Goal: Task Accomplishment & Management: Manage account settings

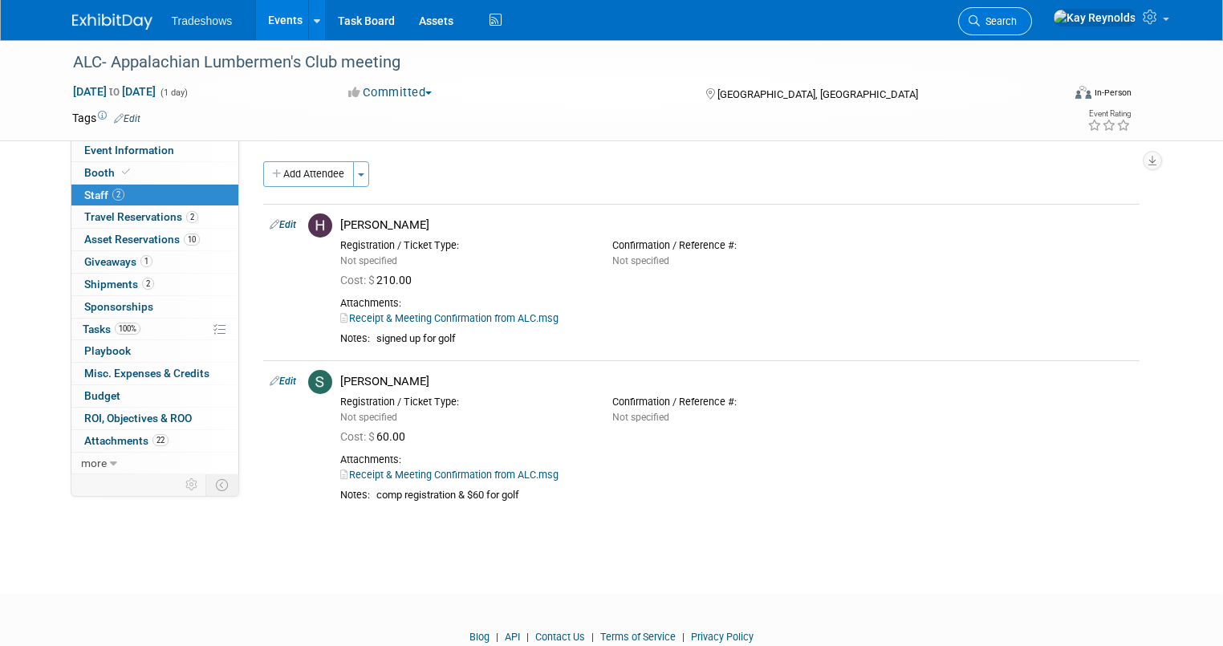
click at [1017, 22] on span "Search" at bounding box center [998, 21] width 37 height 12
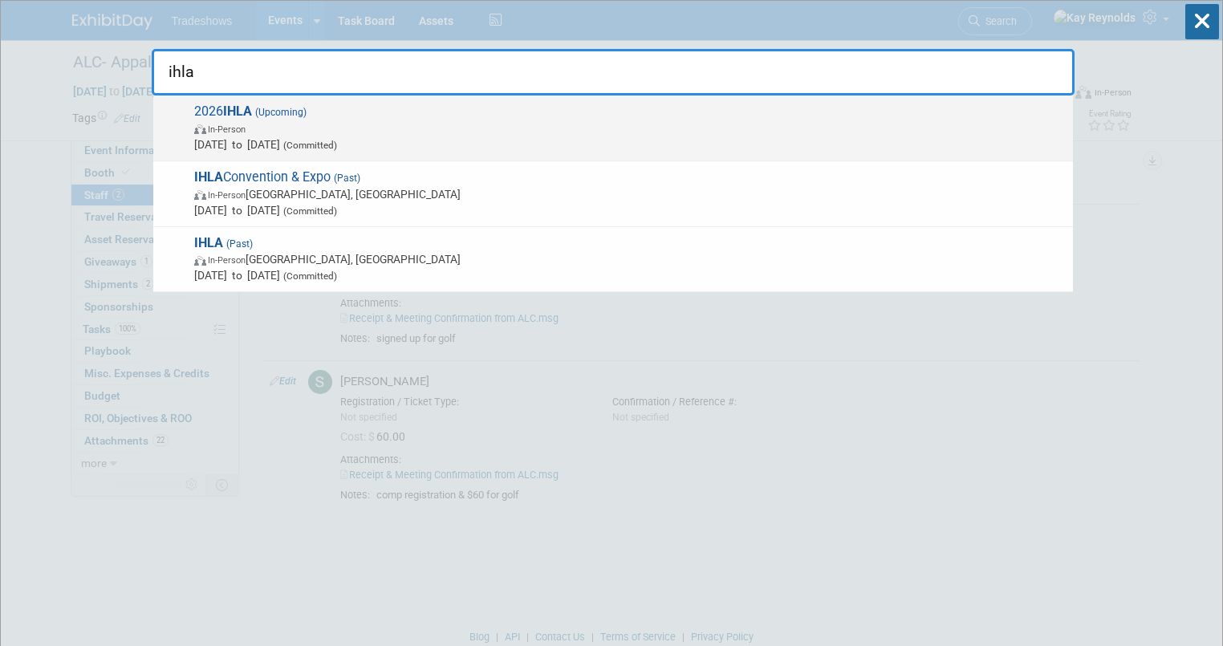
type input "ihla"
click at [218, 145] on span "Feb 3, 2026 to Feb 4, 2026 (Committed)" at bounding box center [629, 144] width 871 height 16
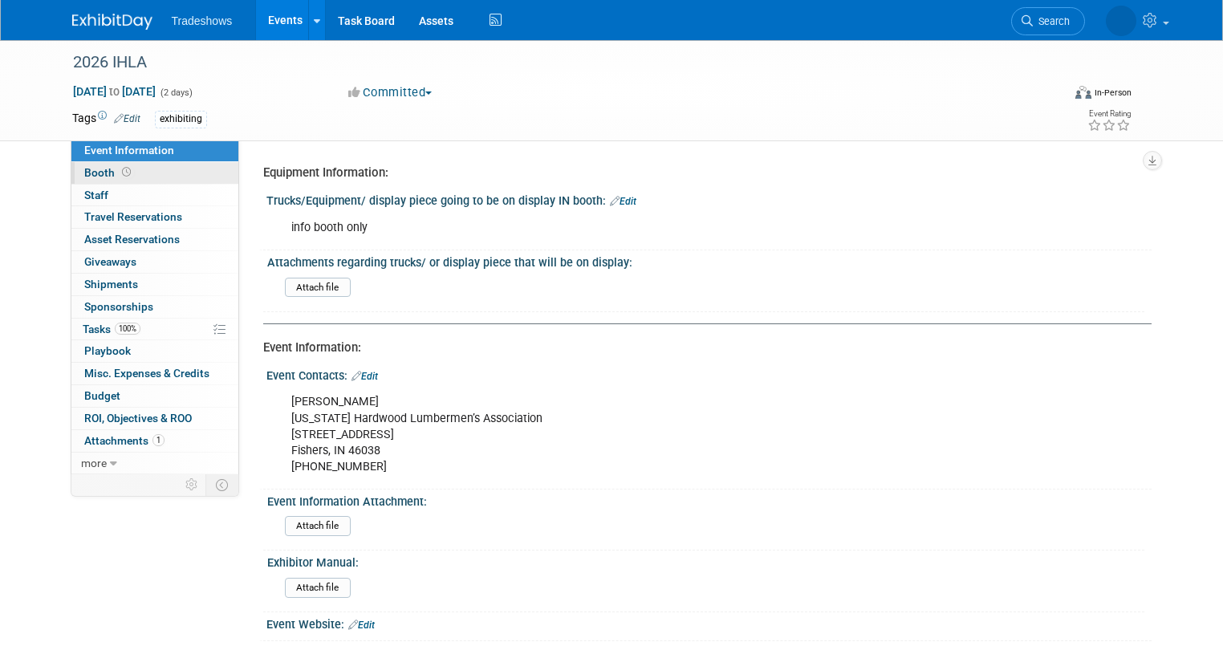
click at [171, 177] on link "Booth" at bounding box center [154, 173] width 167 height 22
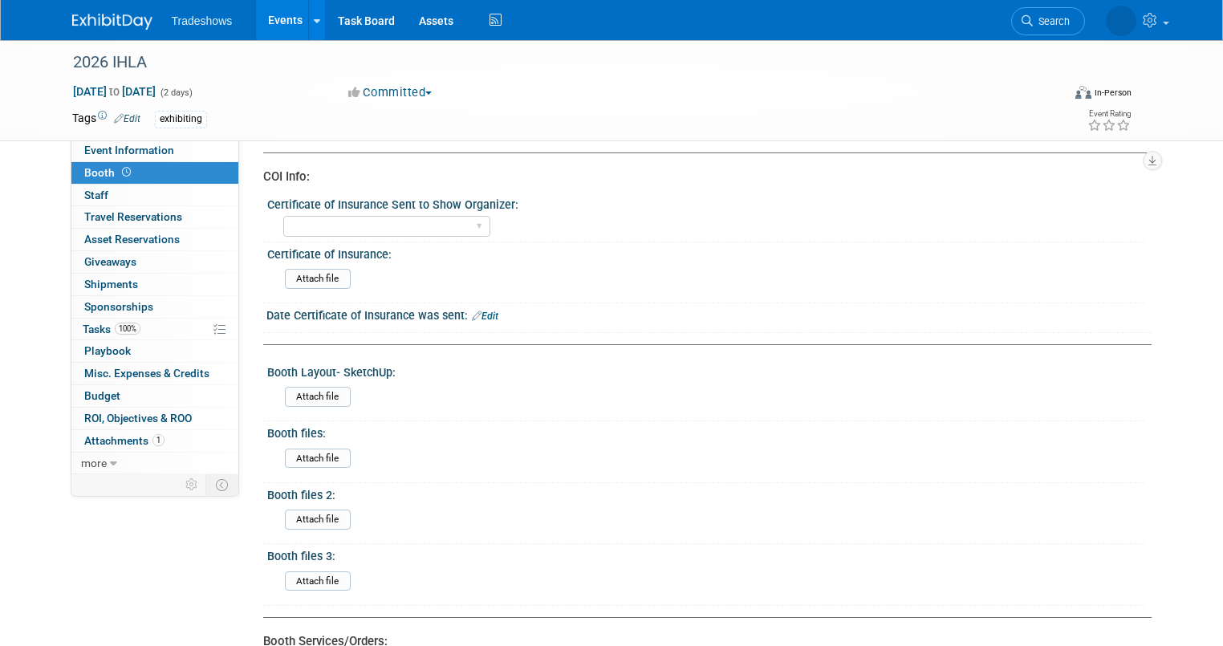
scroll to position [321, 0]
click at [119, 157] on span "Event Information" at bounding box center [129, 150] width 90 height 13
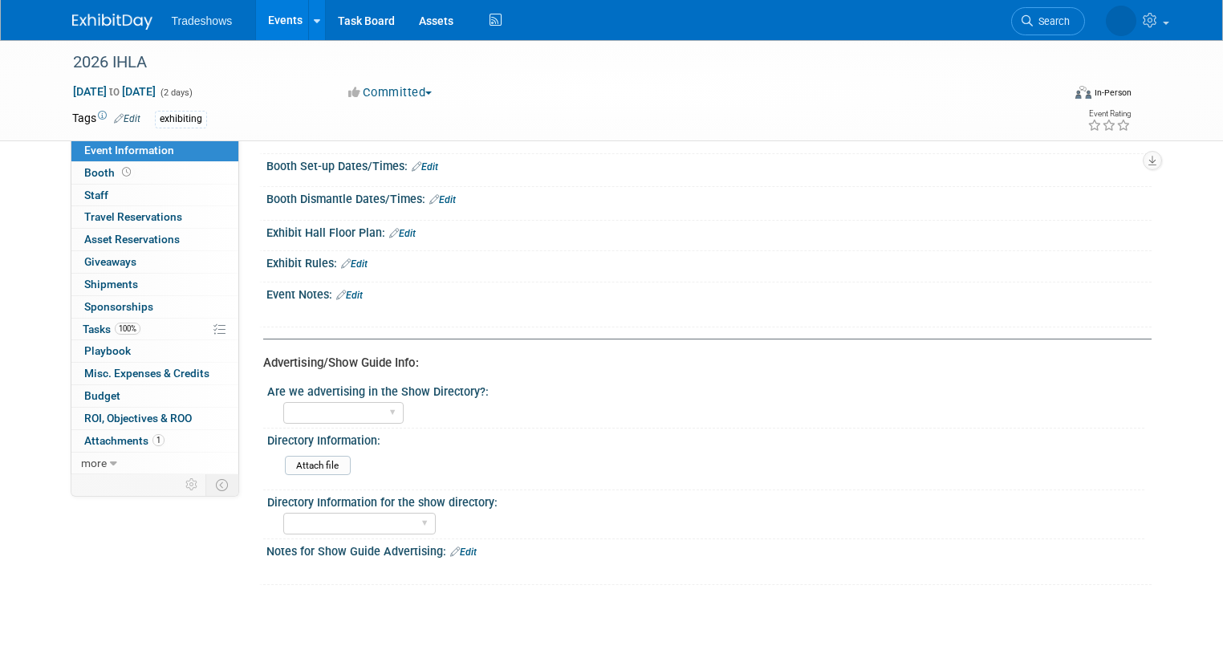
scroll to position [771, 0]
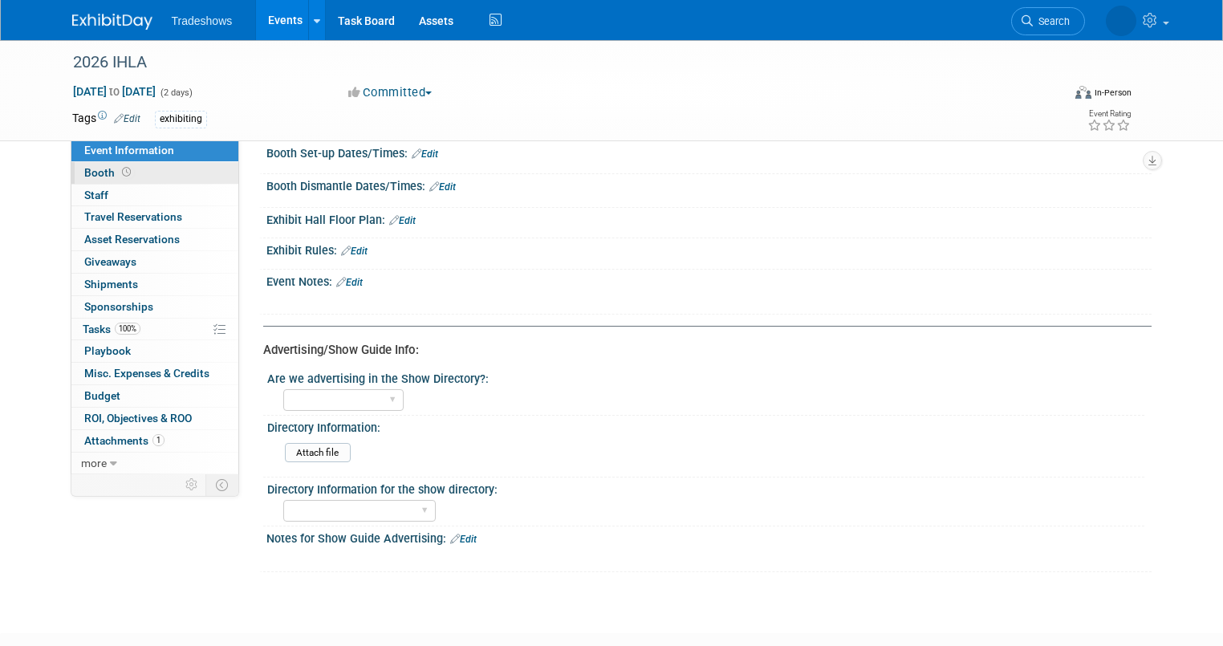
click at [156, 173] on link "Booth" at bounding box center [154, 173] width 167 height 22
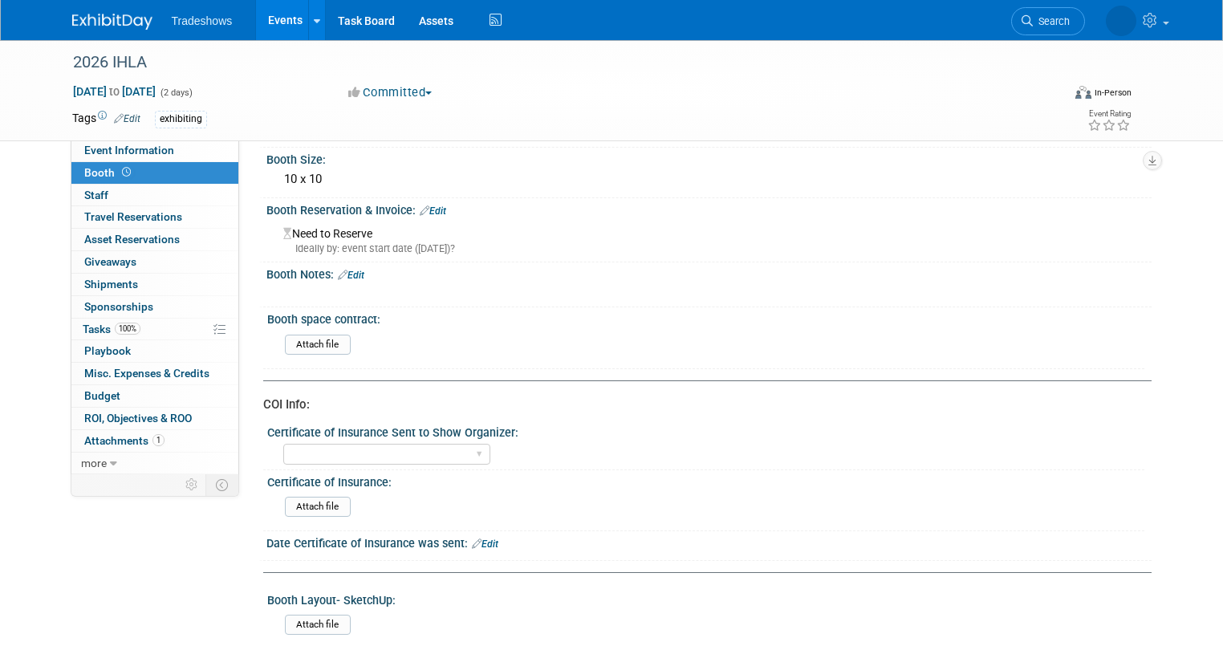
scroll to position [0, 0]
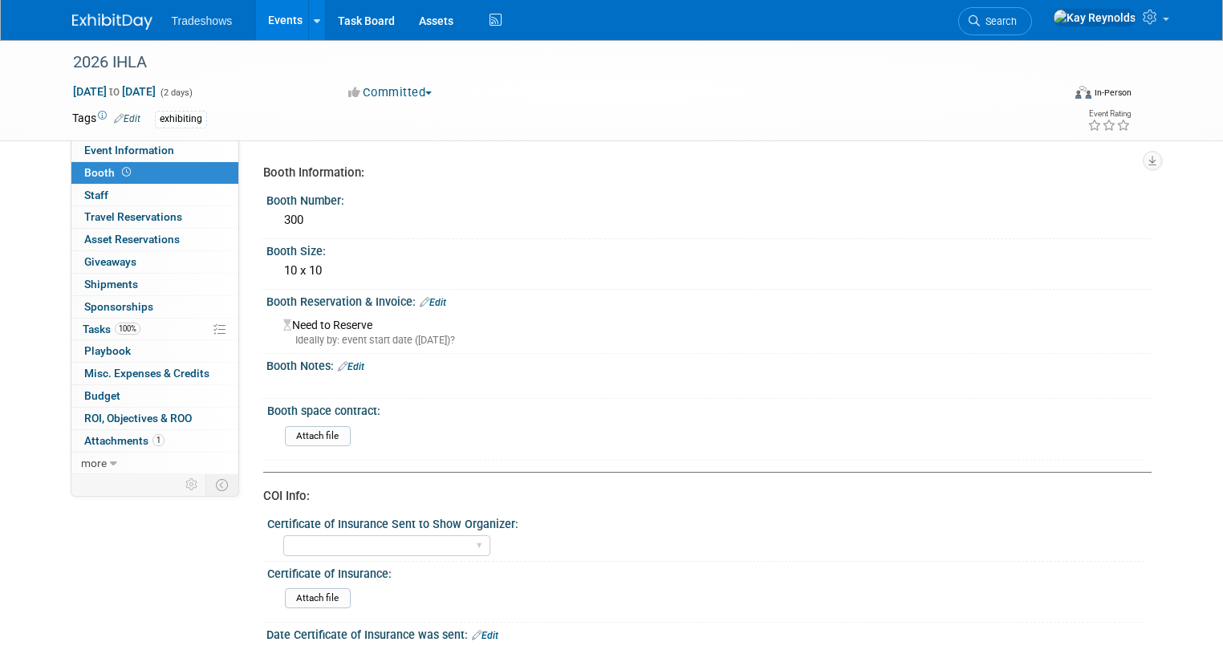
click at [426, 299] on link "Edit" at bounding box center [433, 302] width 26 height 11
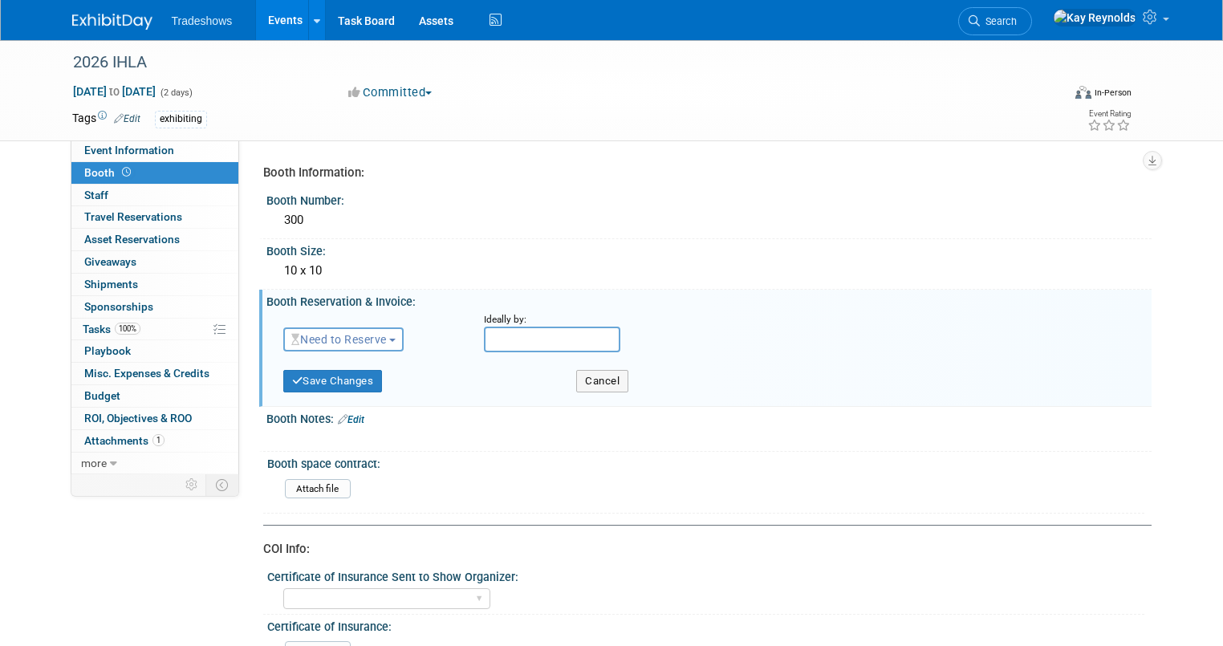
click at [372, 336] on span "Need to Reserve" at bounding box center [339, 339] width 96 height 13
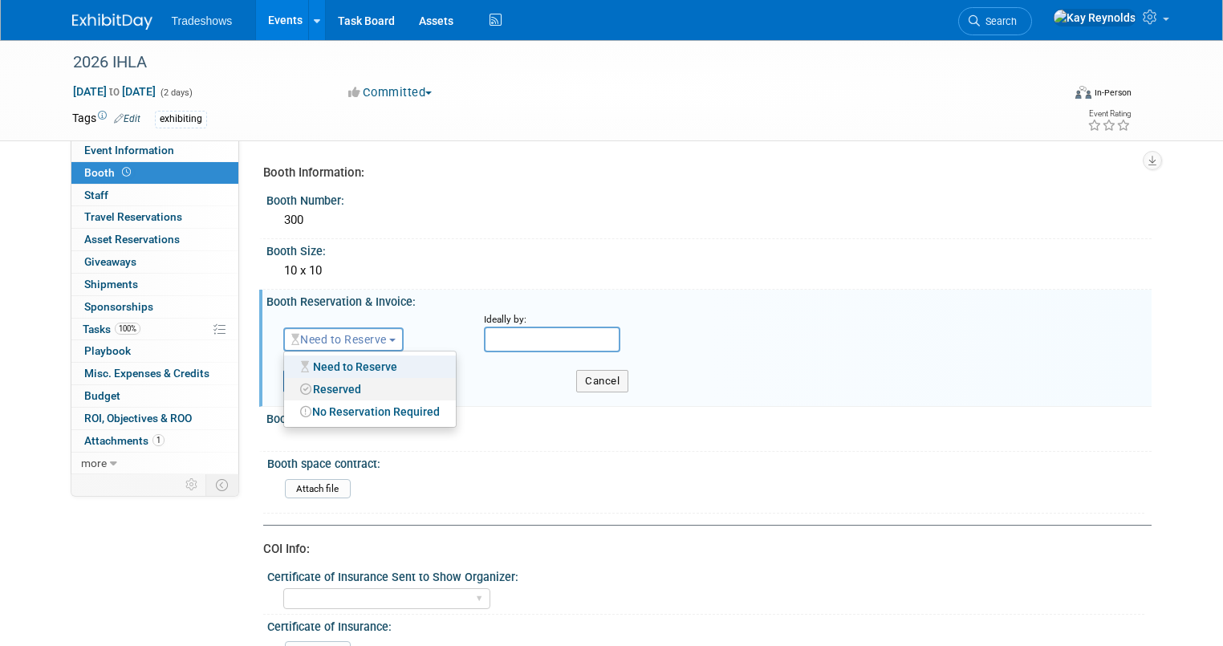
click at [352, 385] on link "Reserved" at bounding box center [370, 389] width 172 height 22
click at [0, 0] on div "Amount" at bounding box center [0, 0] width 0 height 0
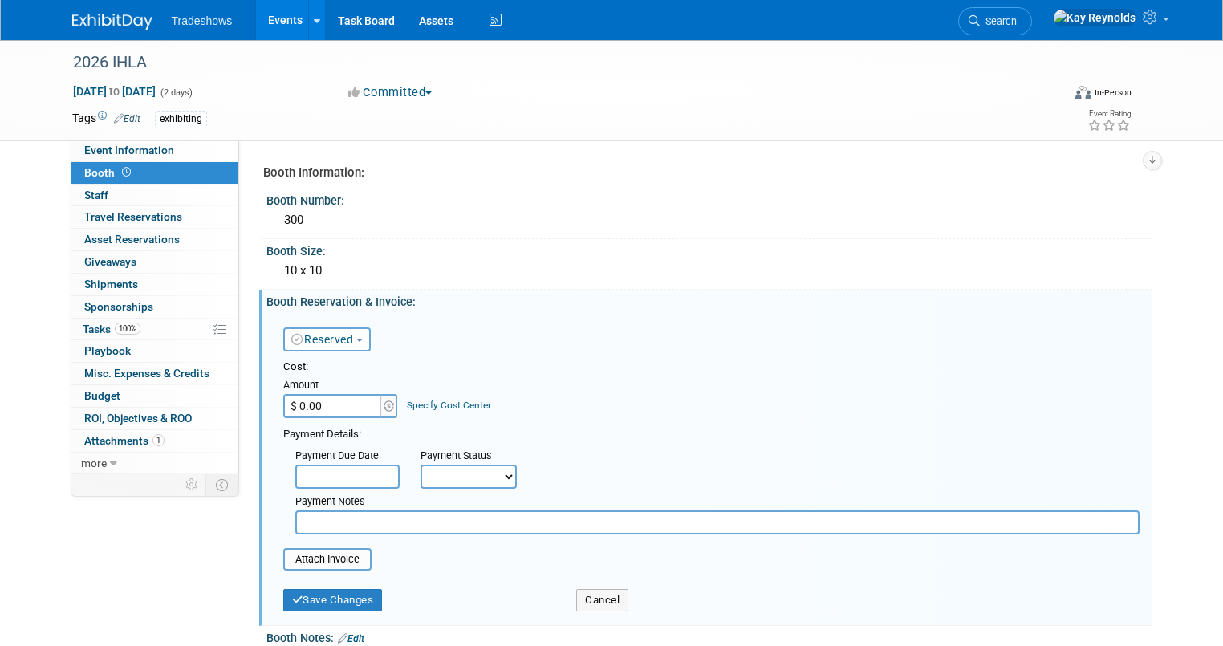
click at [315, 409] on input "$ 0.00" at bounding box center [333, 406] width 100 height 24
click at [308, 399] on input "$ 0.00" at bounding box center [333, 406] width 100 height 24
type input "$ 745.00"
click at [317, 470] on input "text" at bounding box center [347, 477] width 104 height 24
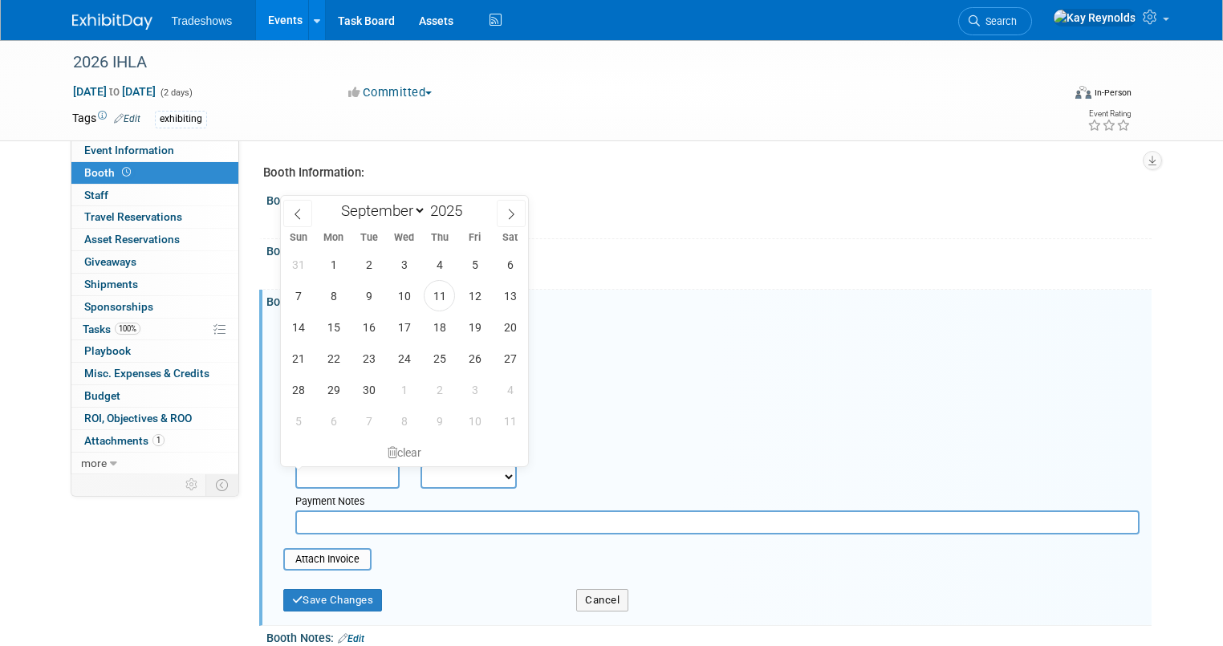
click at [317, 470] on input "text" at bounding box center [347, 477] width 104 height 24
click at [419, 211] on select "January February March April May June July August September October November De…" at bounding box center [380, 211] width 92 height 20
select select "9"
click at [334, 201] on select "January February March April May June July August September October November De…" at bounding box center [380, 211] width 92 height 20
click at [511, 295] on span "11" at bounding box center [510, 295] width 31 height 31
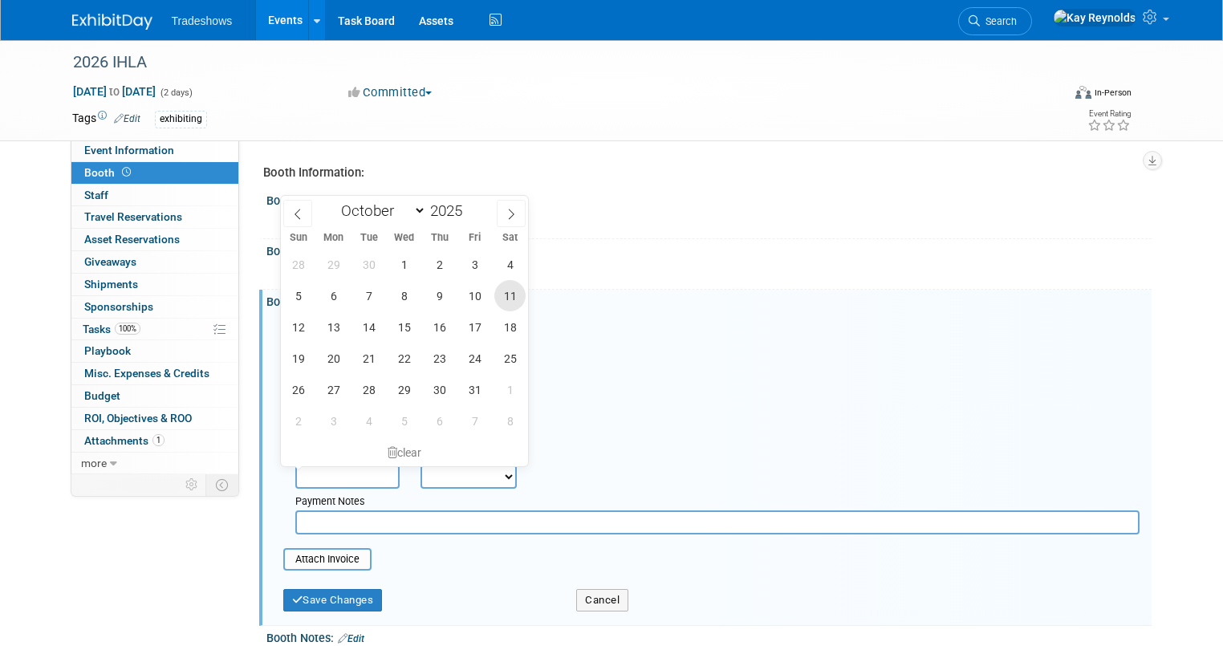
type input "Oct 11, 2025"
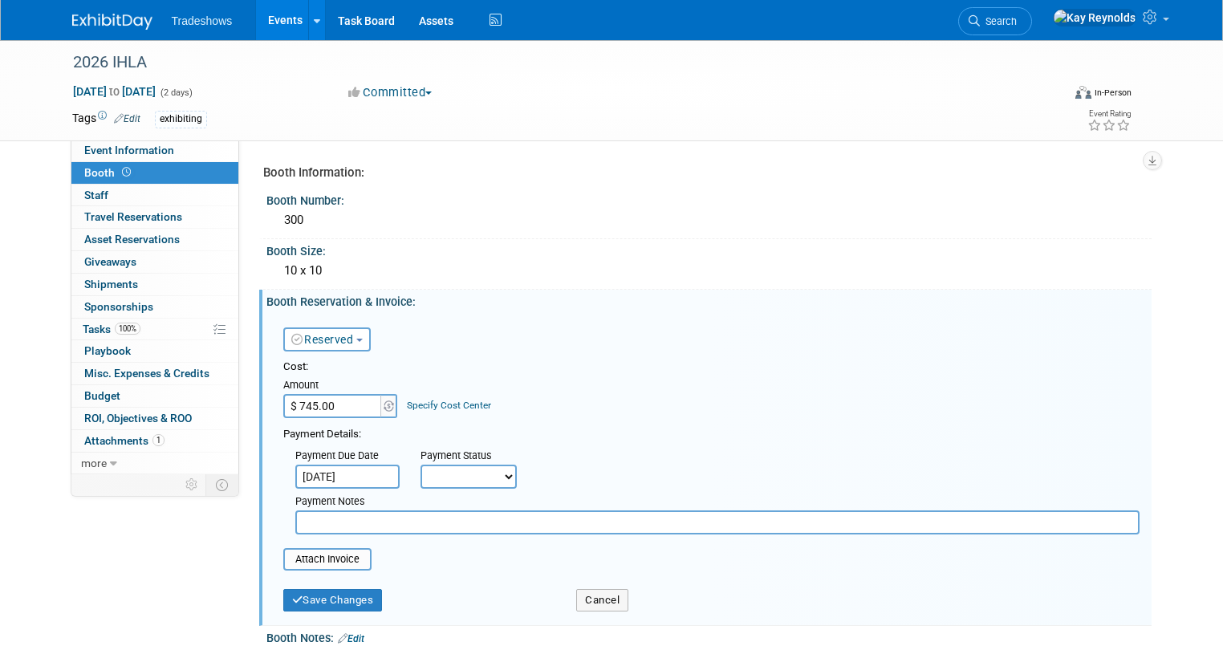
click at [425, 471] on select "Not Paid Yet Partially Paid Paid in Full" at bounding box center [469, 477] width 96 height 24
click at [351, 527] on input "text" at bounding box center [717, 523] width 845 height 24
type input "sent for payment 09 11 25"
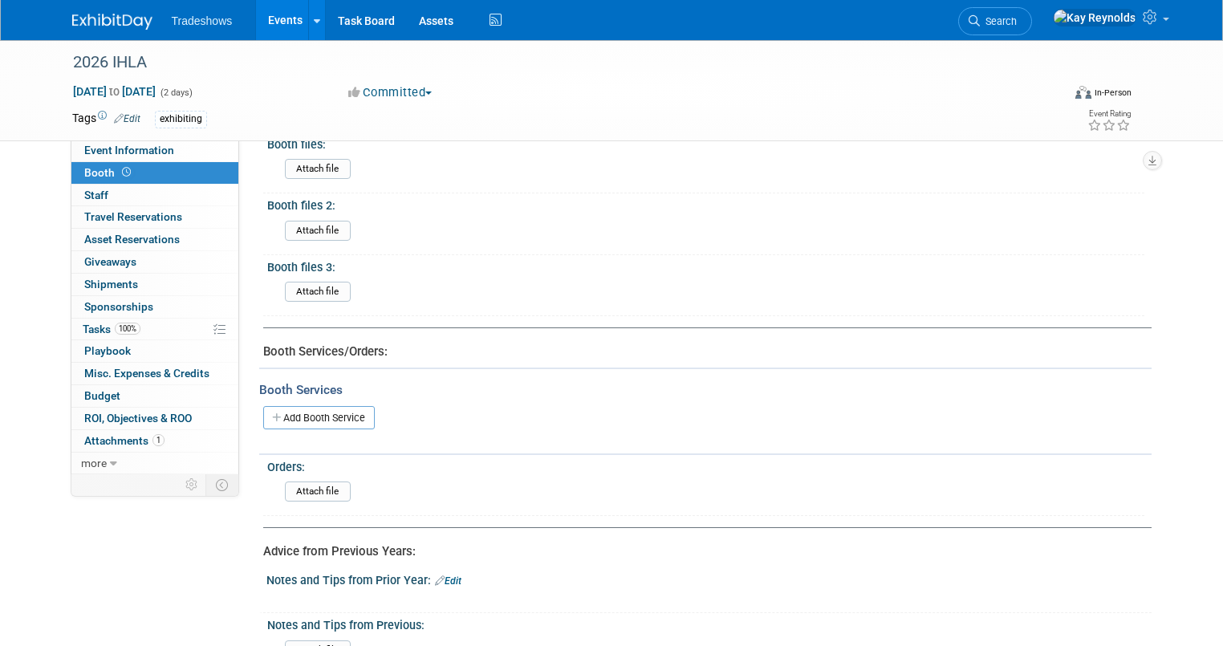
scroll to position [1081, 0]
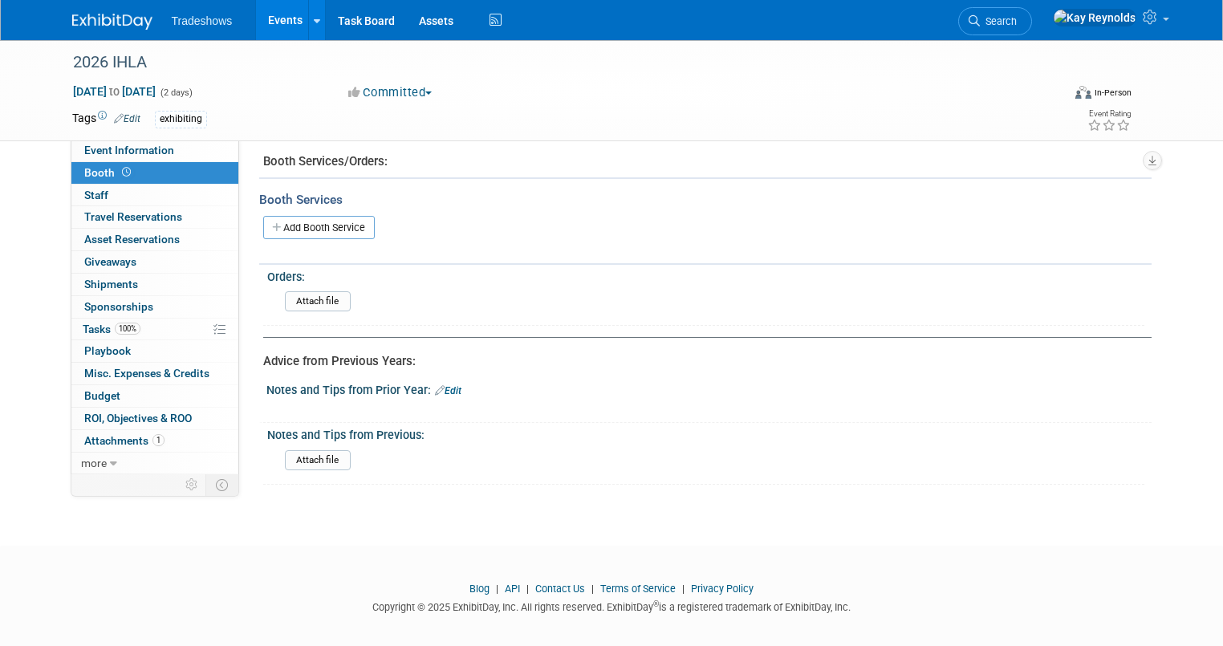
click at [444, 385] on link "Edit" at bounding box center [448, 390] width 26 height 11
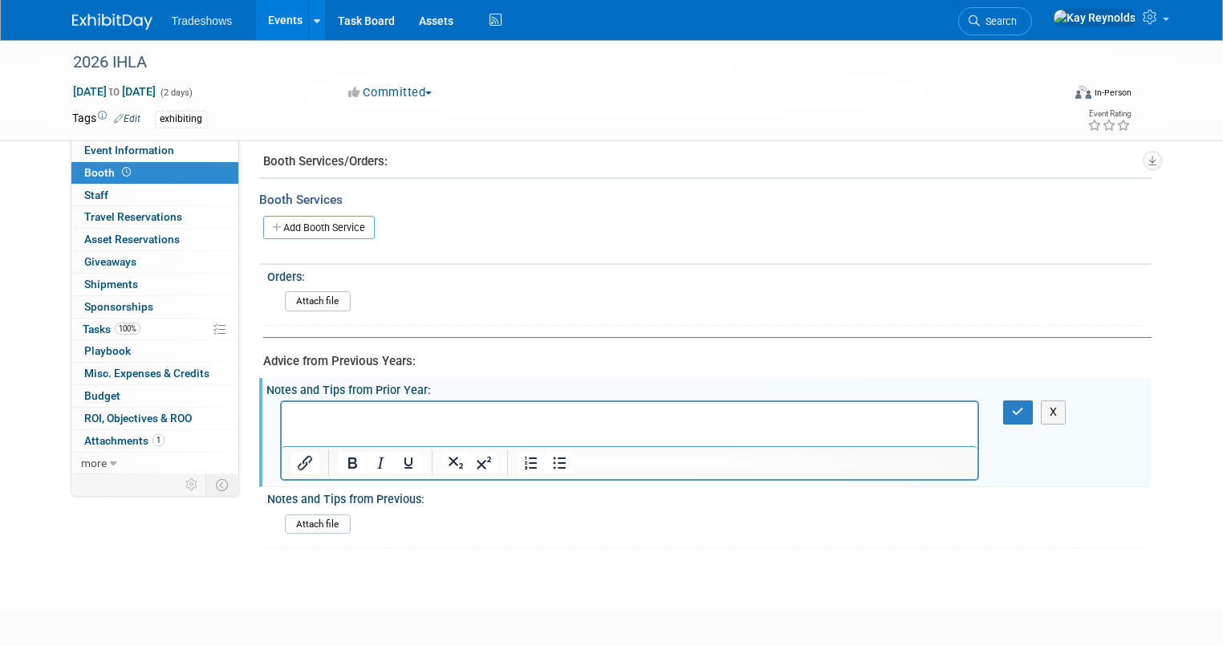
scroll to position [0, 0]
click at [342, 412] on p "Rich Text Area. Press ALT-0 for help." at bounding box center [630, 417] width 678 height 16
click at [1024, 406] on icon "button" at bounding box center [1018, 411] width 12 height 11
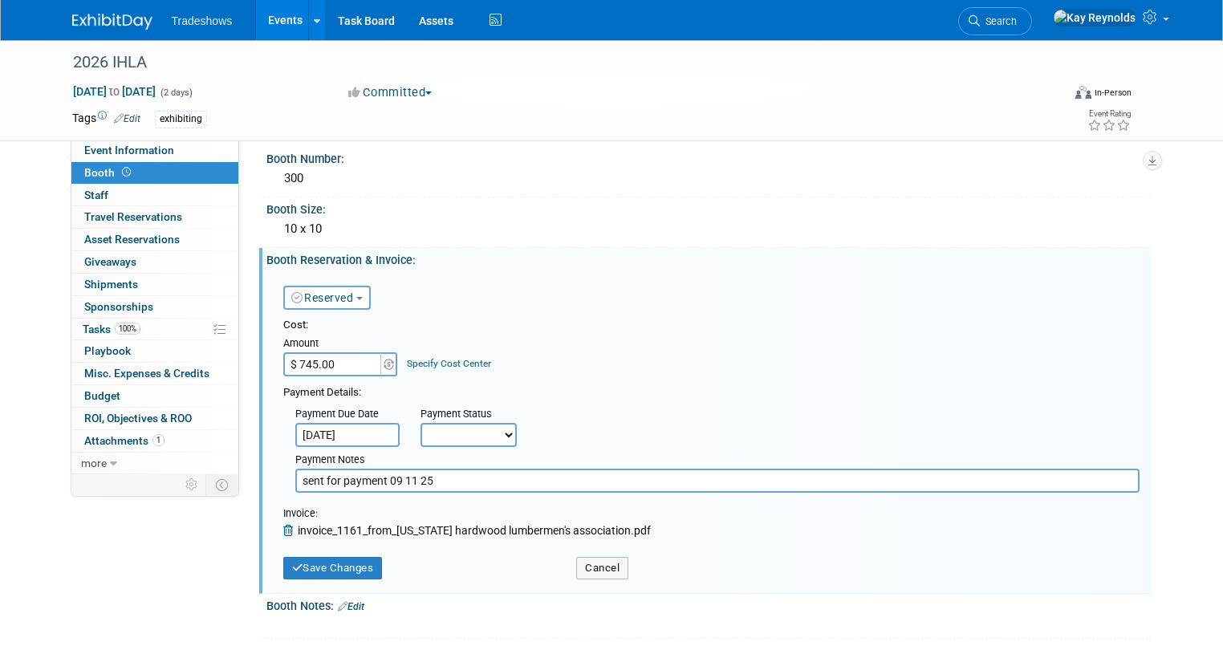
scroll to position [128, 0]
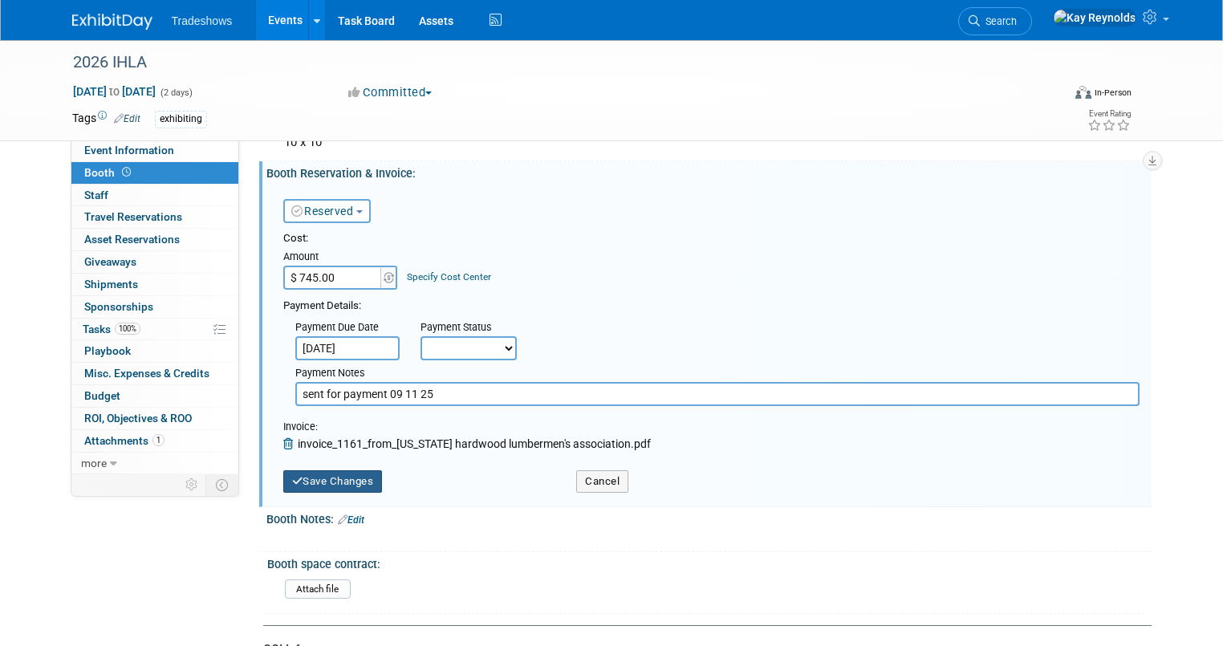
click at [305, 475] on button "Save Changes" at bounding box center [333, 481] width 100 height 22
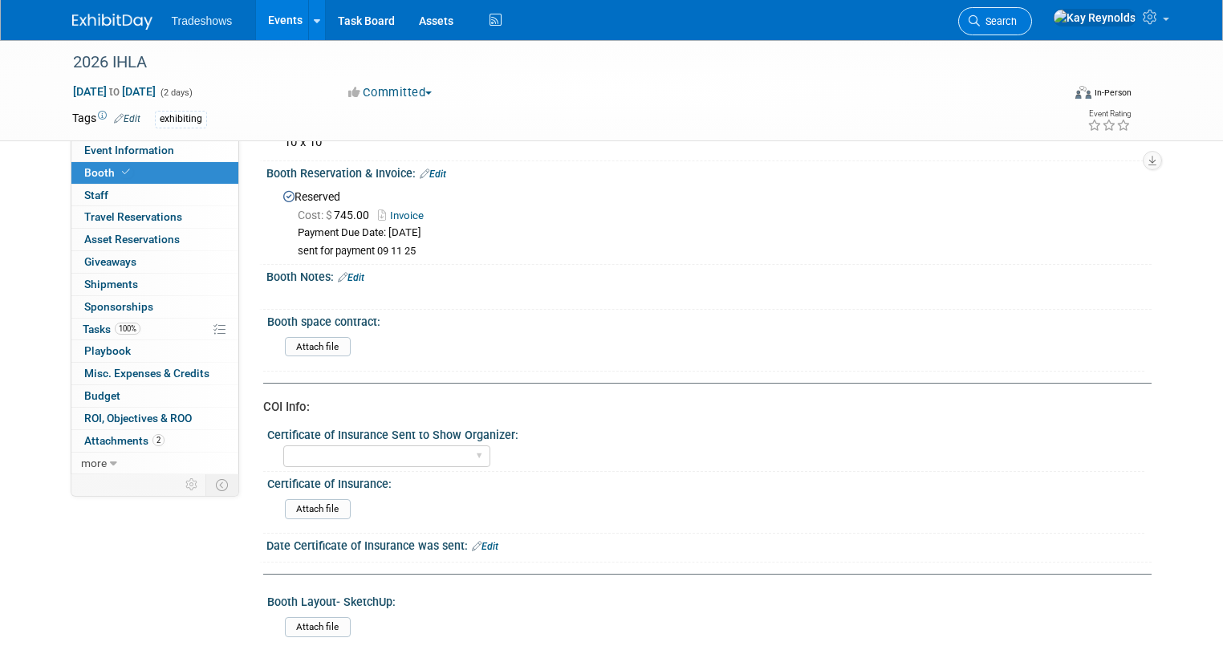
click at [1017, 23] on span "Search" at bounding box center [998, 21] width 37 height 12
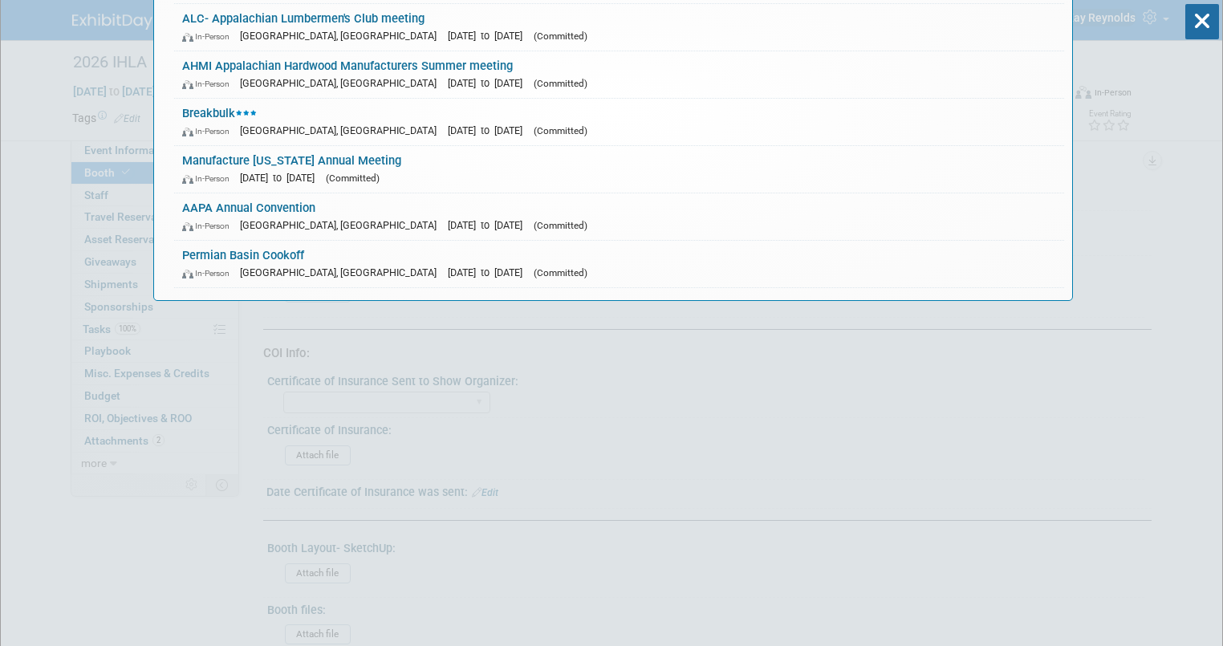
scroll to position [0, 0]
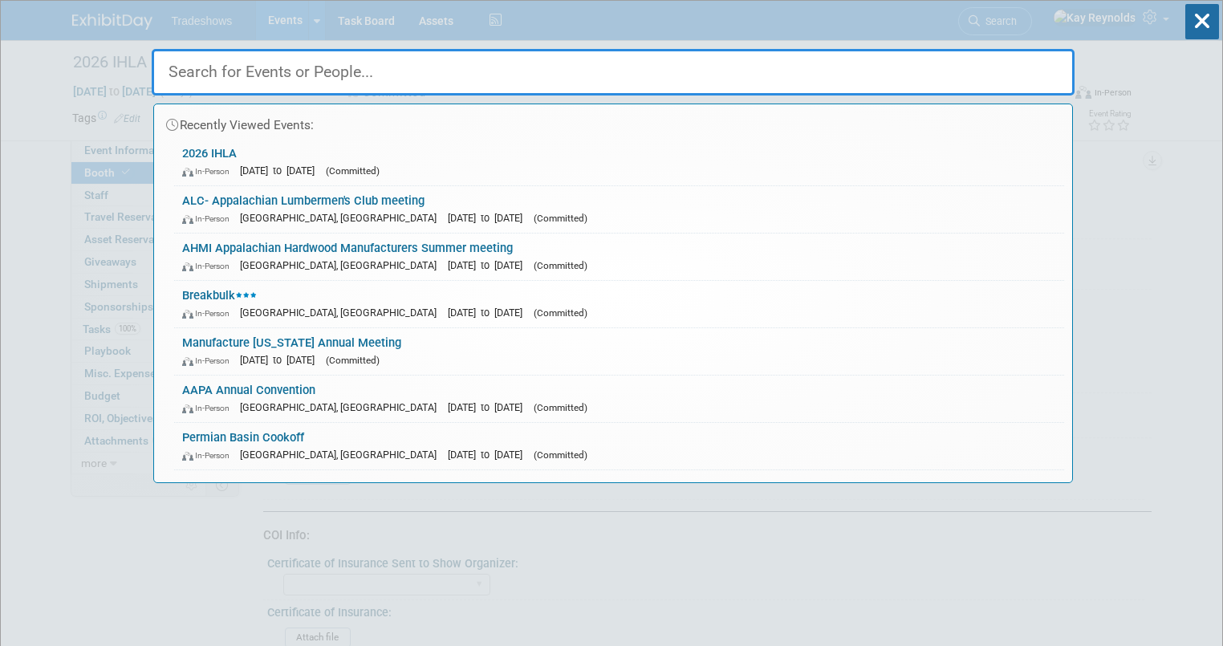
click at [215, 74] on input "text" at bounding box center [613, 72] width 923 height 47
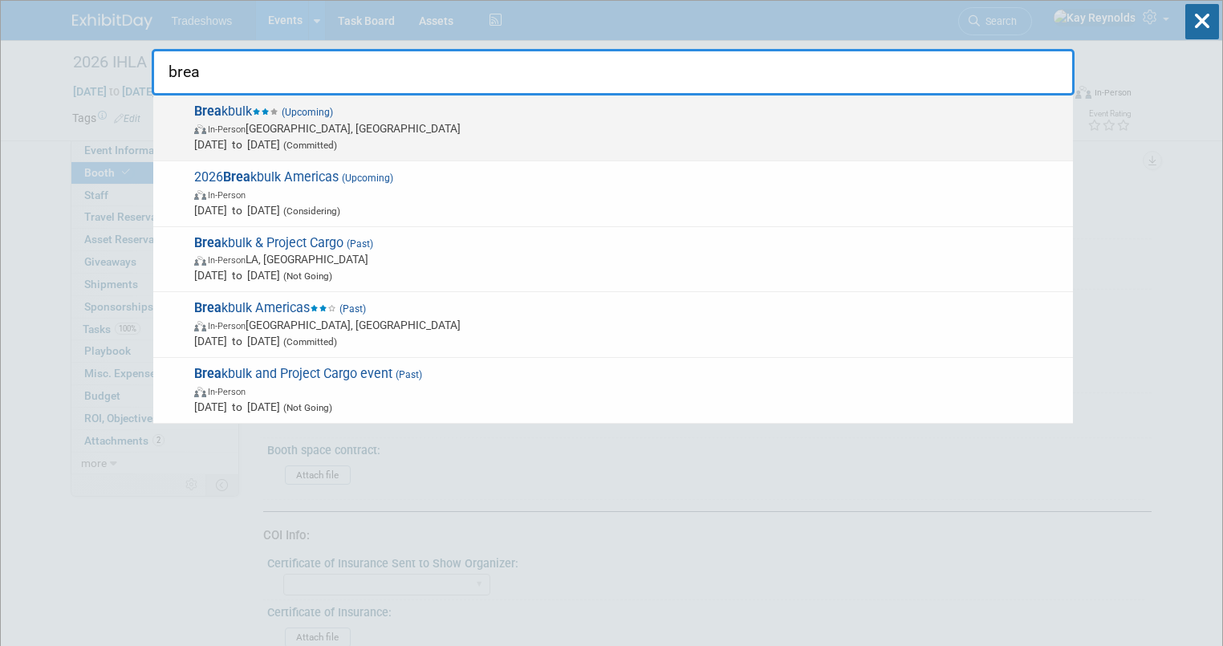
type input "brea"
click at [228, 112] on span "Brea kbulk (Upcoming) In-Person [GEOGRAPHIC_DATA], [GEOGRAPHIC_DATA] [DATE] to …" at bounding box center [627, 128] width 876 height 49
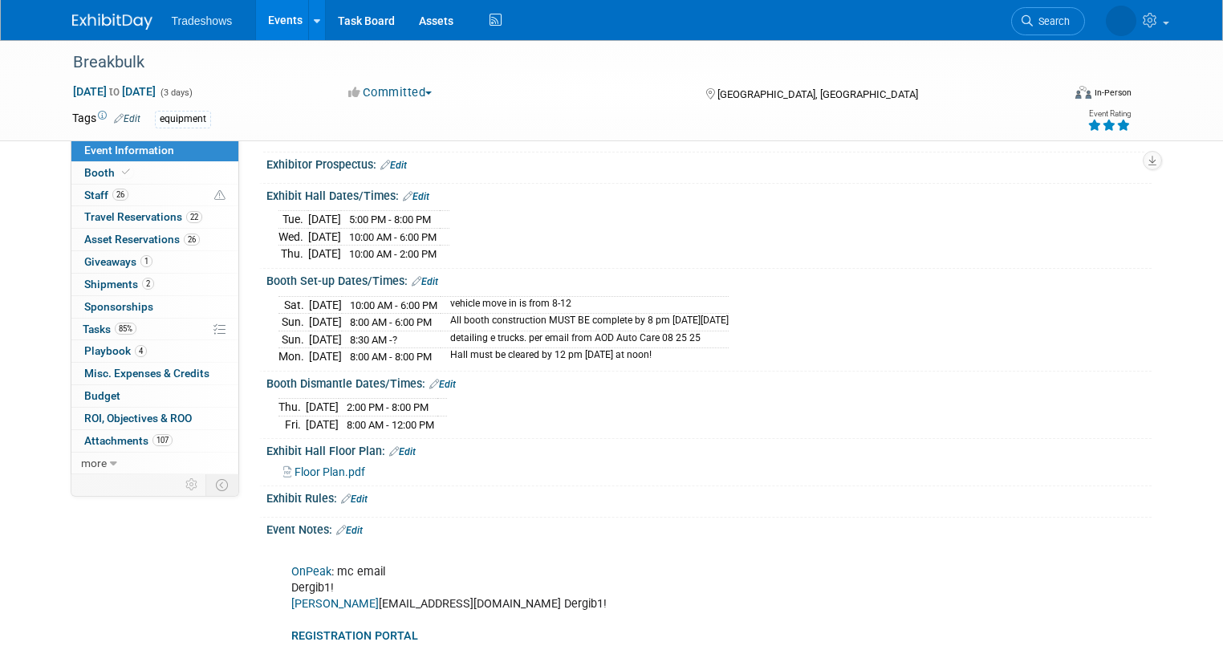
scroll to position [642, 0]
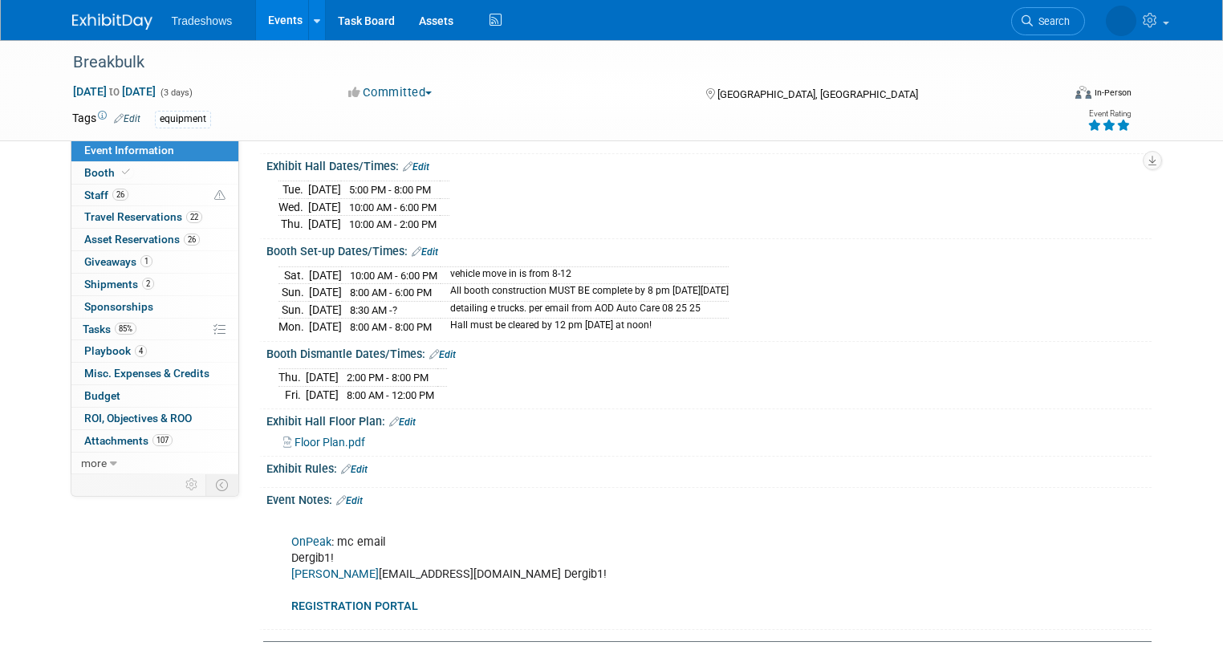
click at [300, 568] on link "Shepard" at bounding box center [335, 575] width 88 height 14
click at [1052, 19] on span "Search" at bounding box center [1051, 21] width 37 height 12
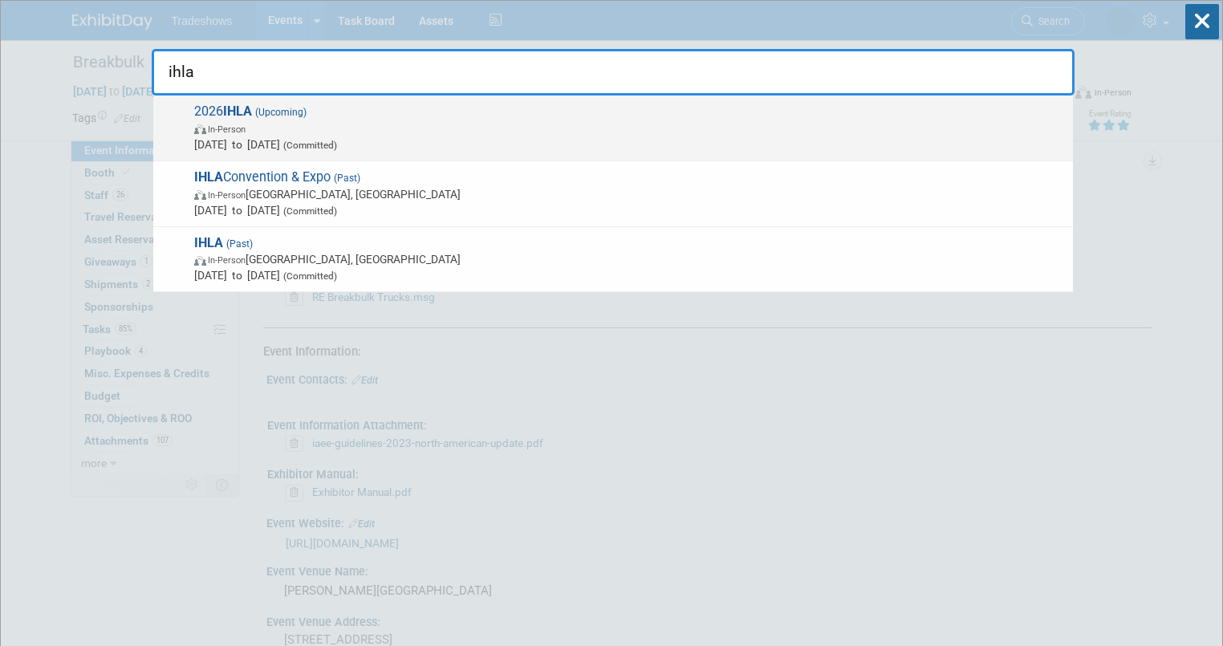
type input "ihla"
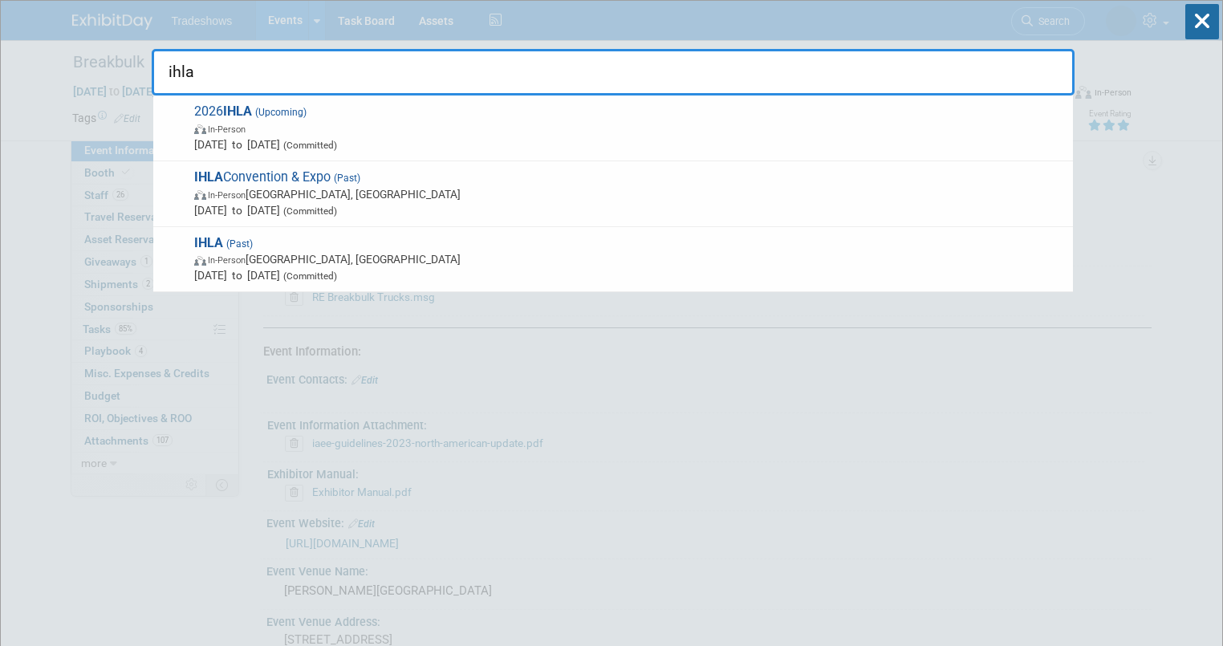
click at [222, 132] on span "In-Person" at bounding box center [629, 128] width 871 height 16
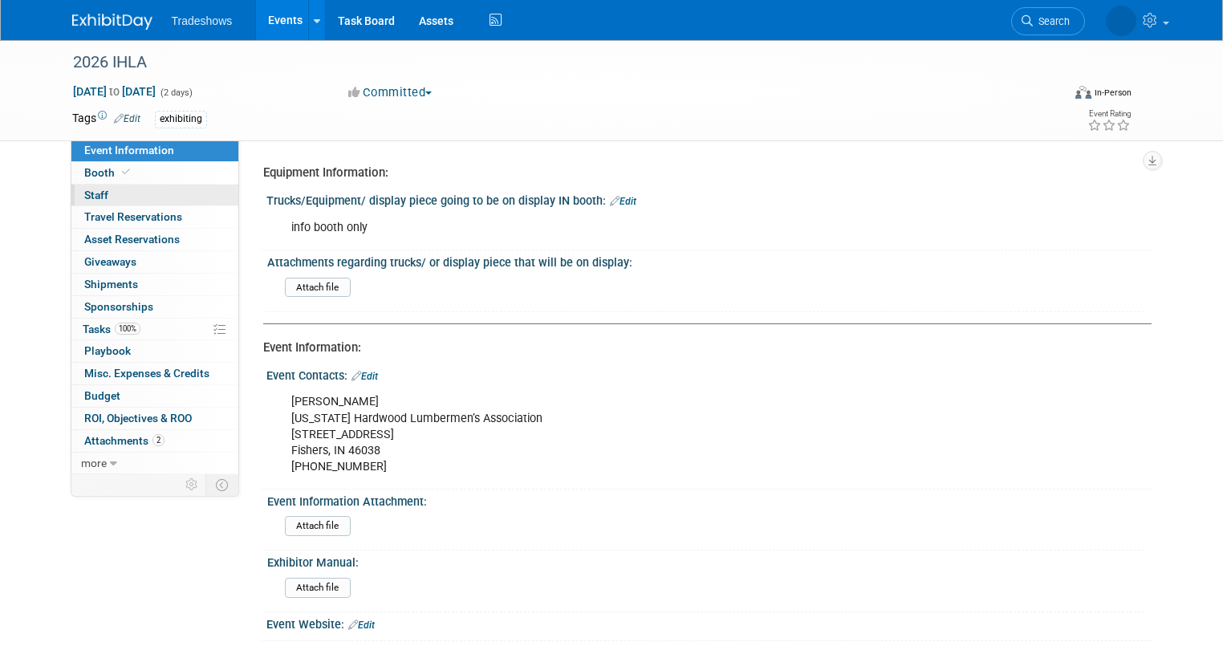
click at [120, 193] on link "0 Staff 0" at bounding box center [154, 196] width 167 height 22
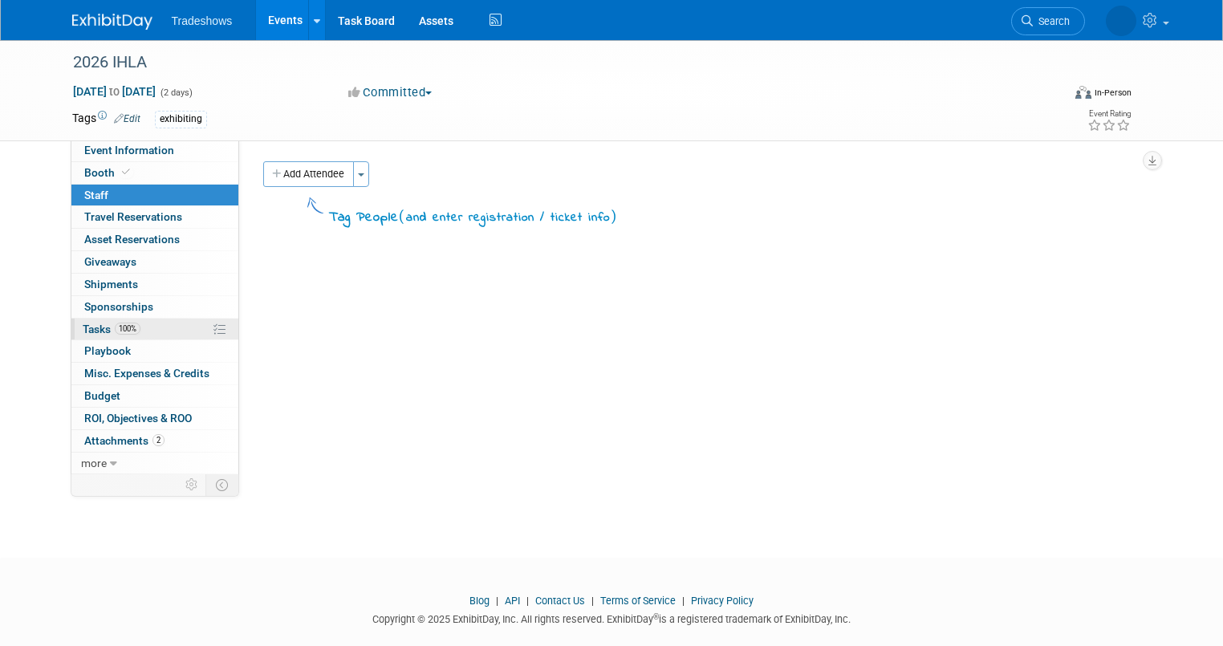
click at [136, 330] on link "100% Tasks 100%" at bounding box center [154, 330] width 167 height 22
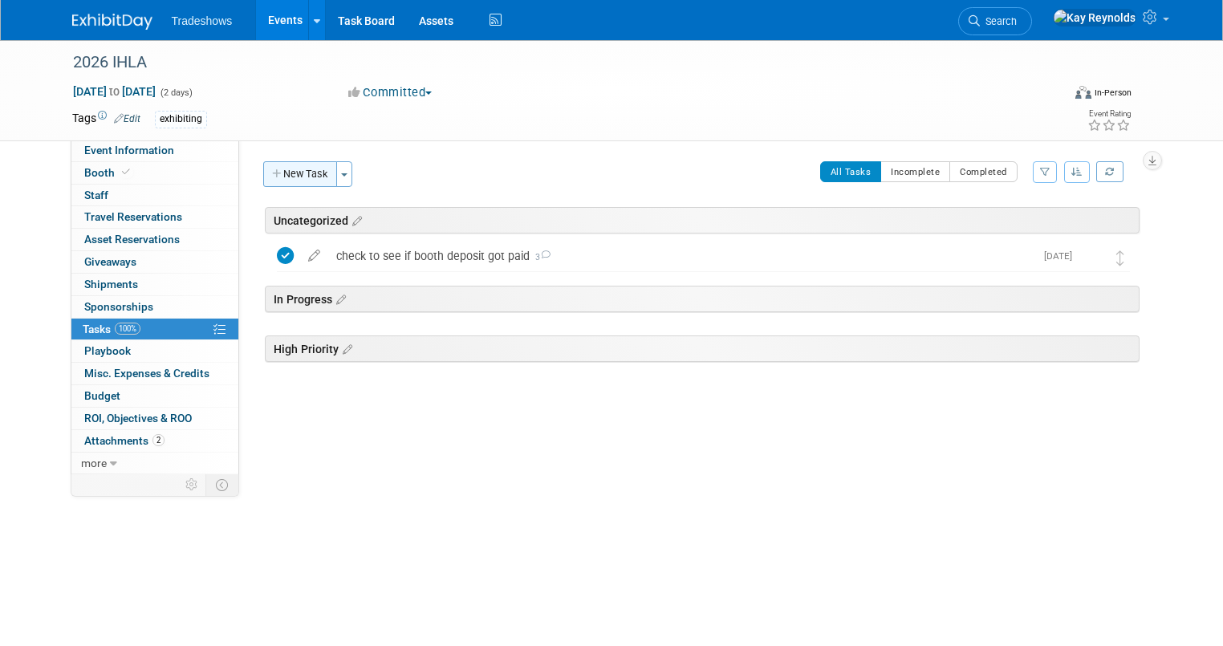
click at [275, 167] on button "New Task" at bounding box center [300, 174] width 74 height 26
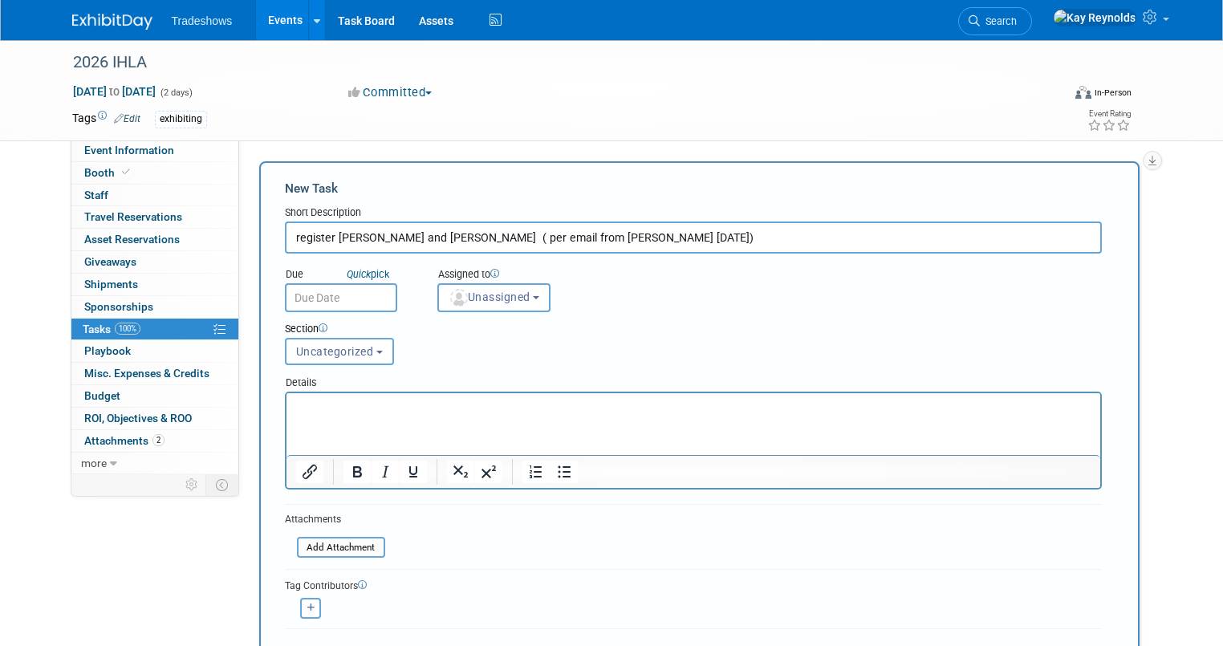
type input "register Jeff Eisfelder and Matthew Woodbury ( per email from STeve 09 11 2025)"
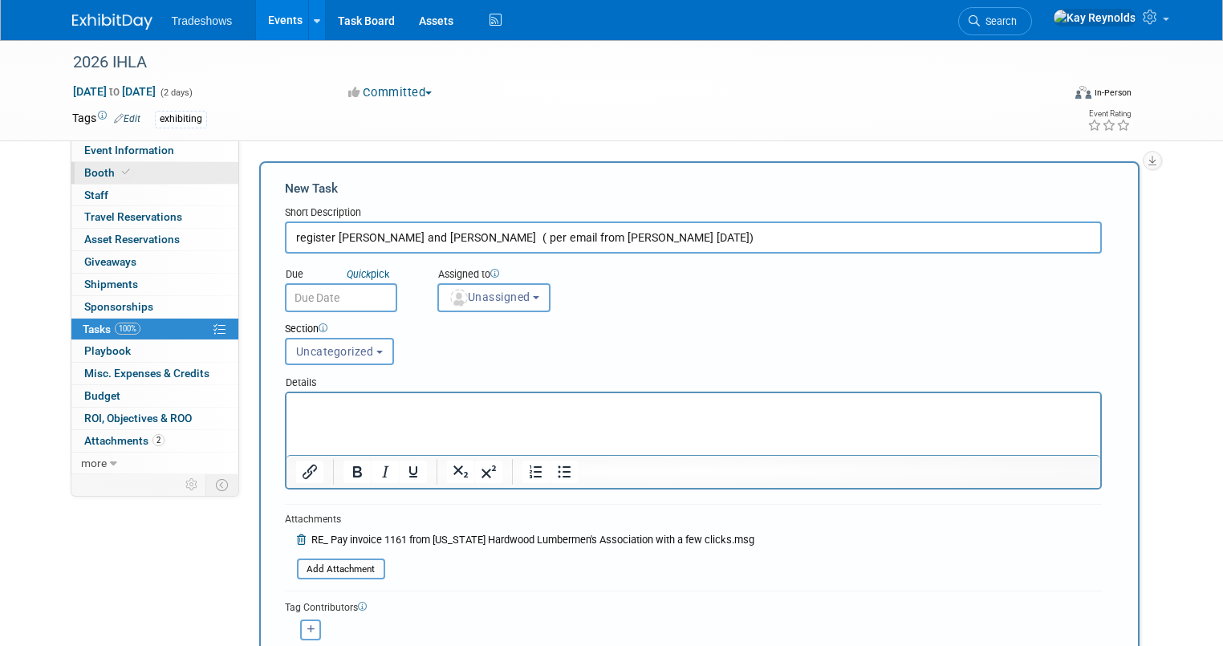
click at [141, 169] on link "Booth" at bounding box center [154, 173] width 167 height 22
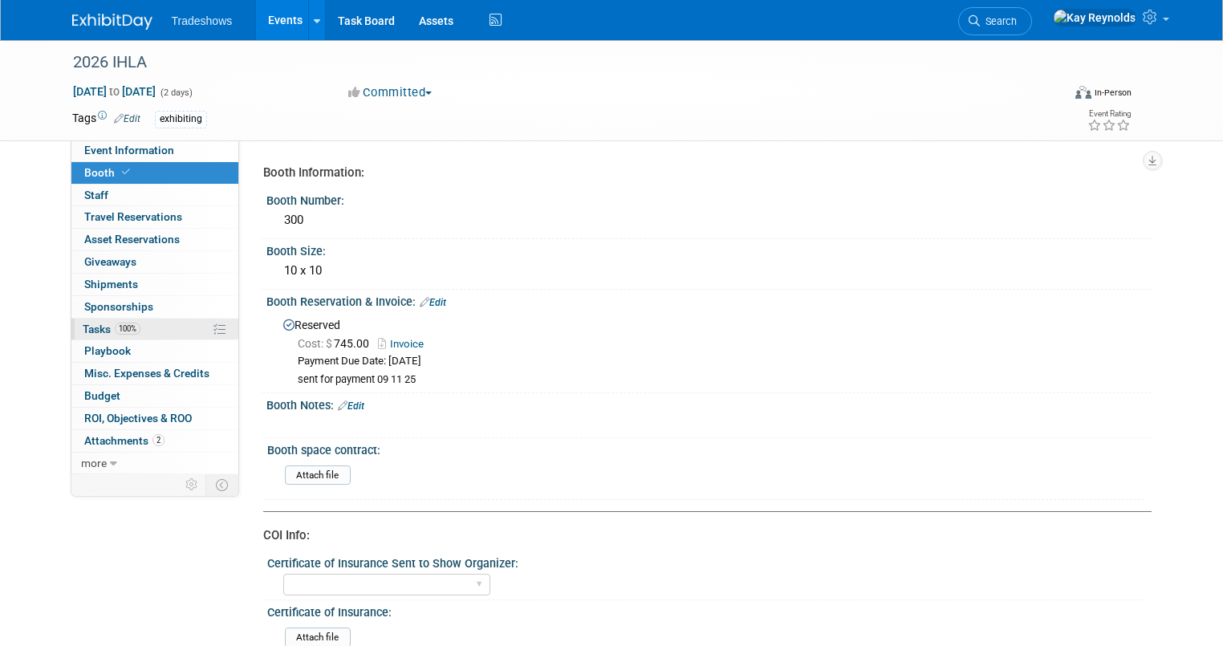
click at [156, 329] on link "100% Tasks 100%" at bounding box center [154, 330] width 167 height 22
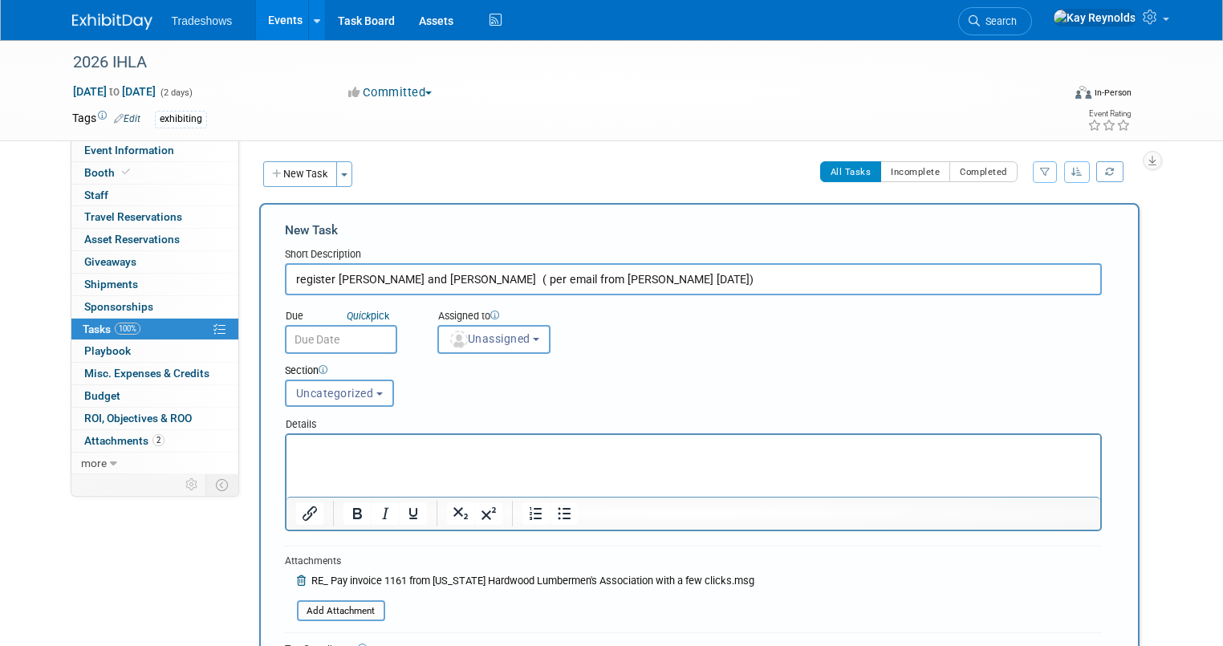
click at [359, 340] on input "text" at bounding box center [341, 339] width 112 height 29
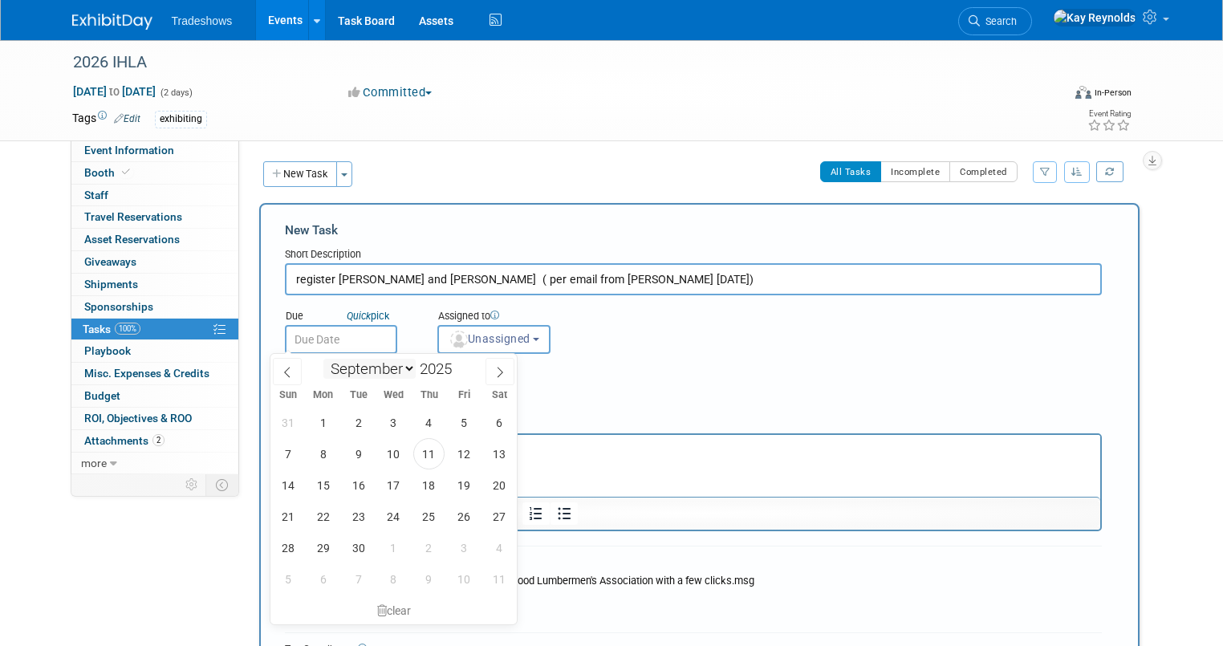
click at [408, 371] on select "January February March April May June July August September October November De…" at bounding box center [370, 369] width 92 height 20
select select "11"
click at [324, 359] on select "January February March April May June July August September October November De…" at bounding box center [370, 369] width 92 height 20
click at [318, 424] on span "1" at bounding box center [322, 422] width 31 height 31
type input "Dec 1, 2025"
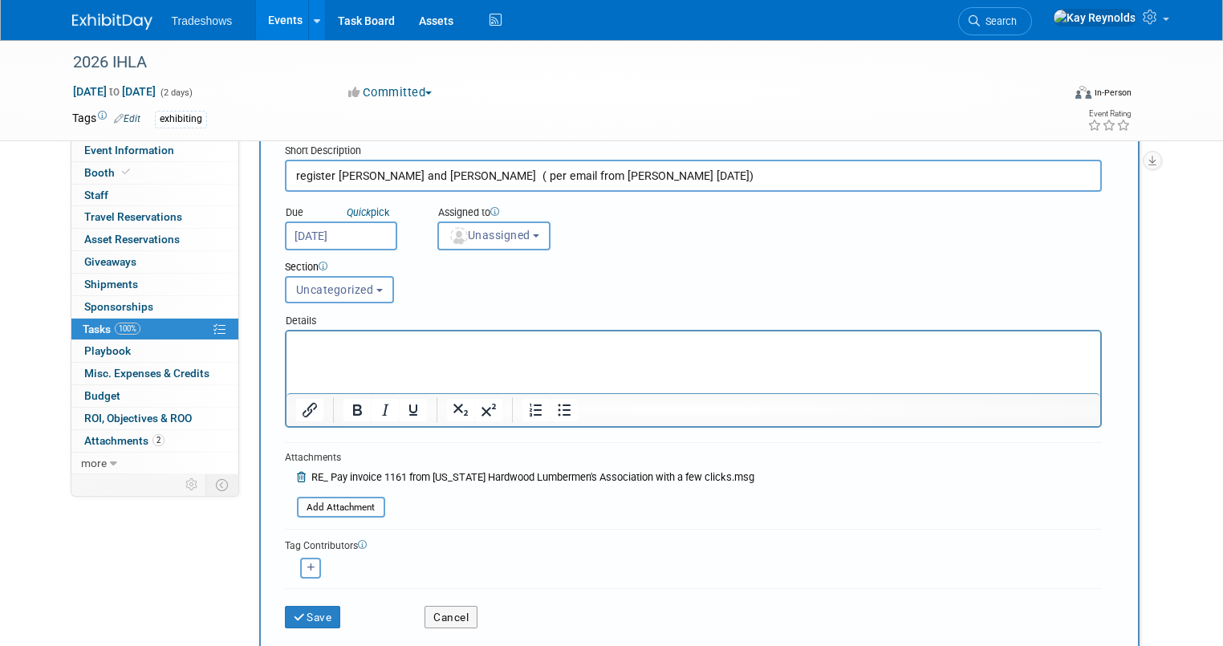
scroll to position [128, 0]
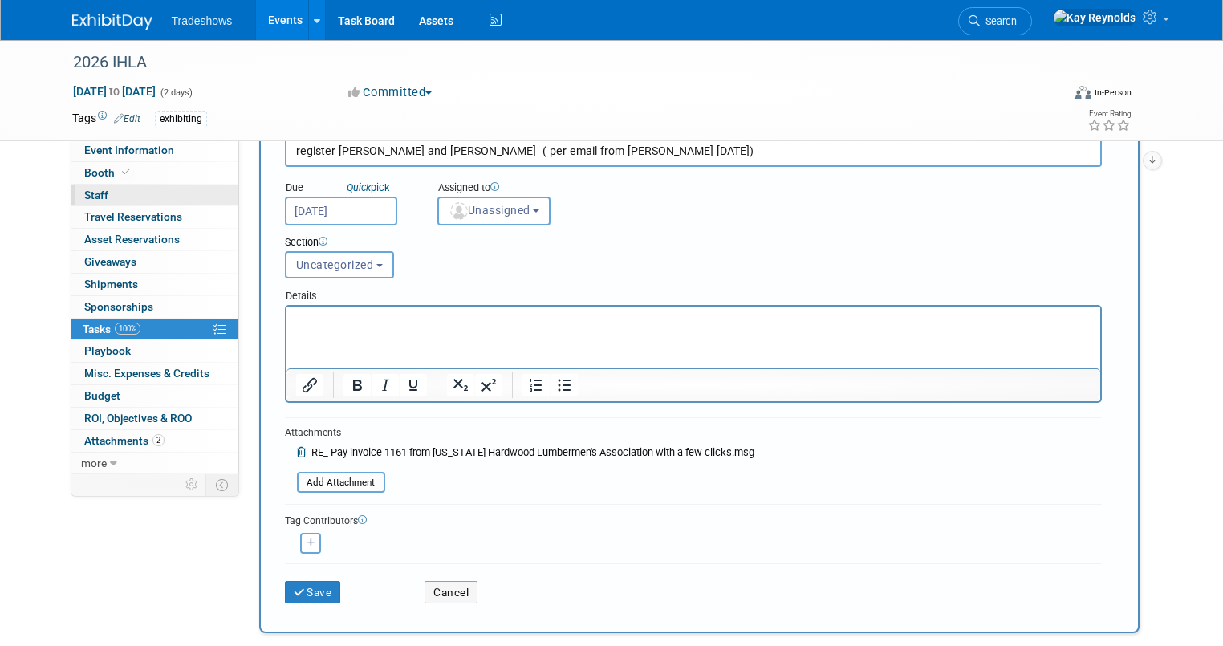
click at [135, 187] on link "0 Staff 0" at bounding box center [154, 196] width 167 height 22
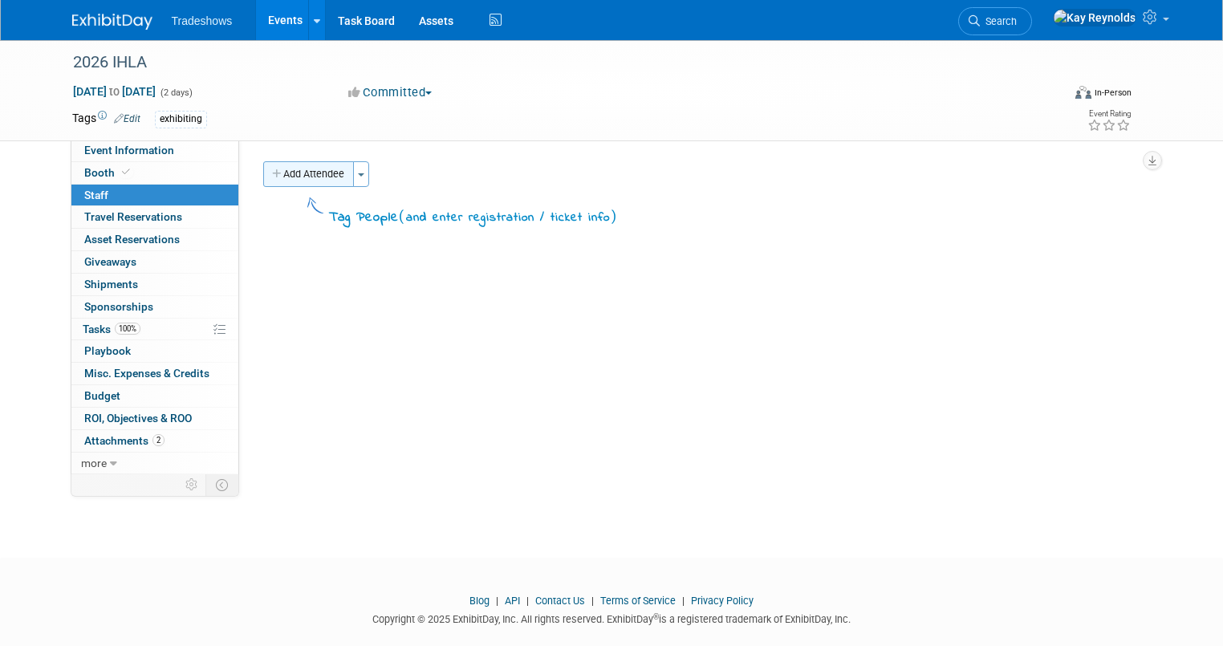
click at [283, 172] on button "Add Attendee" at bounding box center [308, 174] width 91 height 26
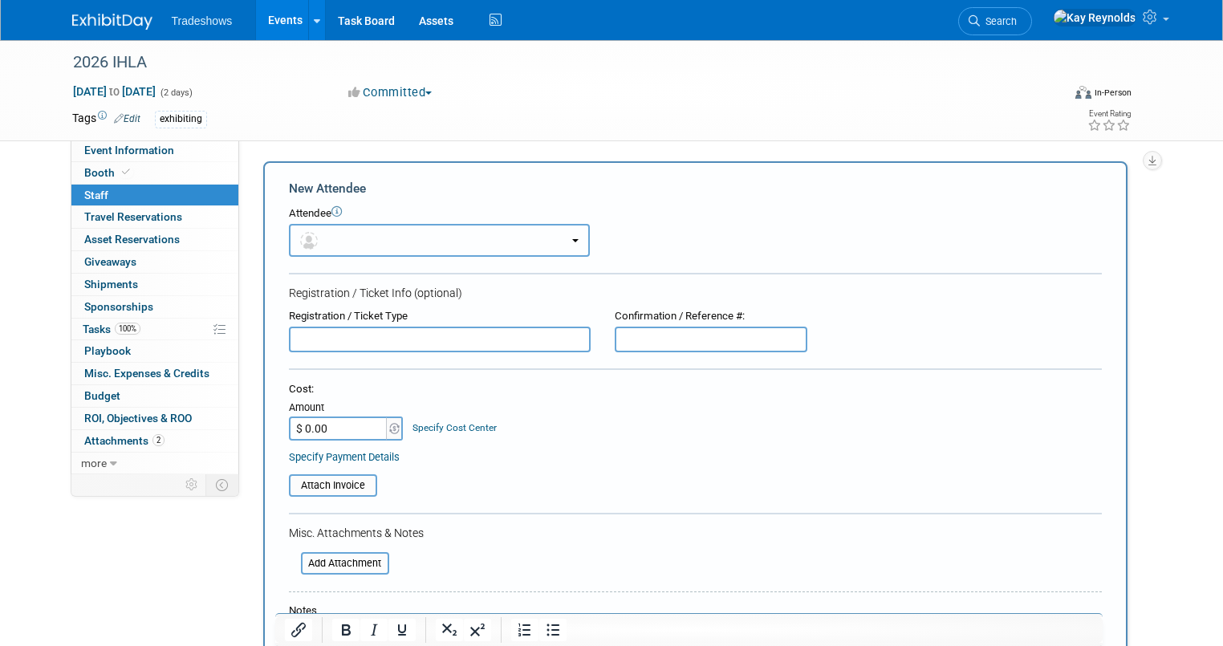
click at [300, 241] on img "button" at bounding box center [309, 241] width 18 height 18
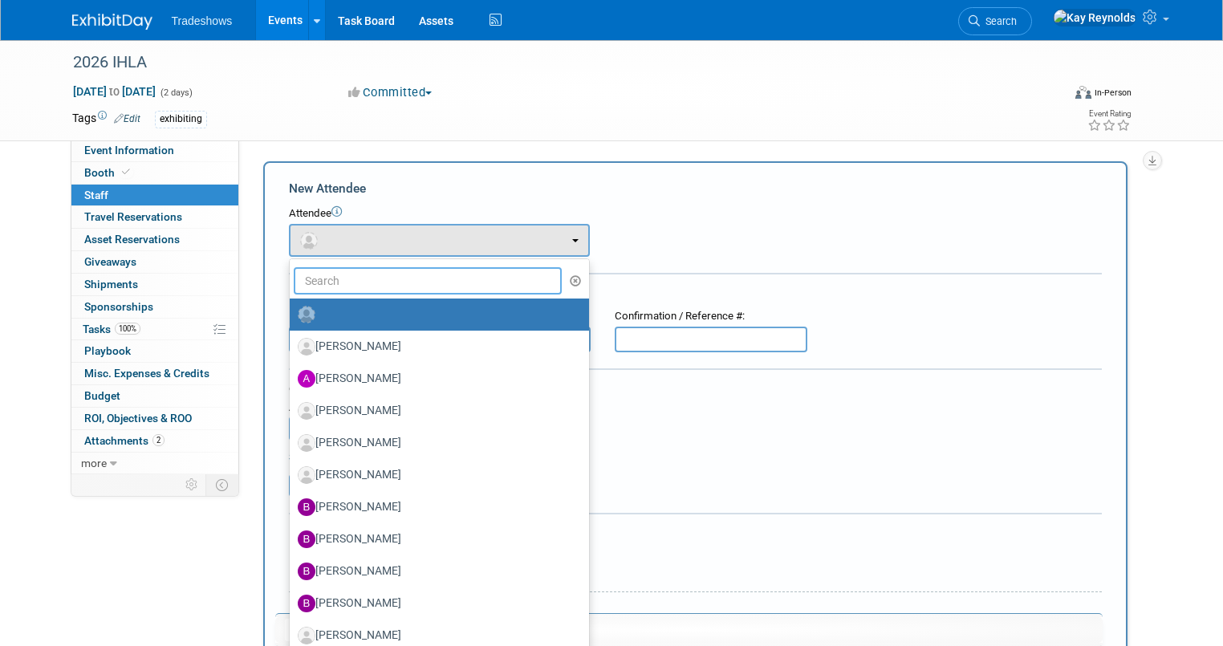
click at [317, 290] on input "text" at bounding box center [428, 280] width 269 height 27
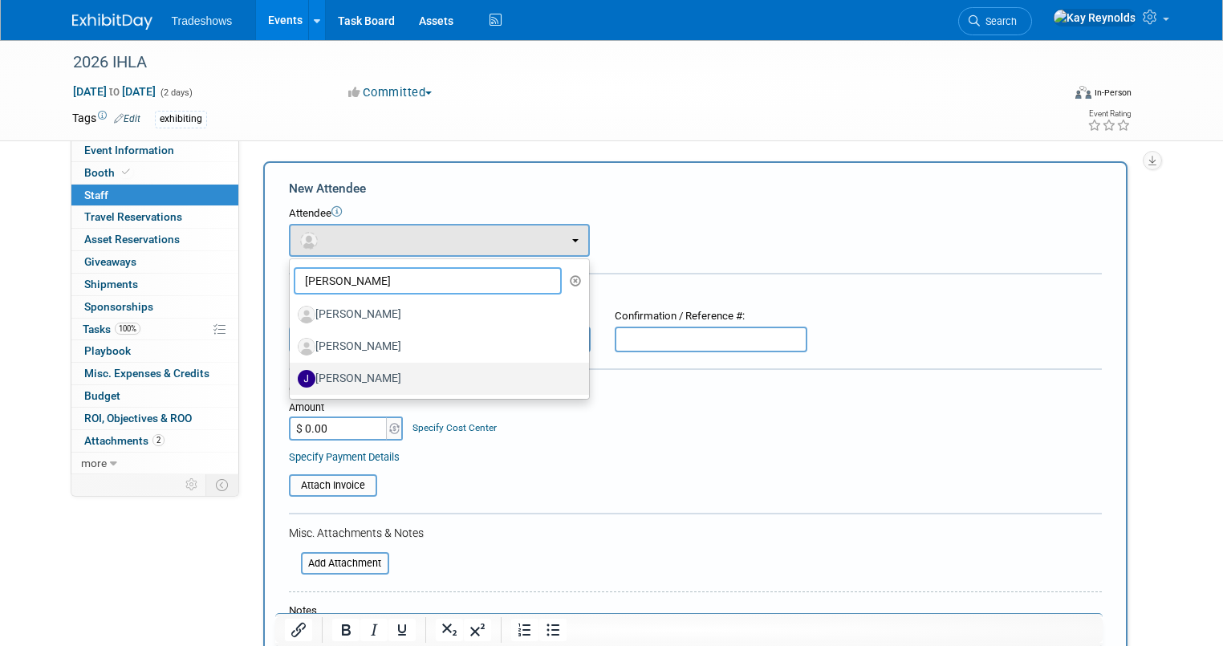
type input "Jeff"
click at [340, 372] on label "[PERSON_NAME]" at bounding box center [435, 379] width 275 height 26
click at [292, 372] on input "[PERSON_NAME]" at bounding box center [287, 377] width 10 height 10
select select "e1ddb362-2c3f-4727-8db7-b79451977ca6"
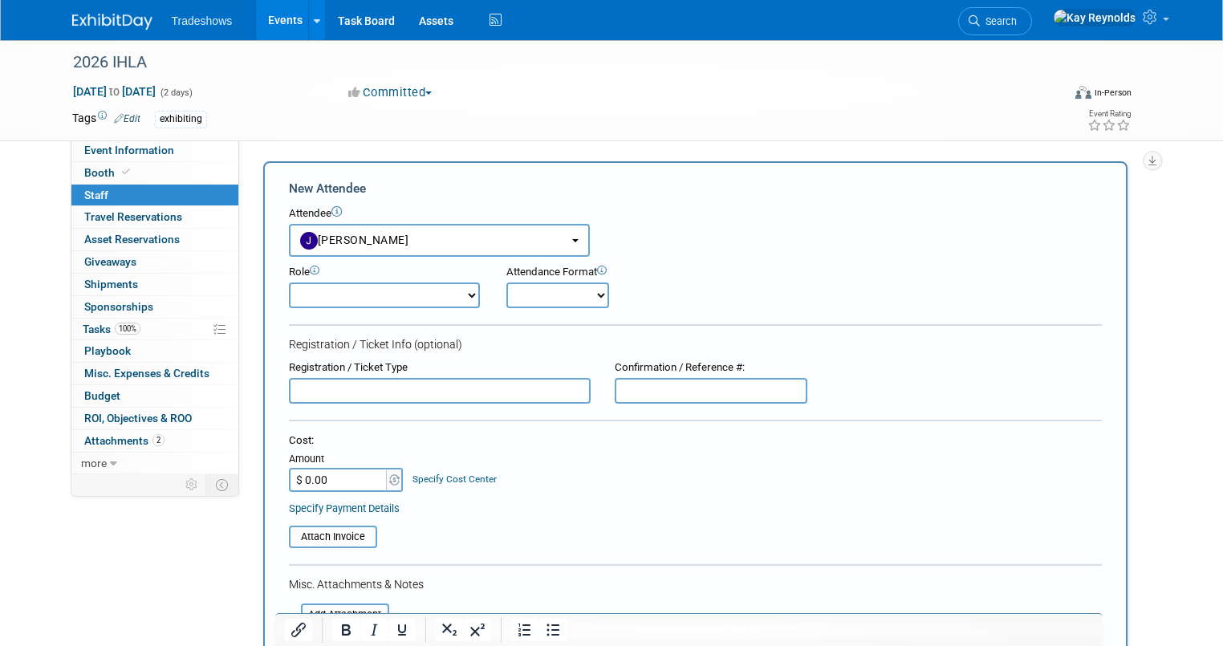
click at [289, 388] on input "text" at bounding box center [440, 391] width 302 height 26
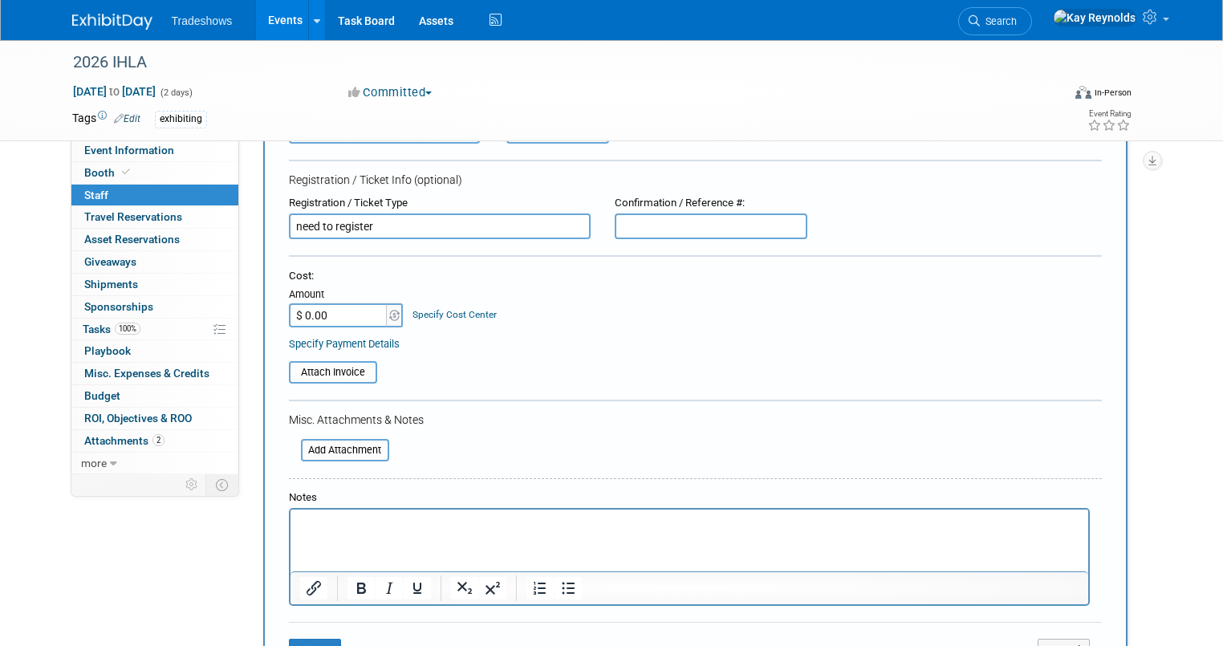
scroll to position [257, 0]
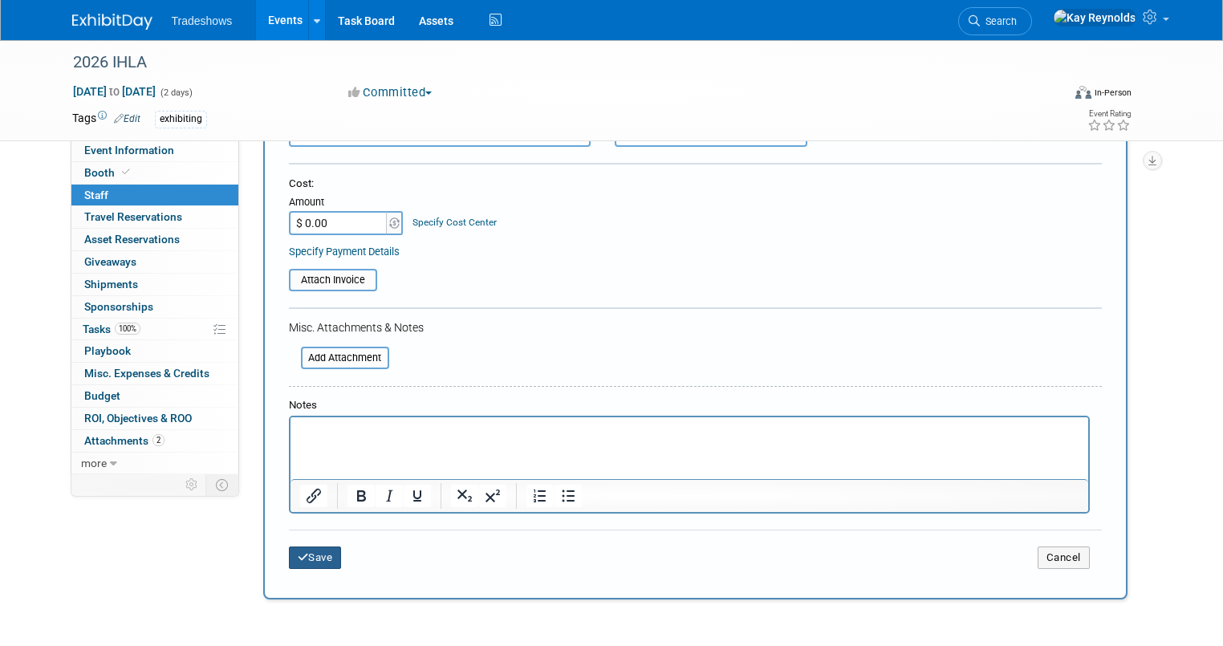
type input "need to register"
click at [303, 554] on button "Save" at bounding box center [315, 558] width 53 height 22
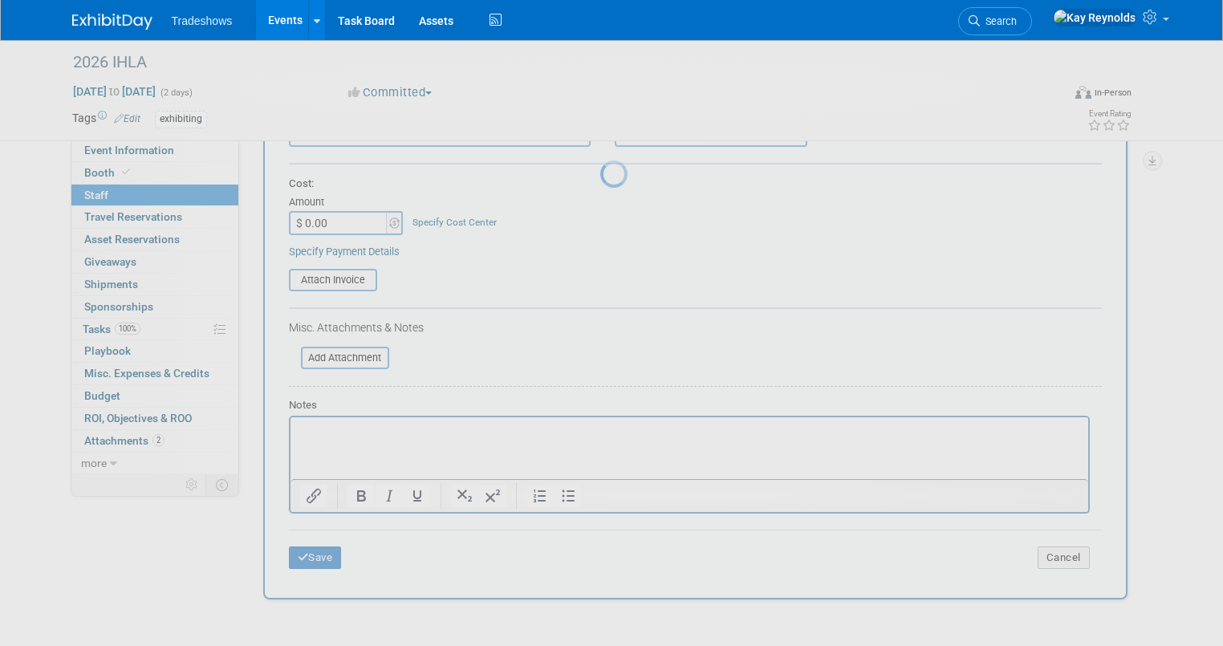
scroll to position [24, 0]
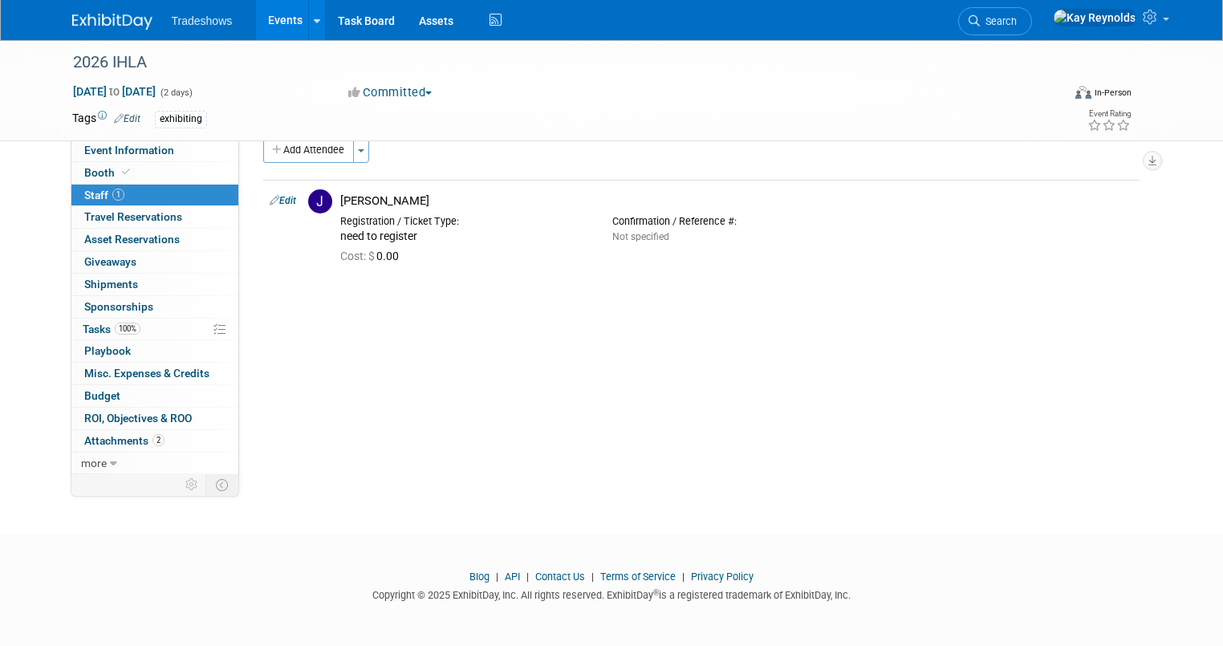
click at [112, 193] on link "1 Staff 1" at bounding box center [154, 196] width 167 height 22
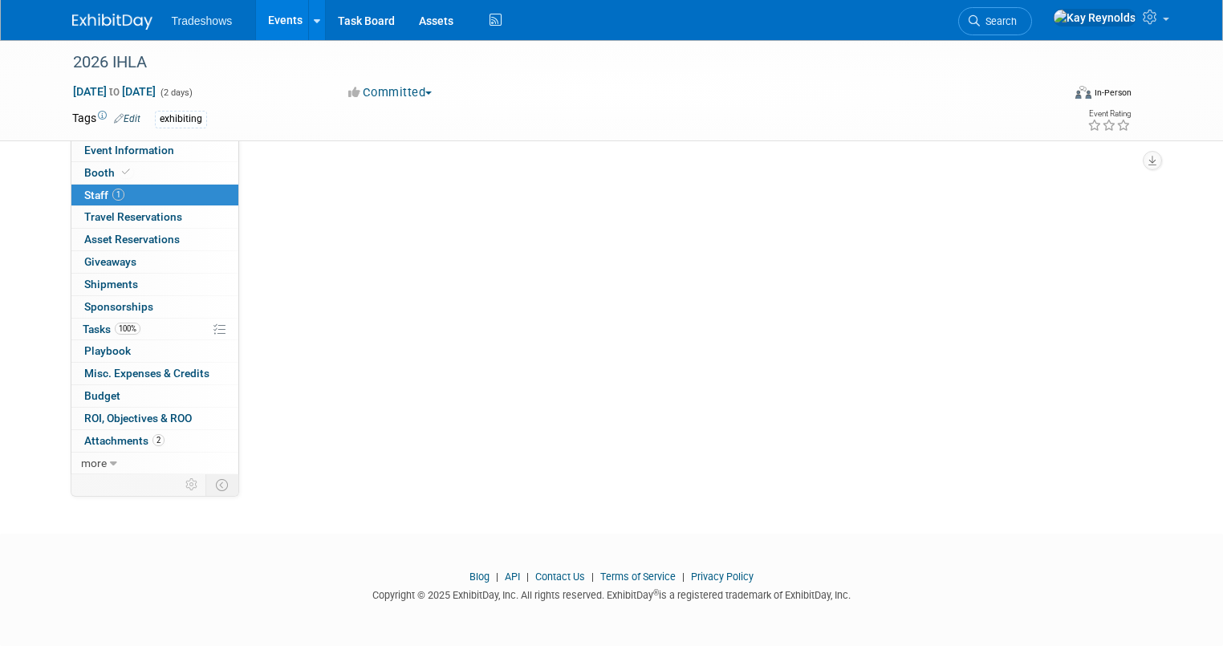
scroll to position [0, 0]
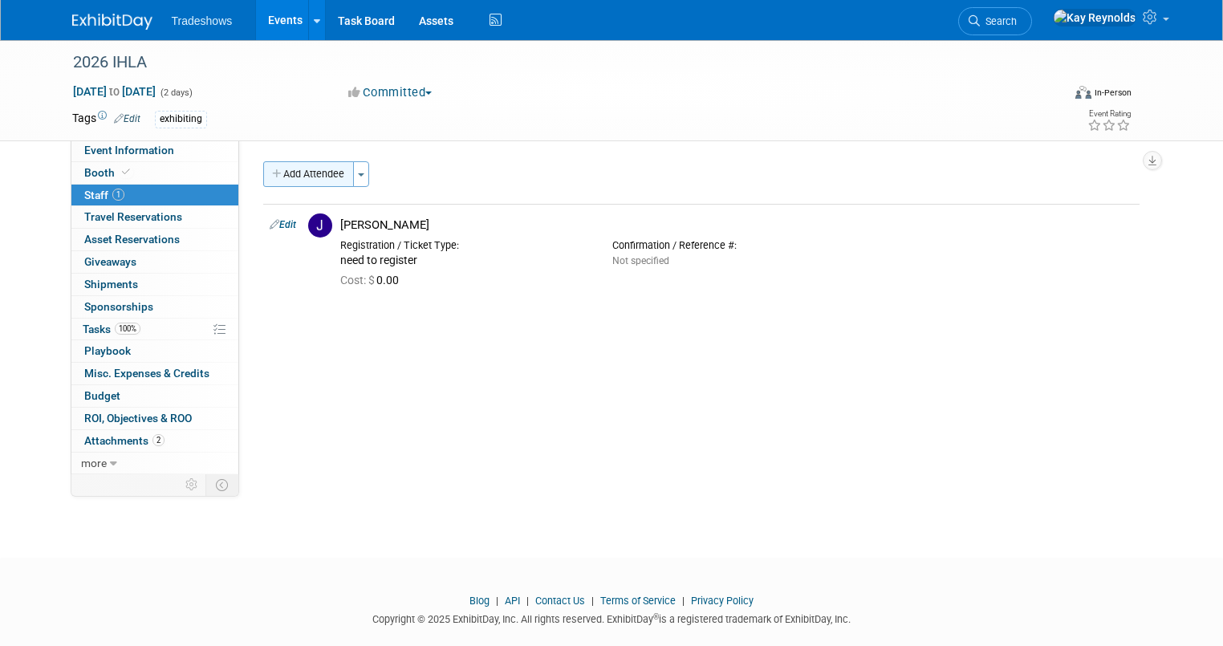
click at [281, 168] on button "Add Attendee" at bounding box center [308, 174] width 91 height 26
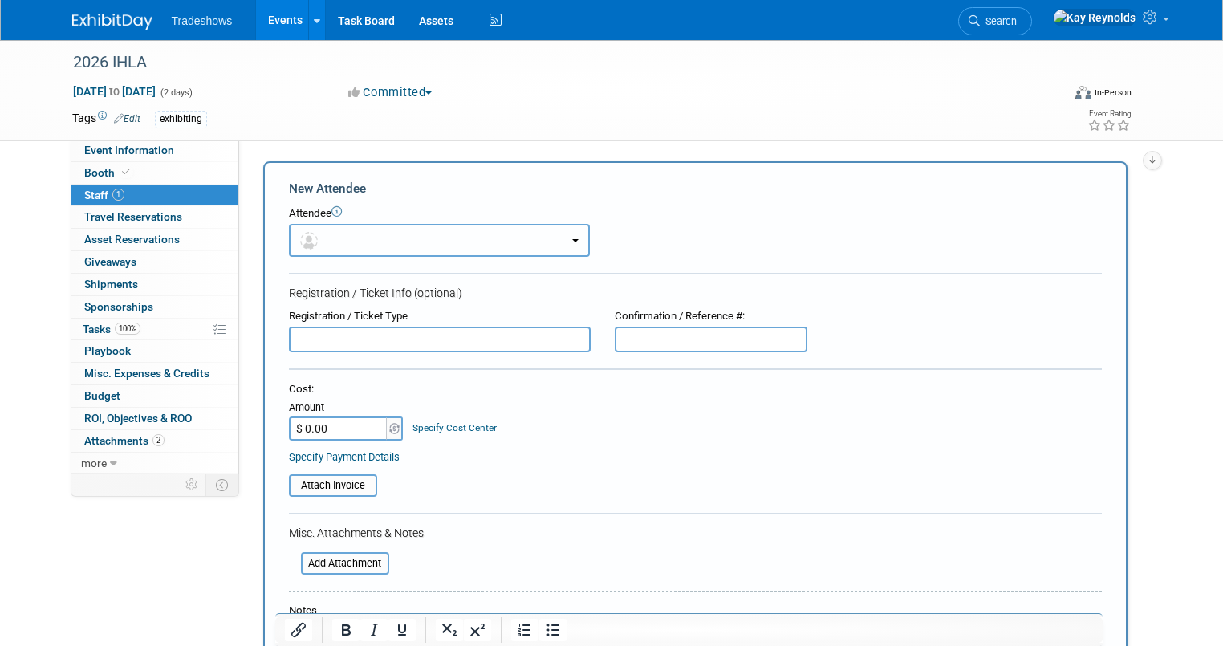
click at [313, 229] on button "button" at bounding box center [439, 240] width 301 height 33
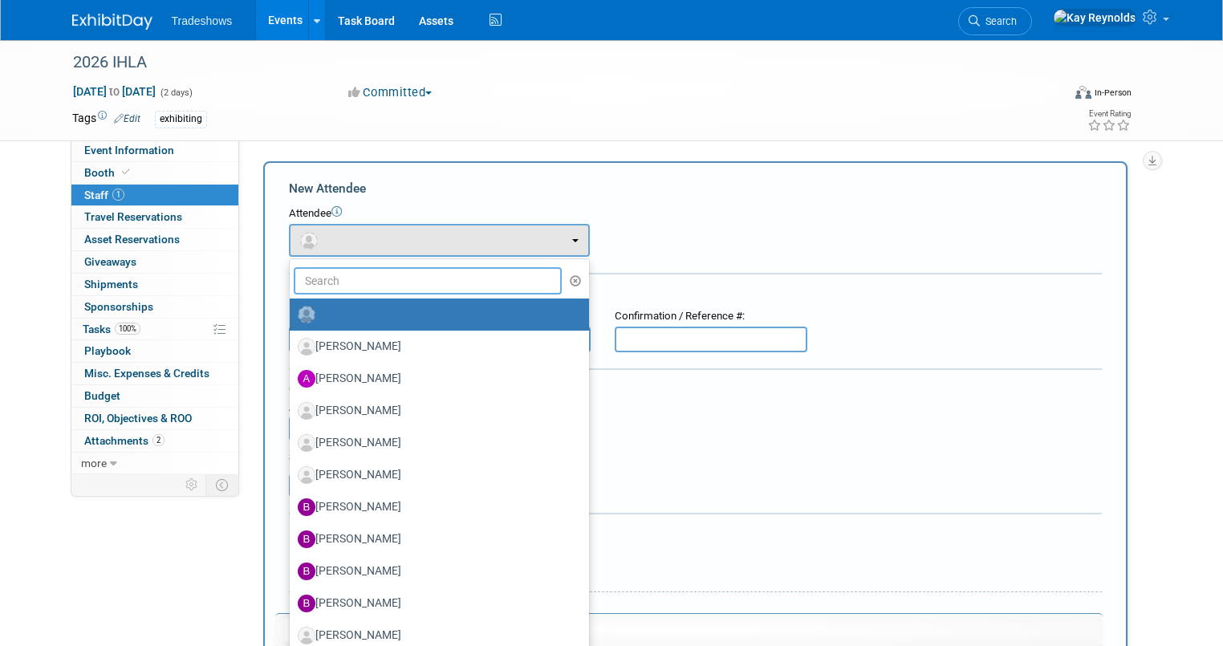
click at [310, 282] on input "text" at bounding box center [428, 280] width 269 height 27
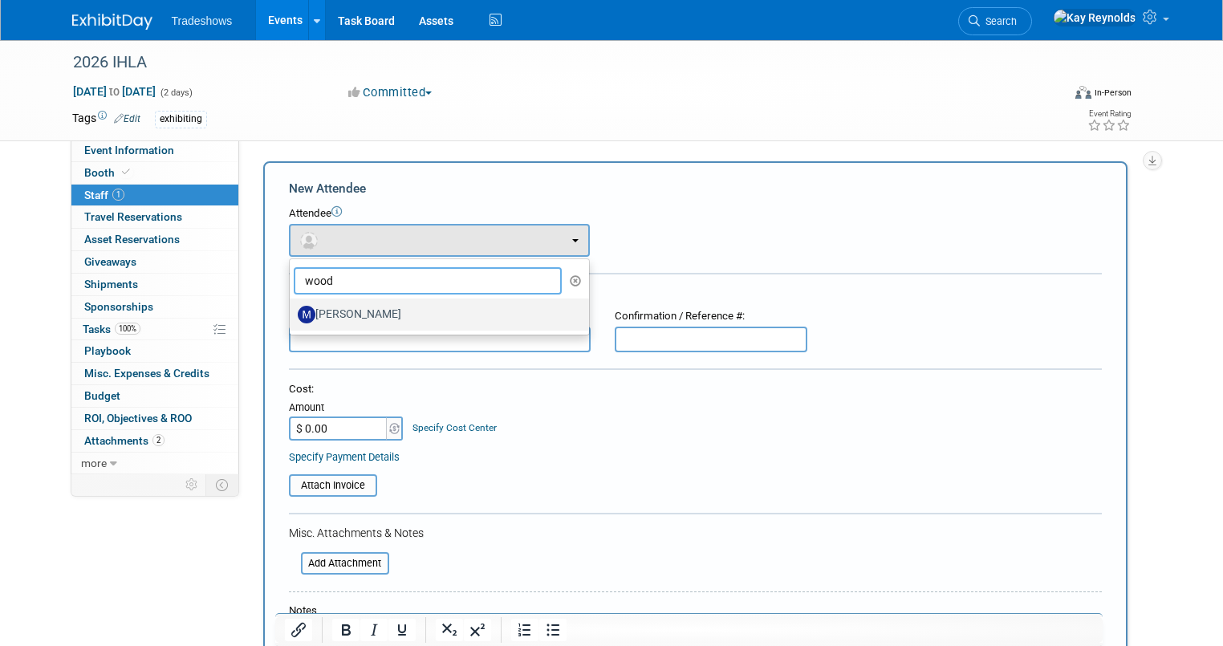
type input "wood"
click at [315, 310] on label "[PERSON_NAME]" at bounding box center [435, 315] width 275 height 26
click at [292, 310] on input "[PERSON_NAME]" at bounding box center [287, 312] width 10 height 10
select select "ceffa67f-d10e-4e65-a5b7-71fc5e0574b1"
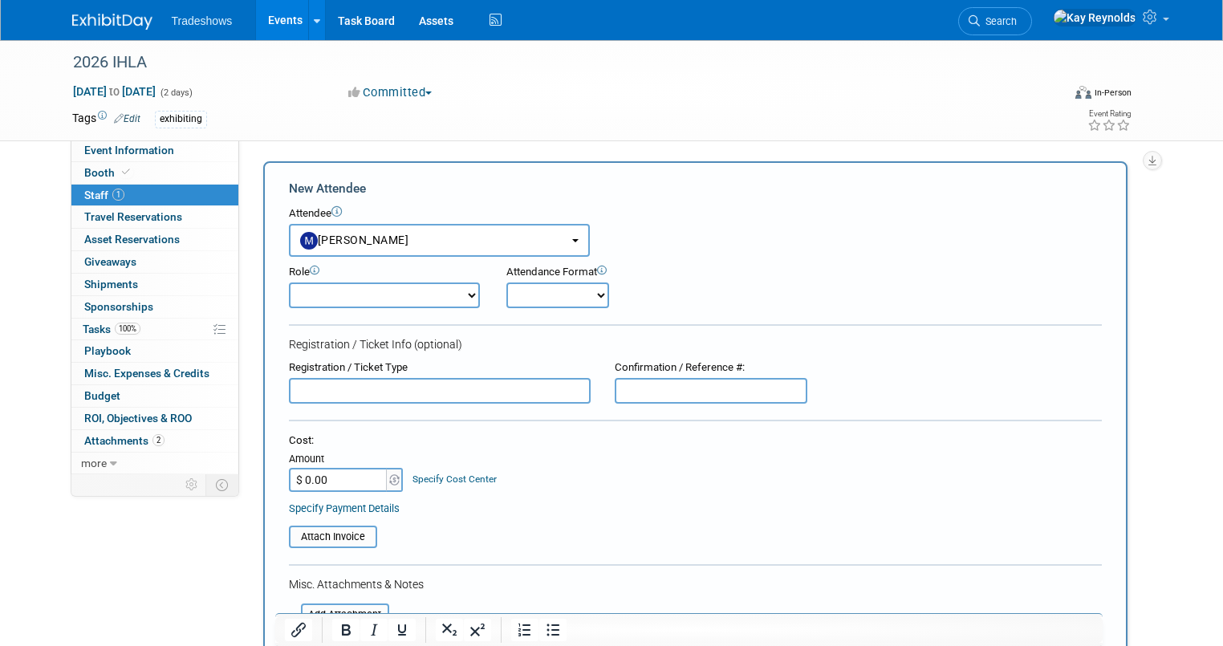
click at [289, 385] on input "text" at bounding box center [440, 391] width 302 height 26
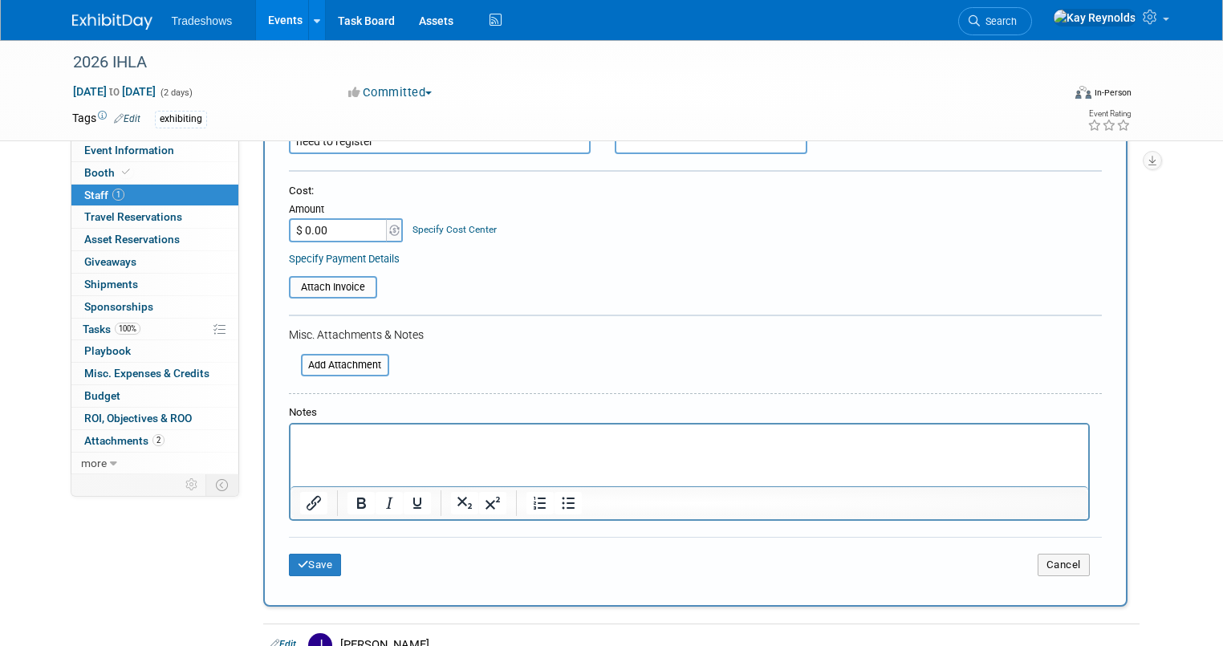
scroll to position [257, 0]
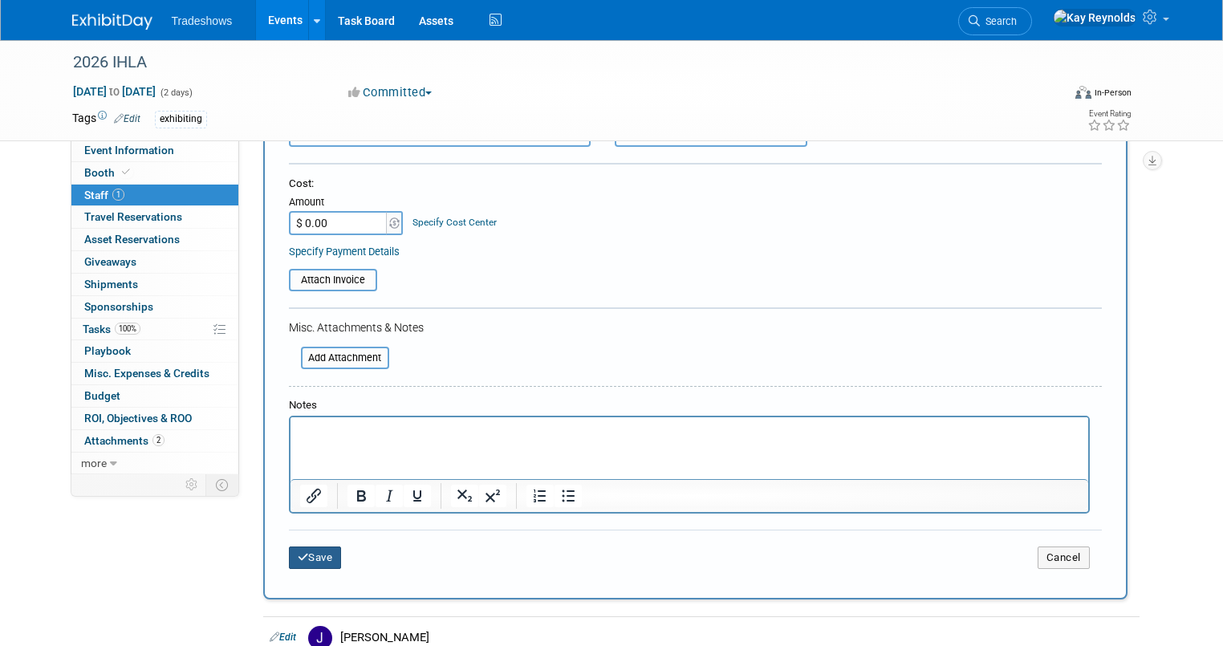
type input "need to register"
drag, startPoint x: 596, startPoint y: 969, endPoint x: 315, endPoint y: 436, distance: 602.2
click at [314, 432] on p "Rich Text Area. Press ALT-0 for help." at bounding box center [689, 432] width 780 height 16
drag, startPoint x: 464, startPoint y: 431, endPoint x: 214, endPoint y: 434, distance: 250.5
click at [290, 434] on html "registration has not opened yet" at bounding box center [689, 428] width 798 height 22
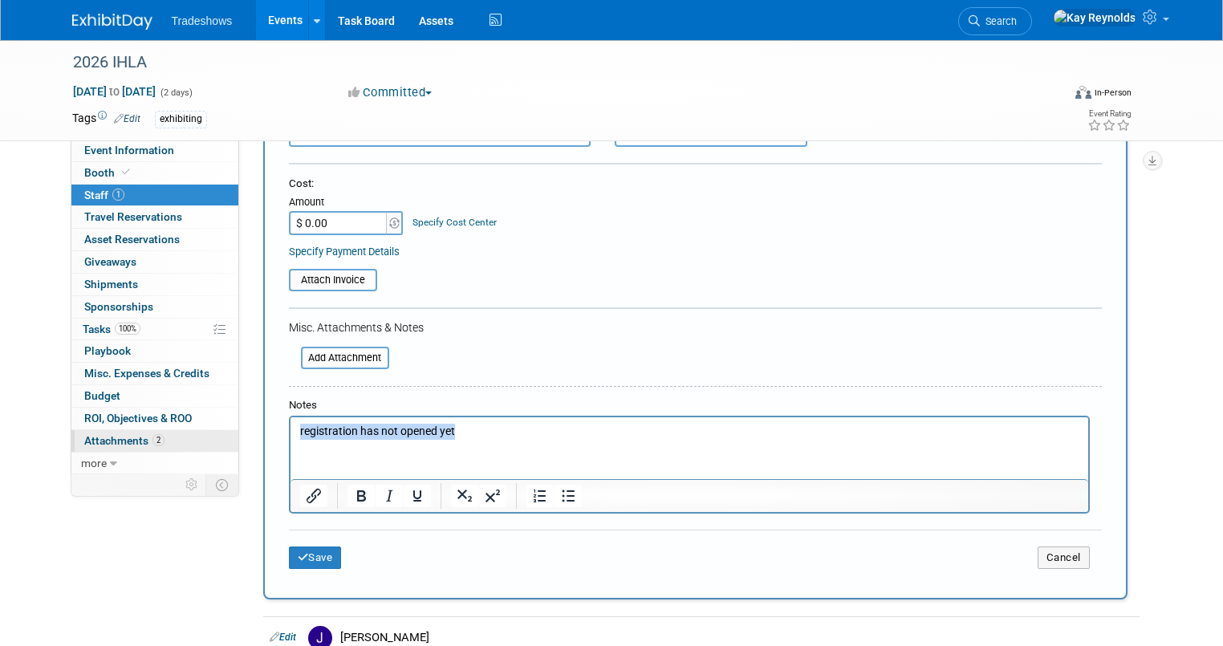
copy p "registration has not opened yet"
click at [300, 557] on button "Save" at bounding box center [315, 558] width 53 height 22
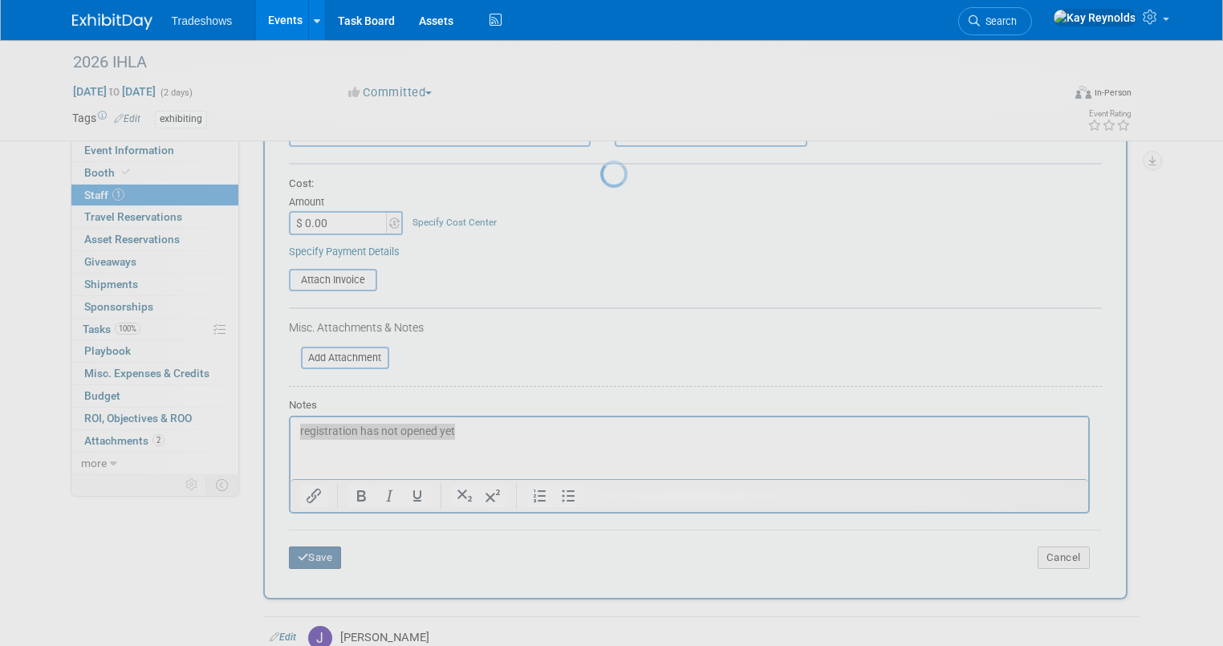
scroll to position [24, 0]
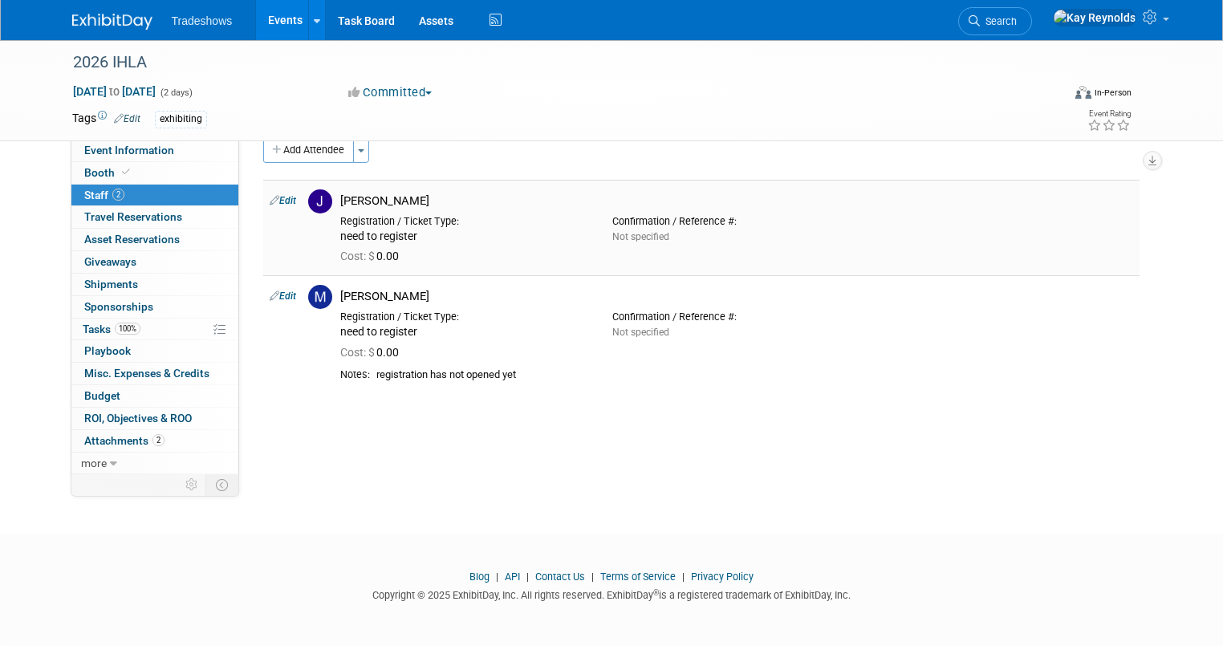
click at [285, 197] on td "Edit" at bounding box center [282, 228] width 39 height 96
click at [278, 201] on link "Edit" at bounding box center [283, 200] width 26 height 11
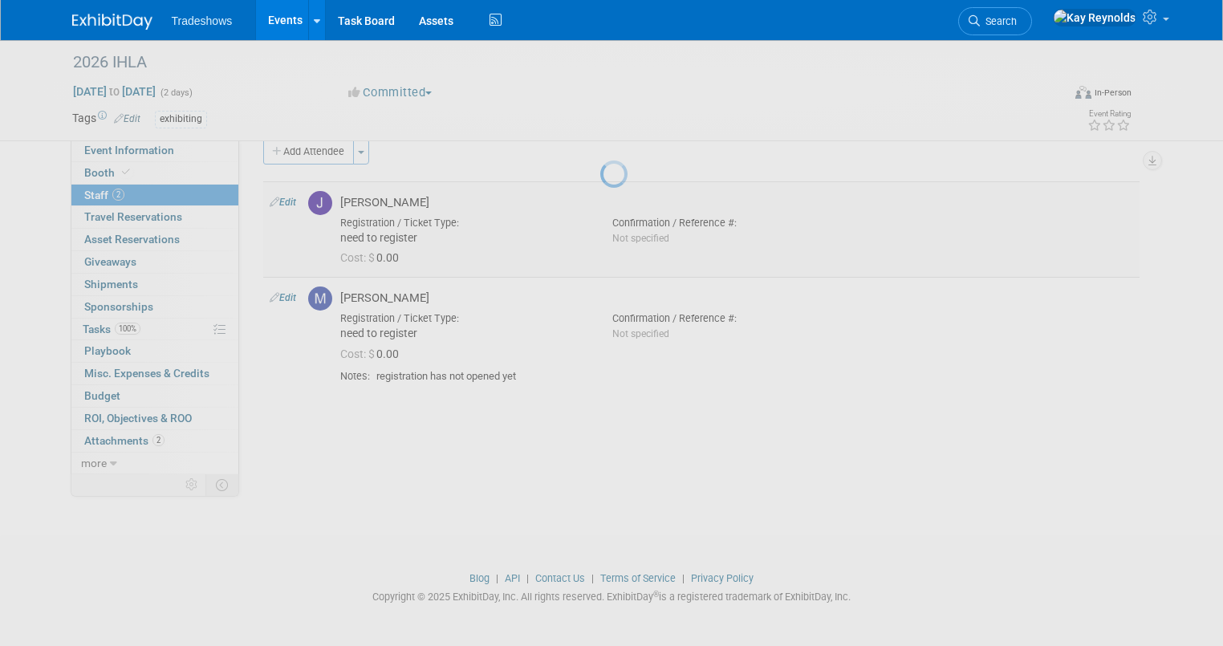
select select "e1ddb362-2c3f-4727-8db7-b79451977ca6"
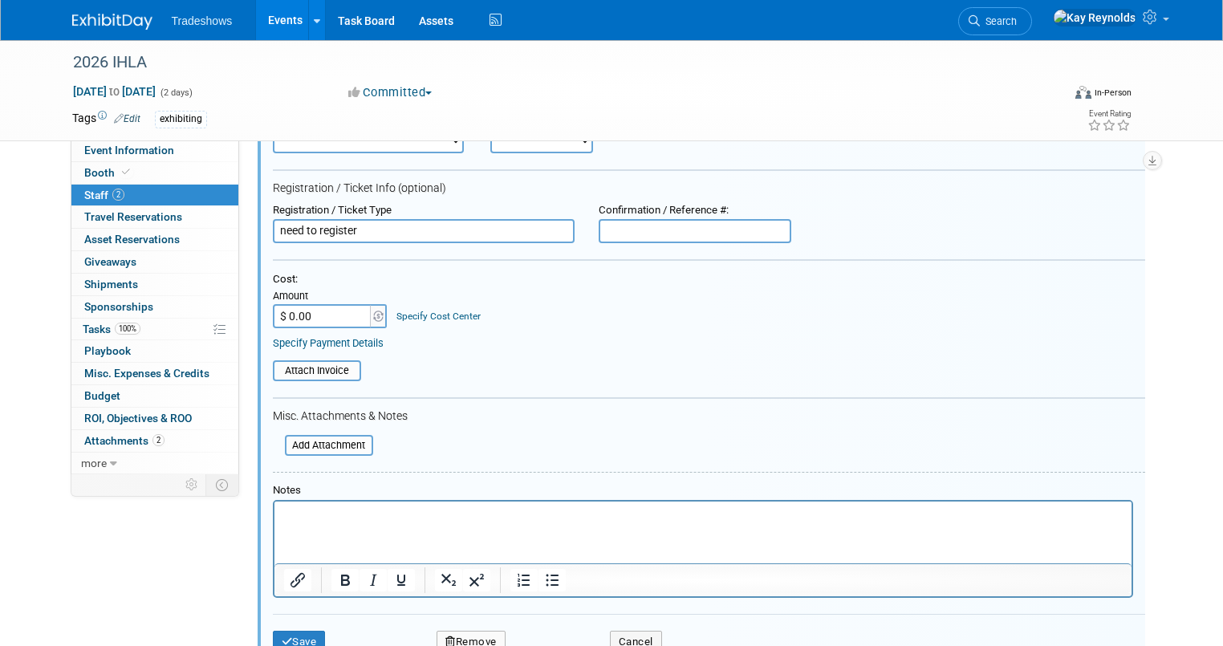
scroll to position [150, 0]
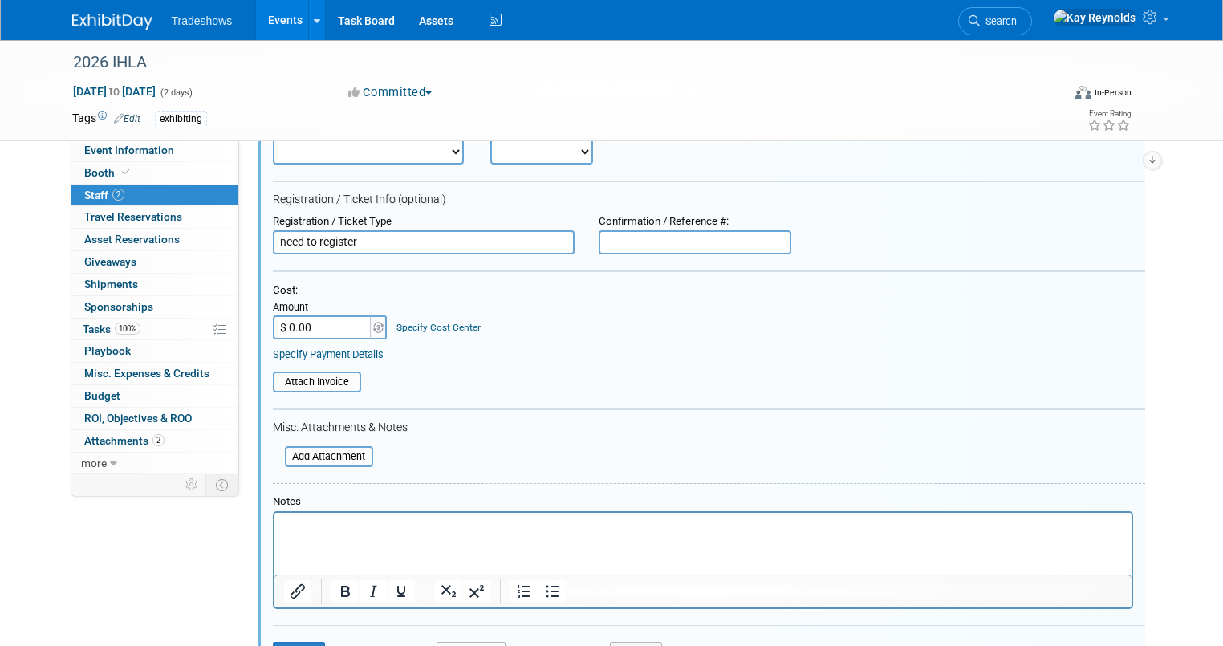
click at [304, 518] on html at bounding box center [702, 524] width 857 height 22
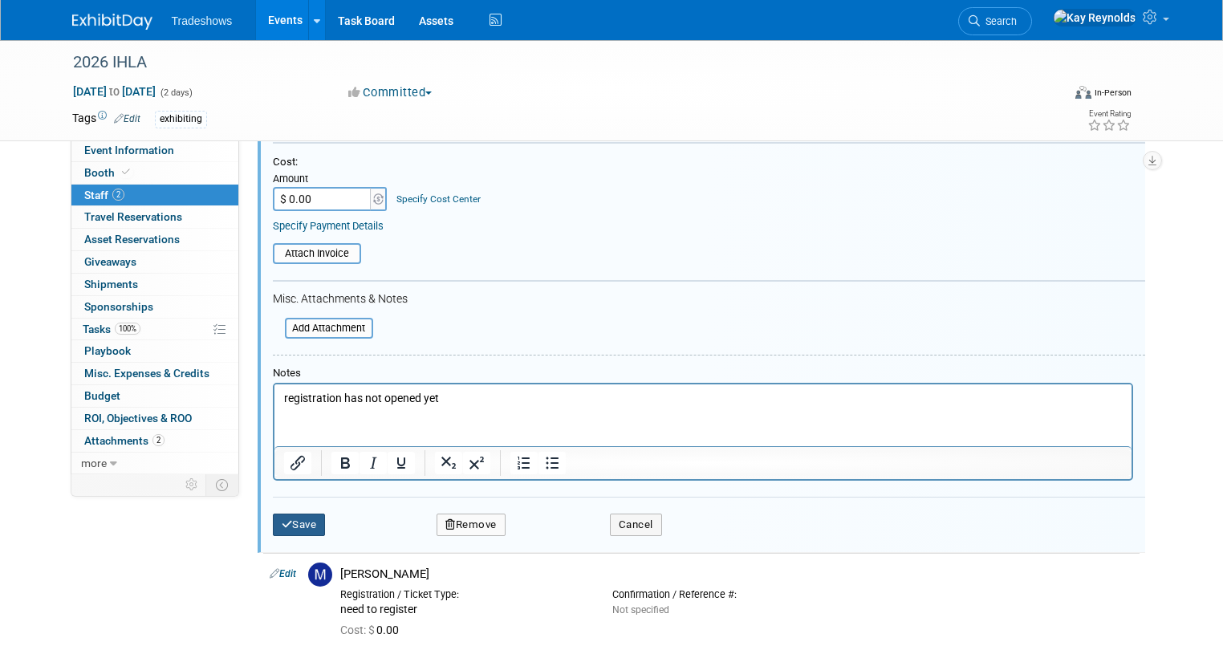
click at [280, 522] on button "Save" at bounding box center [299, 525] width 53 height 22
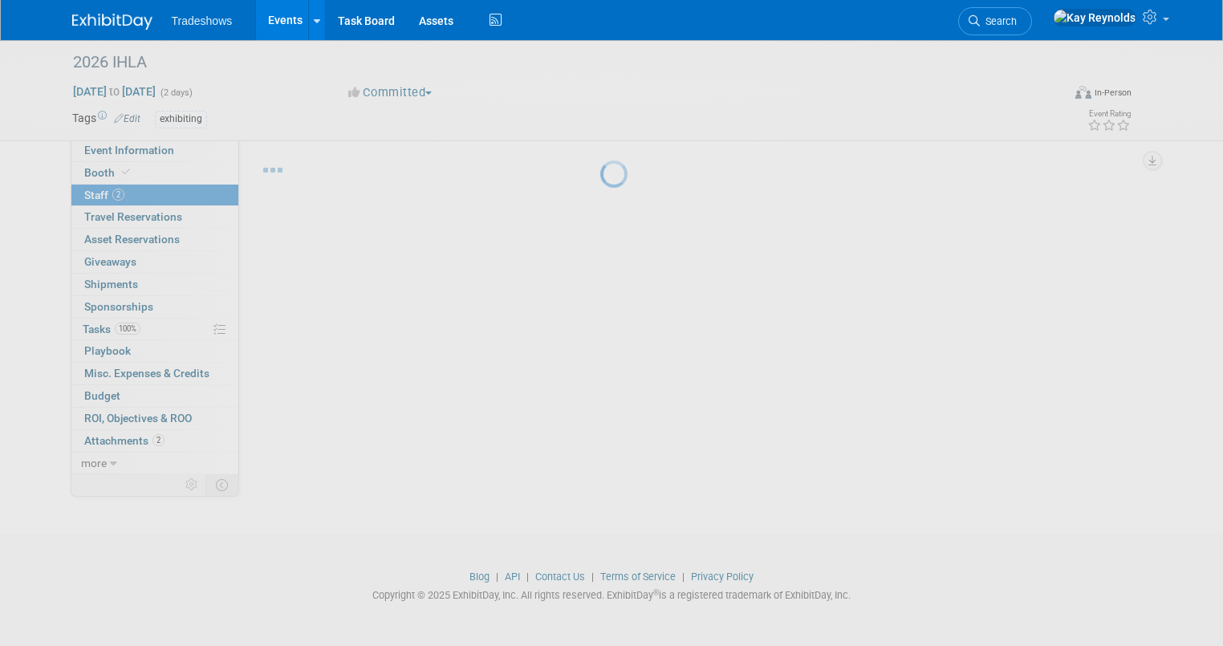
scroll to position [24, 0]
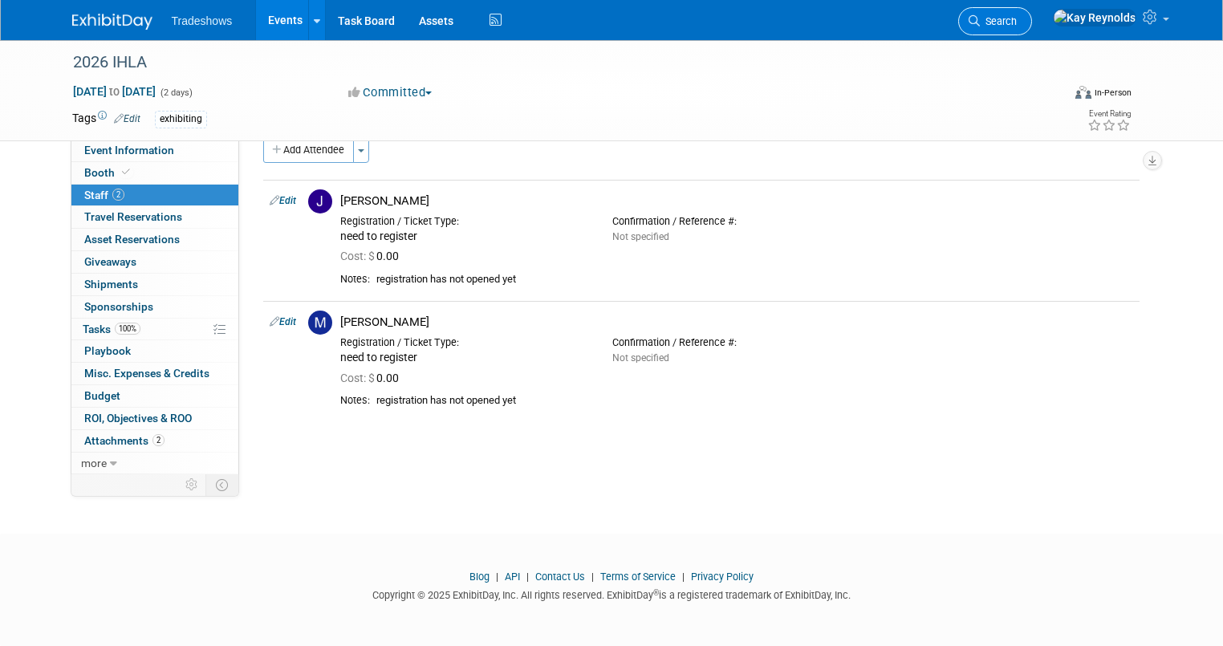
click at [1032, 10] on link "Search" at bounding box center [996, 21] width 74 height 28
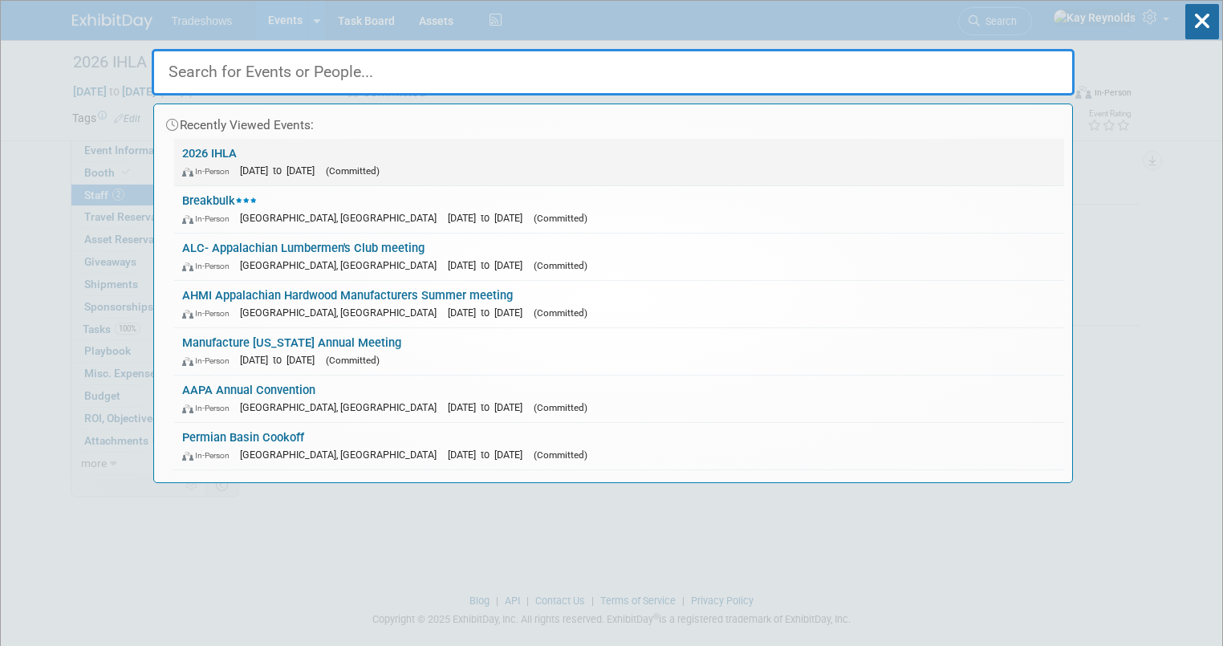
click at [197, 153] on link "2026 IHLA In-Person Feb 3, 2026 to Feb 4, 2026 (Committed)" at bounding box center [619, 162] width 890 height 47
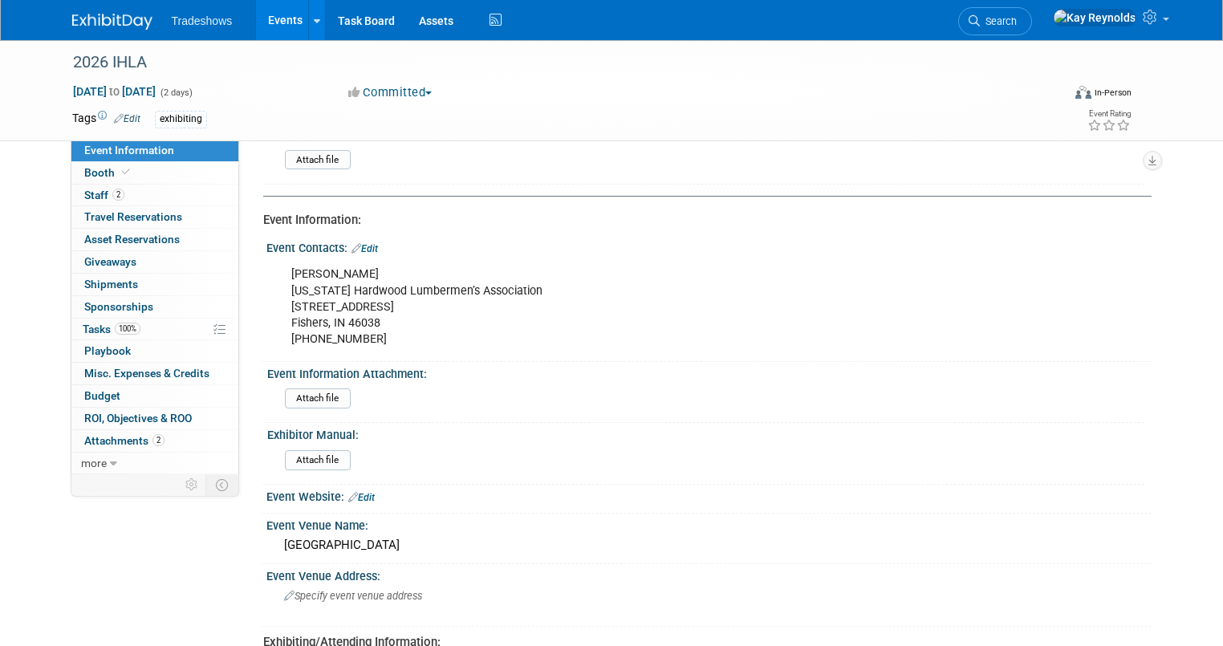
scroll to position [128, 0]
click at [348, 491] on icon at bounding box center [353, 496] width 10 height 10
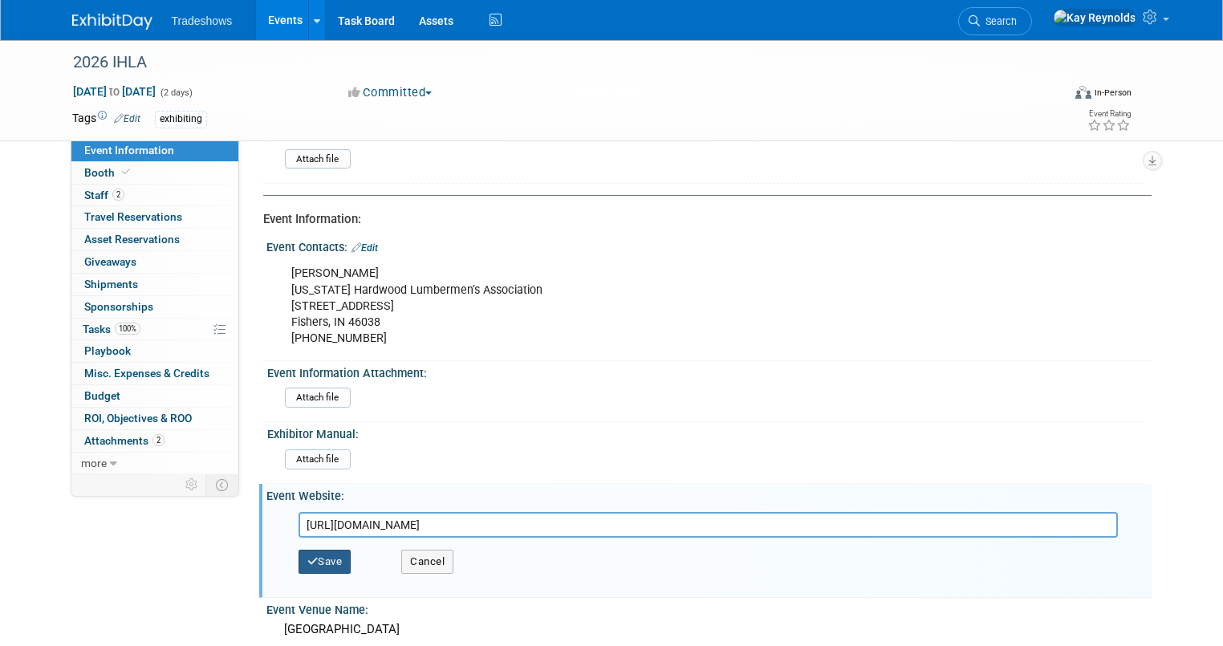
type input "https://www.ihla.org/ihla-convention/"
click at [308, 552] on button "Save" at bounding box center [325, 562] width 53 height 24
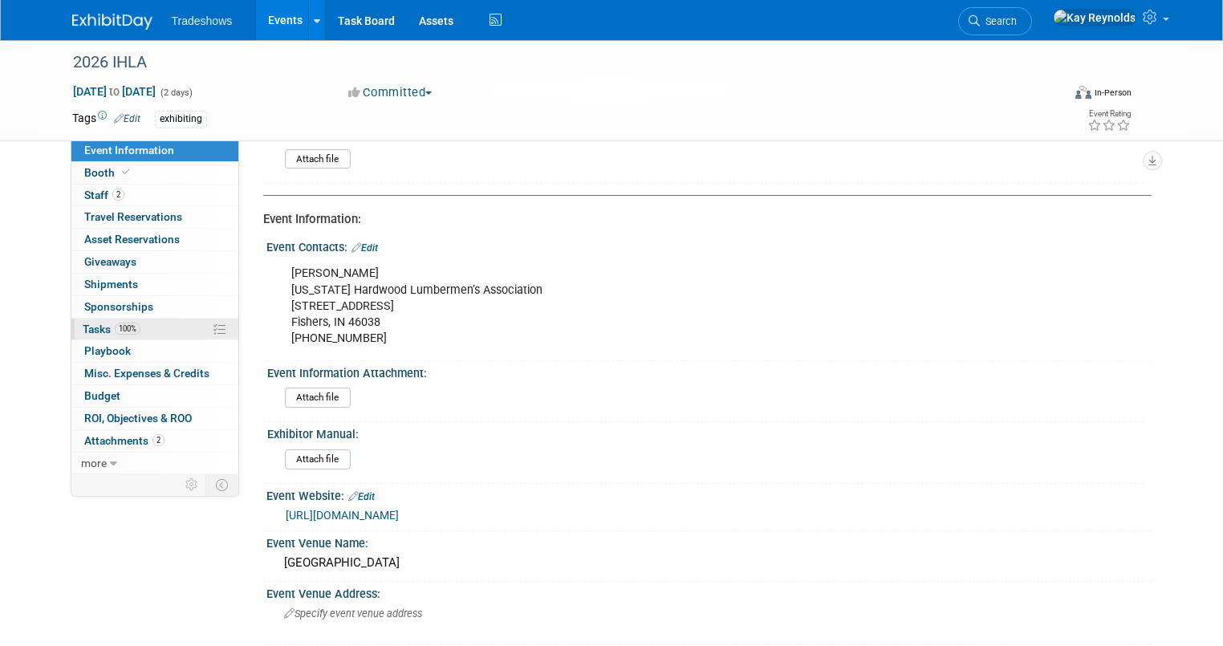
click at [116, 323] on span "100%" at bounding box center [128, 329] width 26 height 12
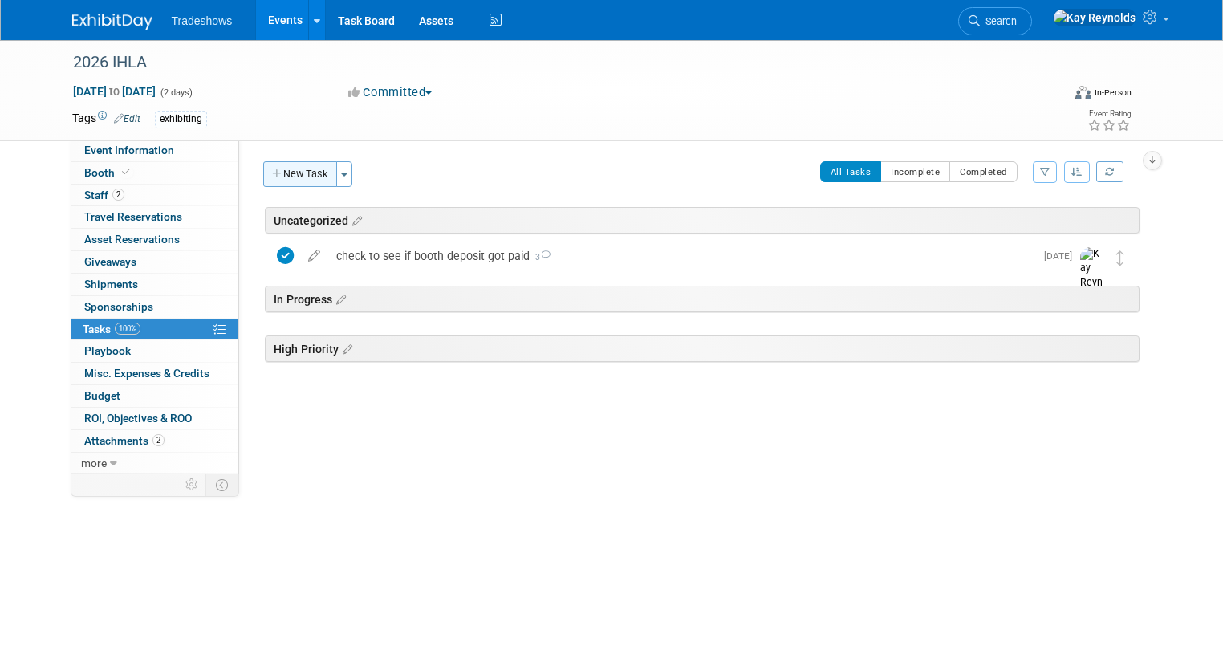
click at [271, 169] on button "New Task" at bounding box center [300, 174] width 74 height 26
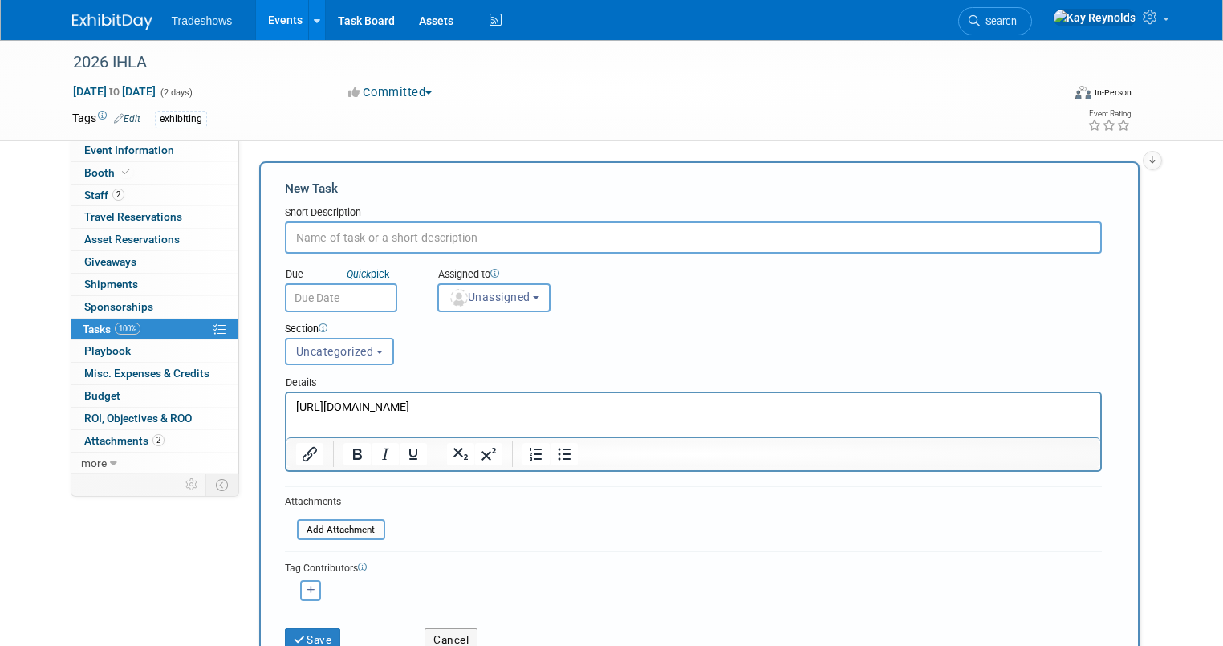
click at [305, 232] on input "text" at bounding box center [693, 238] width 817 height 32
type input "IHLA is supposed to give hotel info late october. book Jeff Eisfelder and M Woo…"
click at [304, 299] on input "text" at bounding box center [341, 297] width 112 height 29
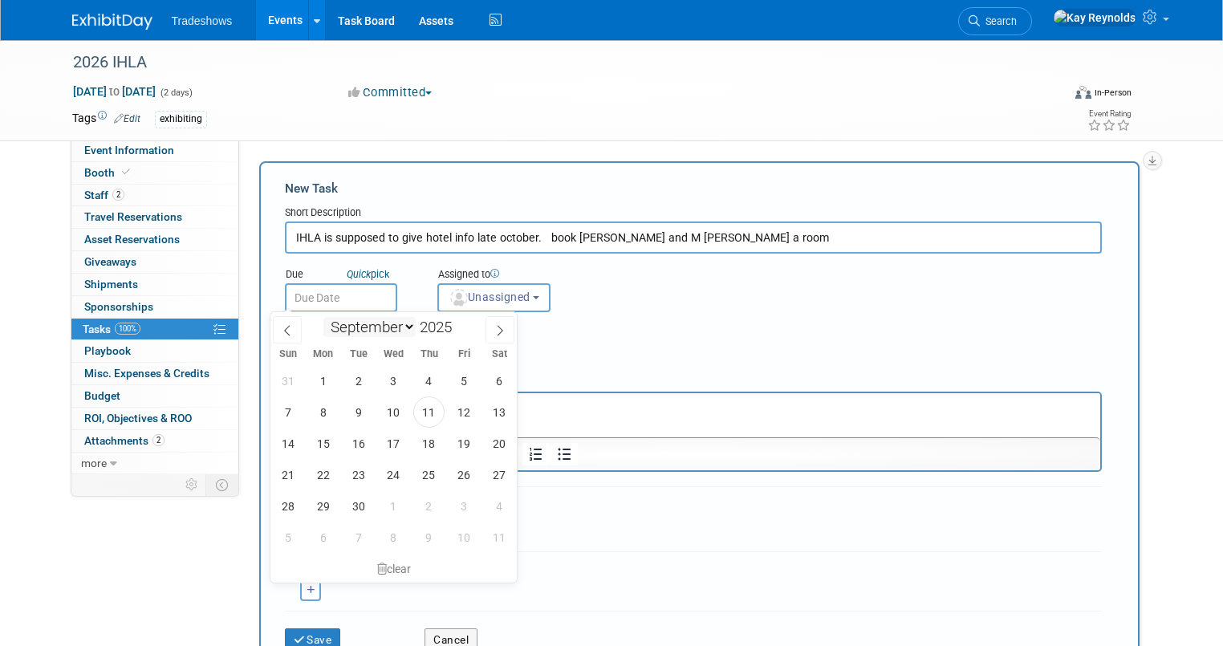
click at [407, 328] on select "January February March April May June July August September October November De…" at bounding box center [370, 327] width 92 height 20
select select "9"
click at [324, 317] on select "January February March April May June July August September October November De…" at bounding box center [370, 327] width 92 height 20
click at [318, 480] on span "20" at bounding box center [322, 474] width 31 height 31
type input "Oct 20, 2025"
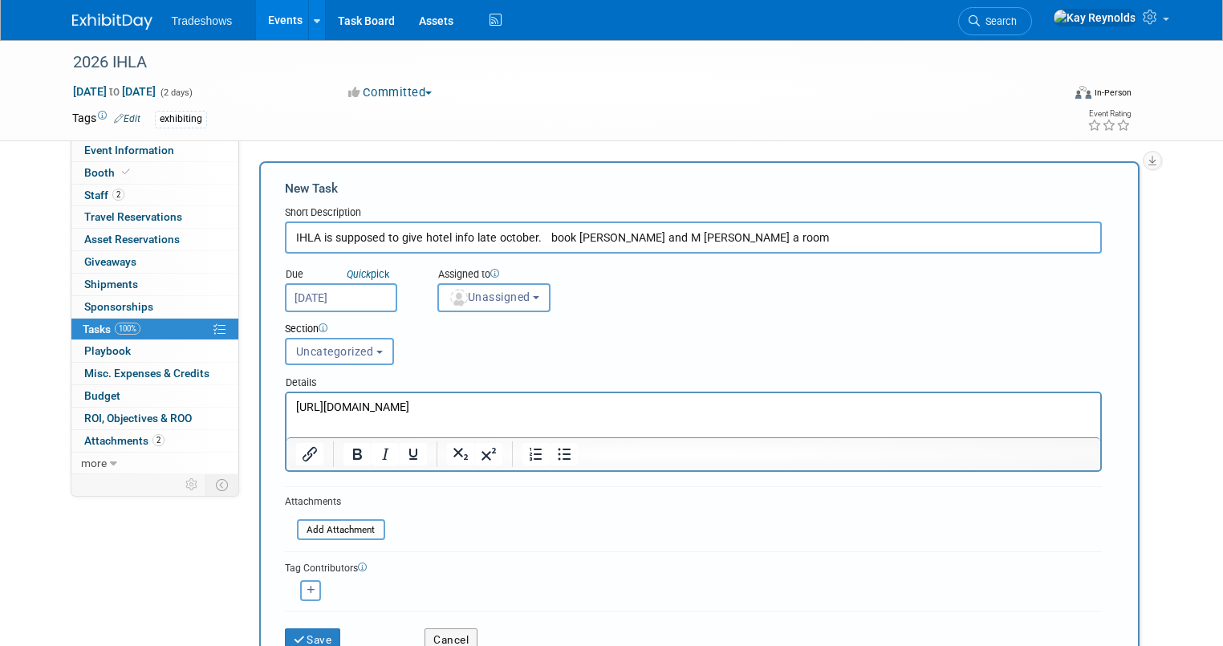
click at [507, 408] on p "https://www.ihla.org/ihla-convention/" at bounding box center [693, 408] width 796 height 16
click at [499, 295] on span "Unassigned" at bounding box center [490, 297] width 82 height 13
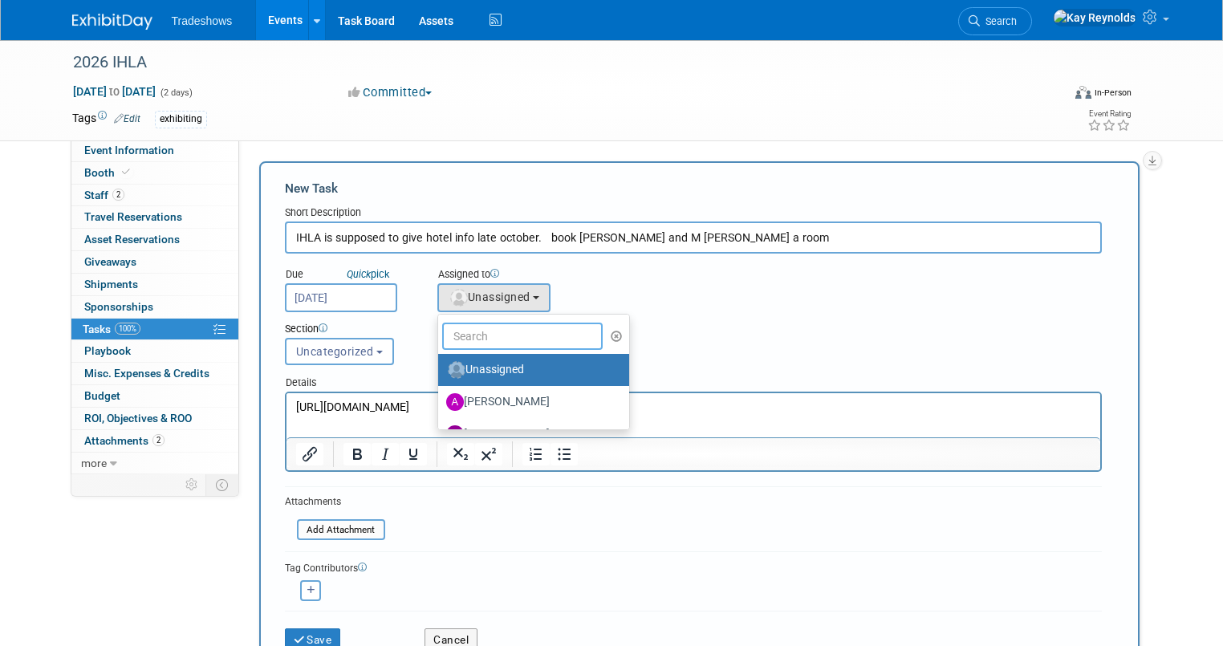
click at [486, 334] on input "text" at bounding box center [522, 336] width 161 height 27
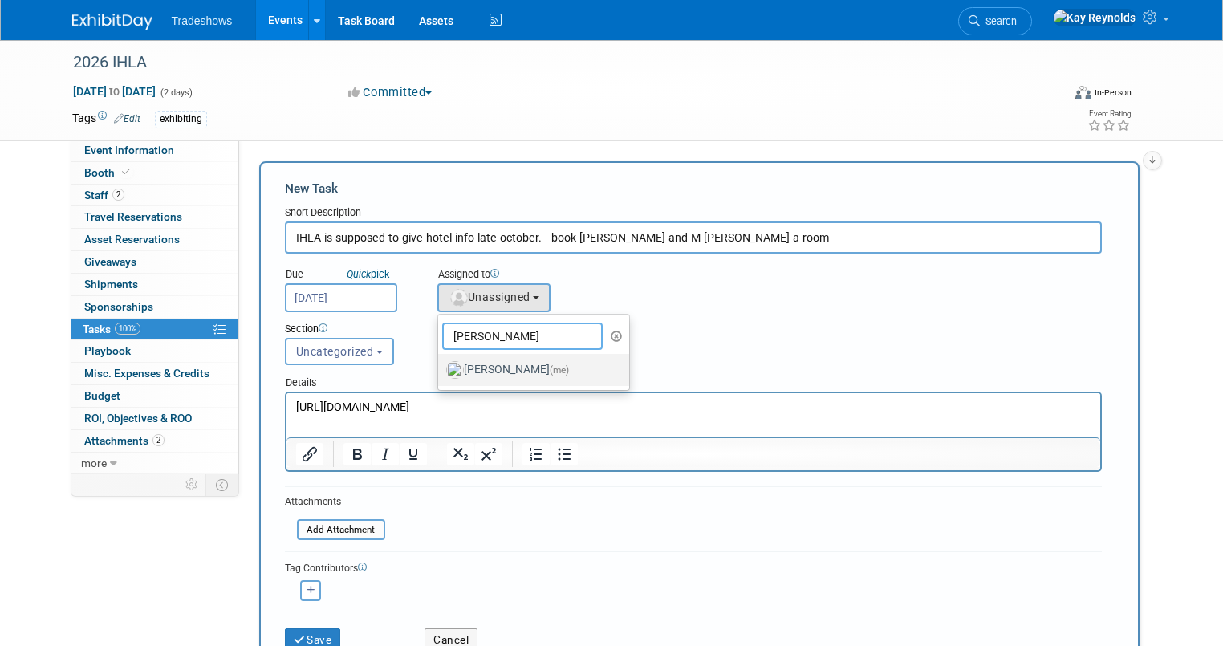
type input "[PERSON_NAME]"
click at [479, 368] on label "Kay Reynolds (me)" at bounding box center [530, 370] width 168 height 26
click at [441, 368] on input "Kay Reynolds (me)" at bounding box center [435, 368] width 10 height 10
select select "5e9256d4-eeb1-4d7e-ac69-1857632dd0f4"
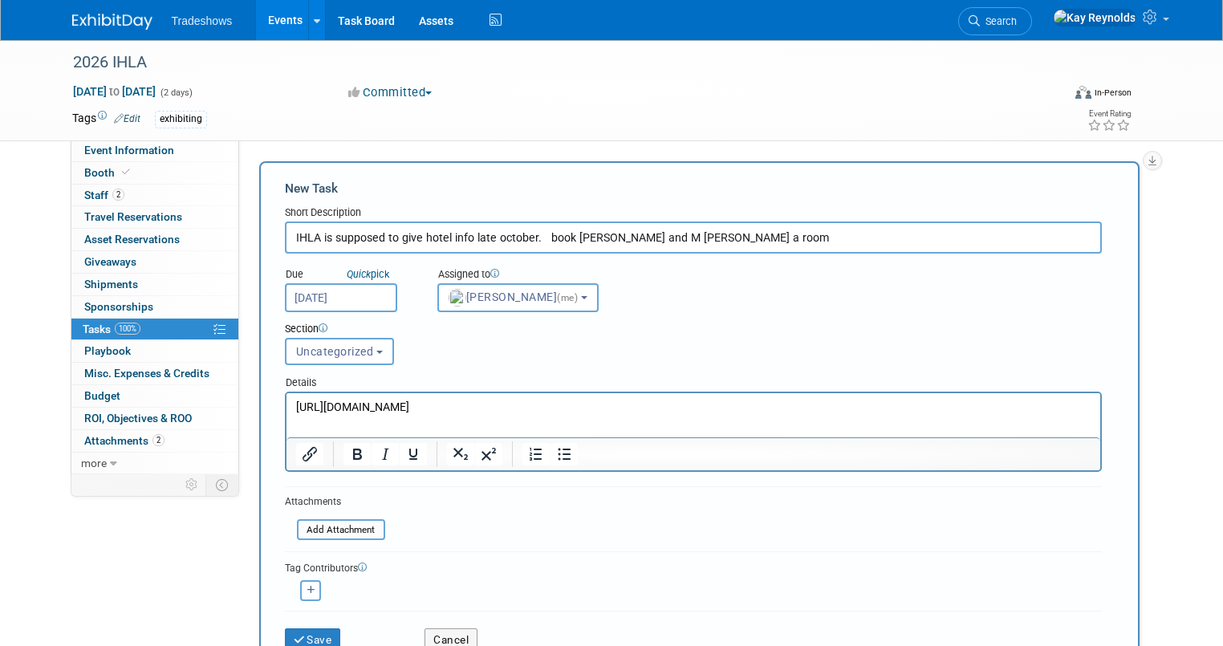
click at [307, 588] on icon "button" at bounding box center [311, 590] width 8 height 9
select select
click at [308, 635] on input "text" at bounding box center [374, 633] width 161 height 27
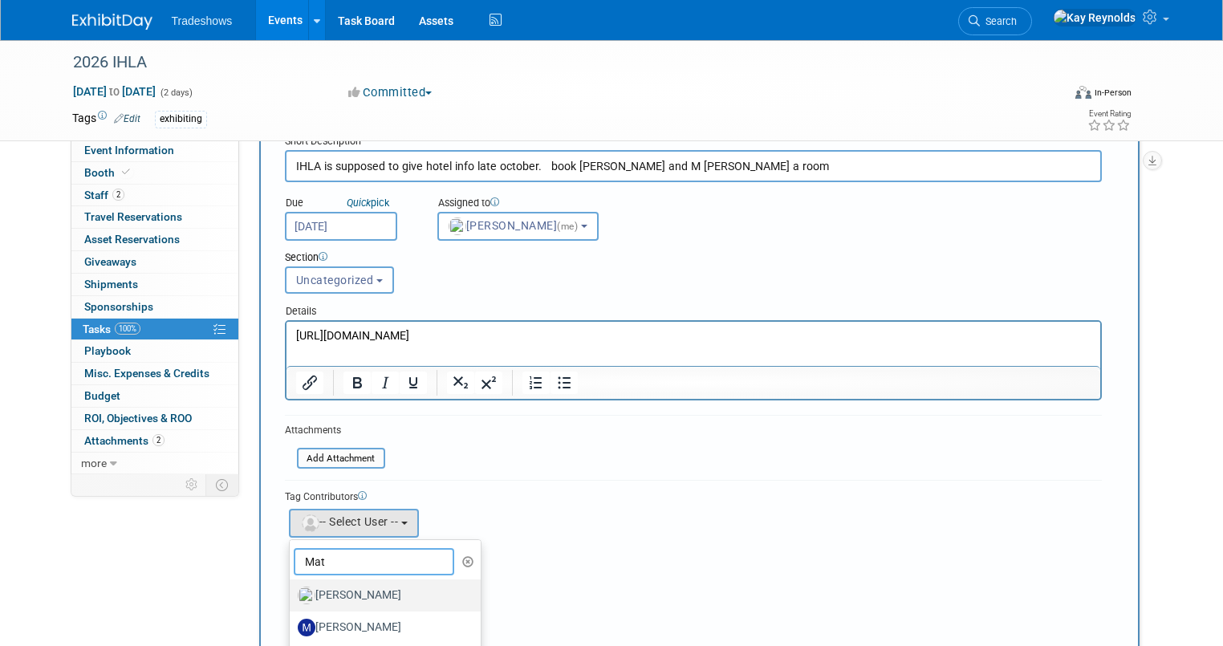
type input "Mat"
click at [321, 587] on label "[PERSON_NAME]" at bounding box center [382, 596] width 168 height 26
click at [292, 588] on input "[PERSON_NAME]" at bounding box center [287, 593] width 10 height 10
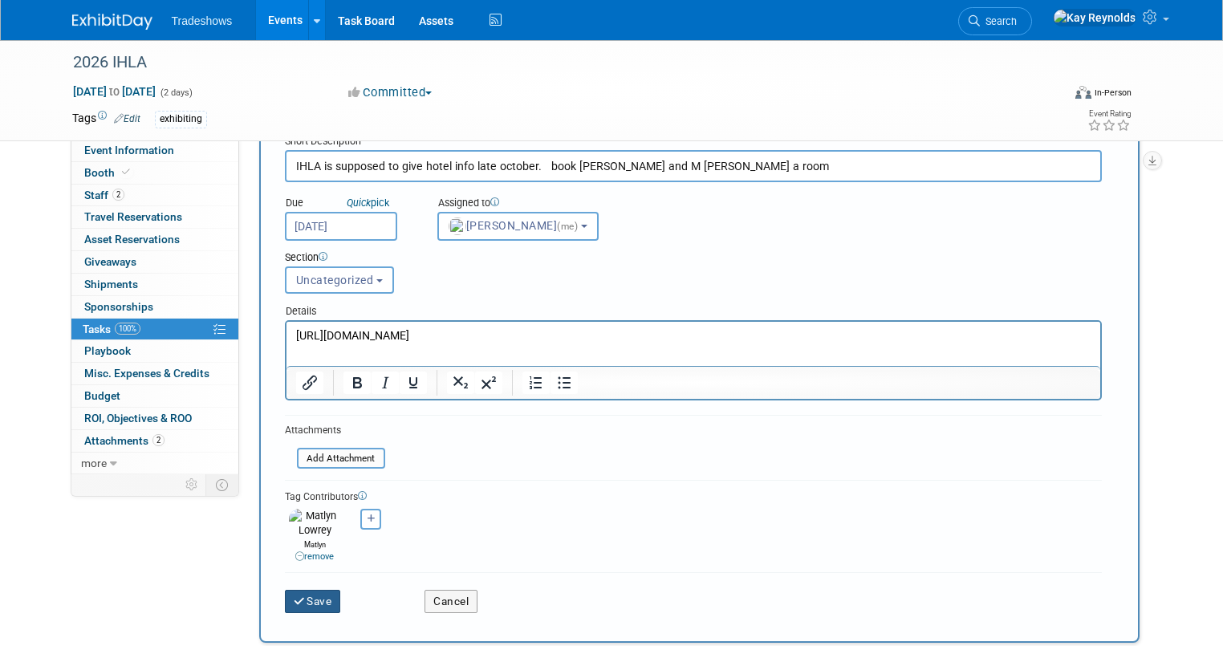
click at [295, 592] on button "Save" at bounding box center [313, 601] width 56 height 22
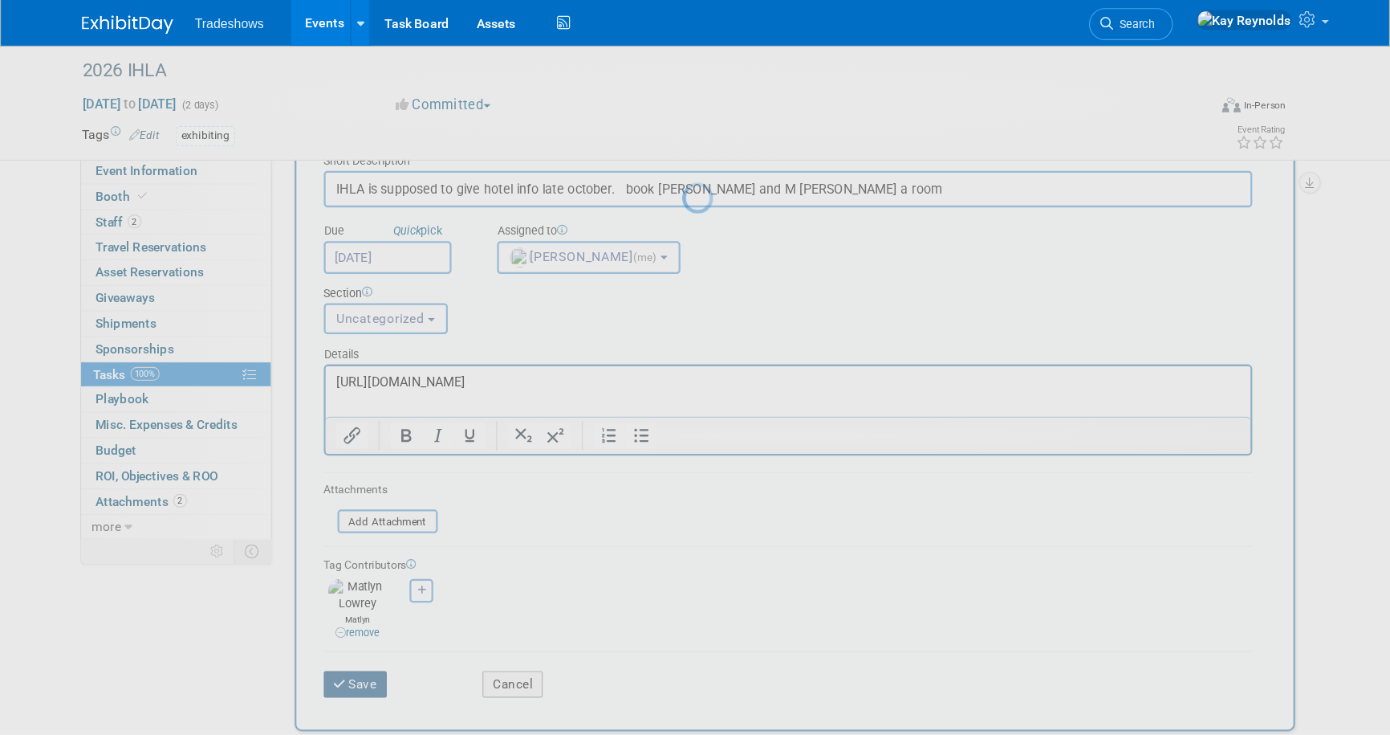
scroll to position [0, 0]
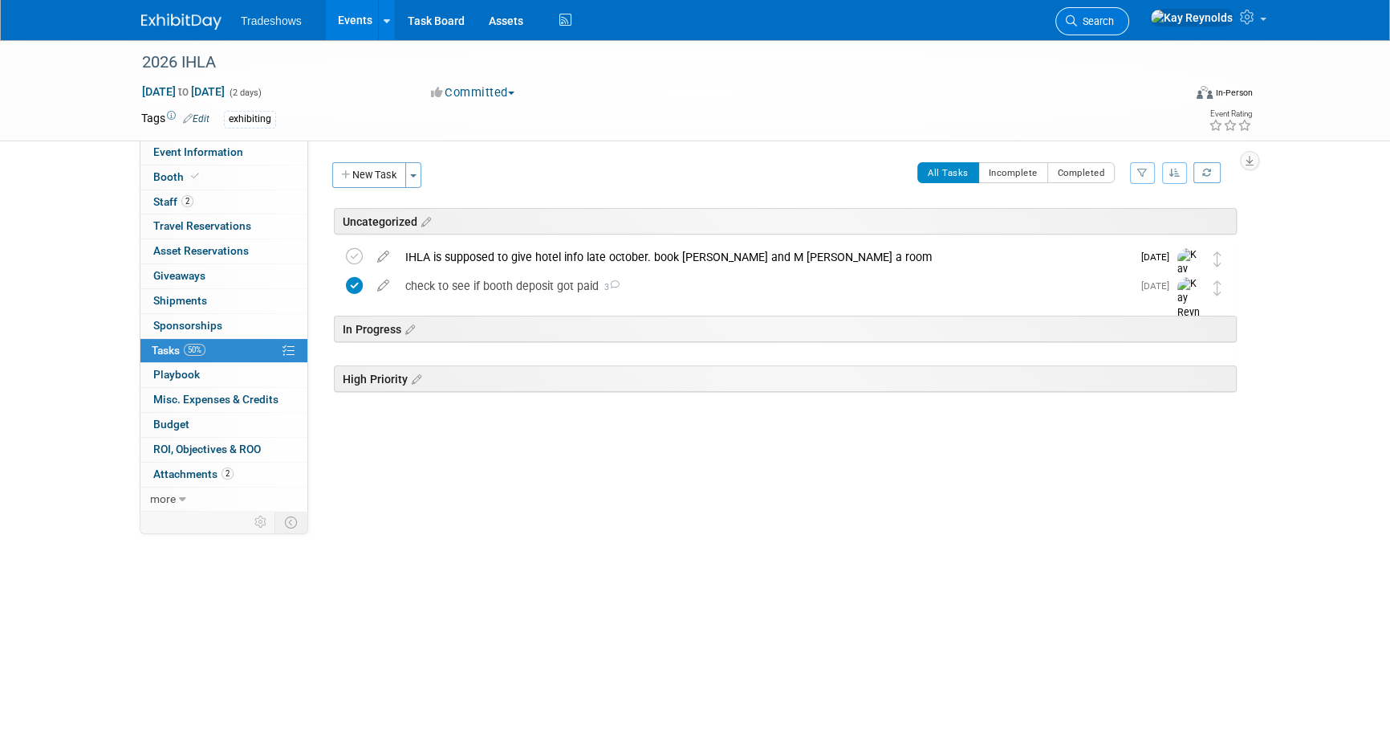
click at [1114, 18] on span "Search" at bounding box center [1095, 21] width 37 height 12
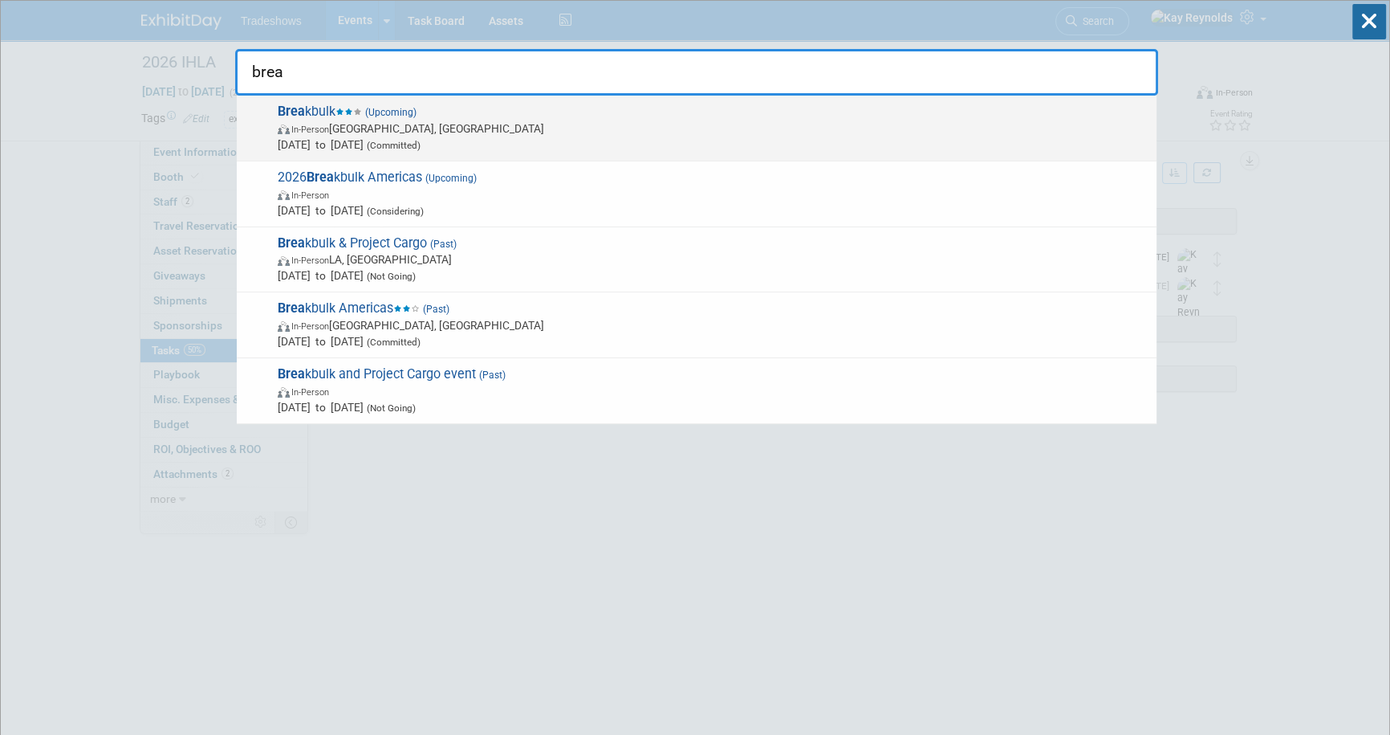
type input "brea"
click at [323, 116] on span "Brea kbulk (Upcoming) In-Person Houston, TX Sep 30, 2025 to Oct 2, 2025 (Commit…" at bounding box center [711, 128] width 876 height 49
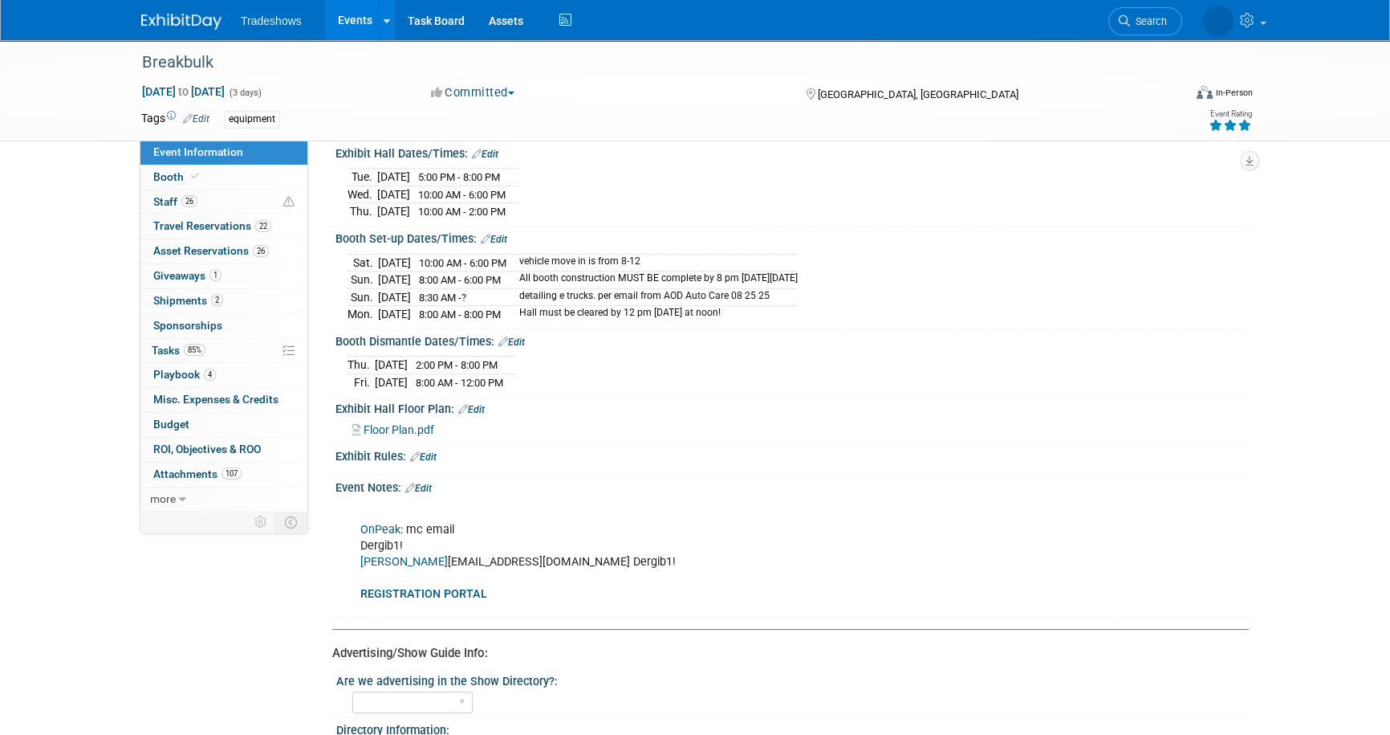
scroll to position [657, 0]
click at [456, 586] on b "REGISTRATION PORTAL" at bounding box center [423, 593] width 127 height 14
click at [426, 586] on b "REGISTRATION PORTAL" at bounding box center [423, 593] width 127 height 14
click at [1141, 22] on span "Search" at bounding box center [1148, 21] width 37 height 12
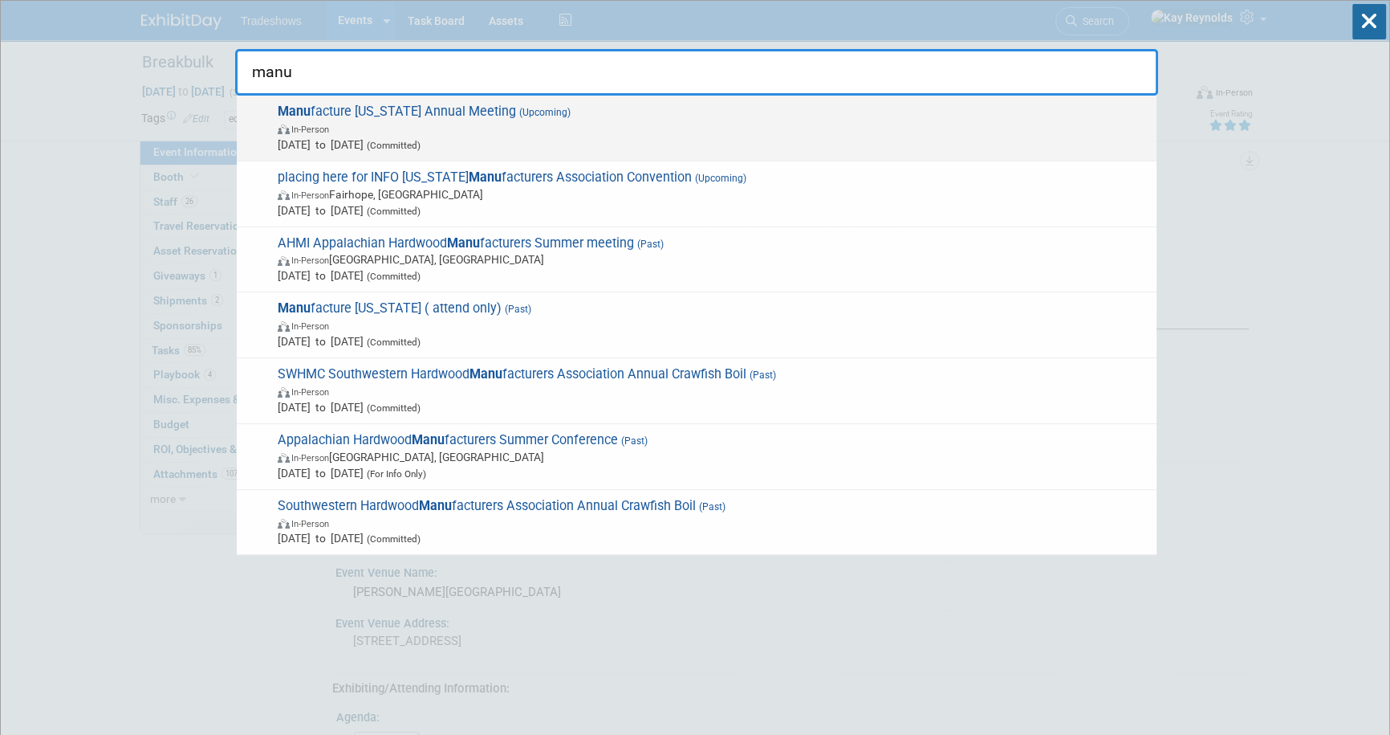
type input "manu"
click at [378, 119] on span "Manu facture [US_STATE] Annual Meeting (Upcoming) In-Person [DATE] to [DATE] (C…" at bounding box center [711, 128] width 876 height 49
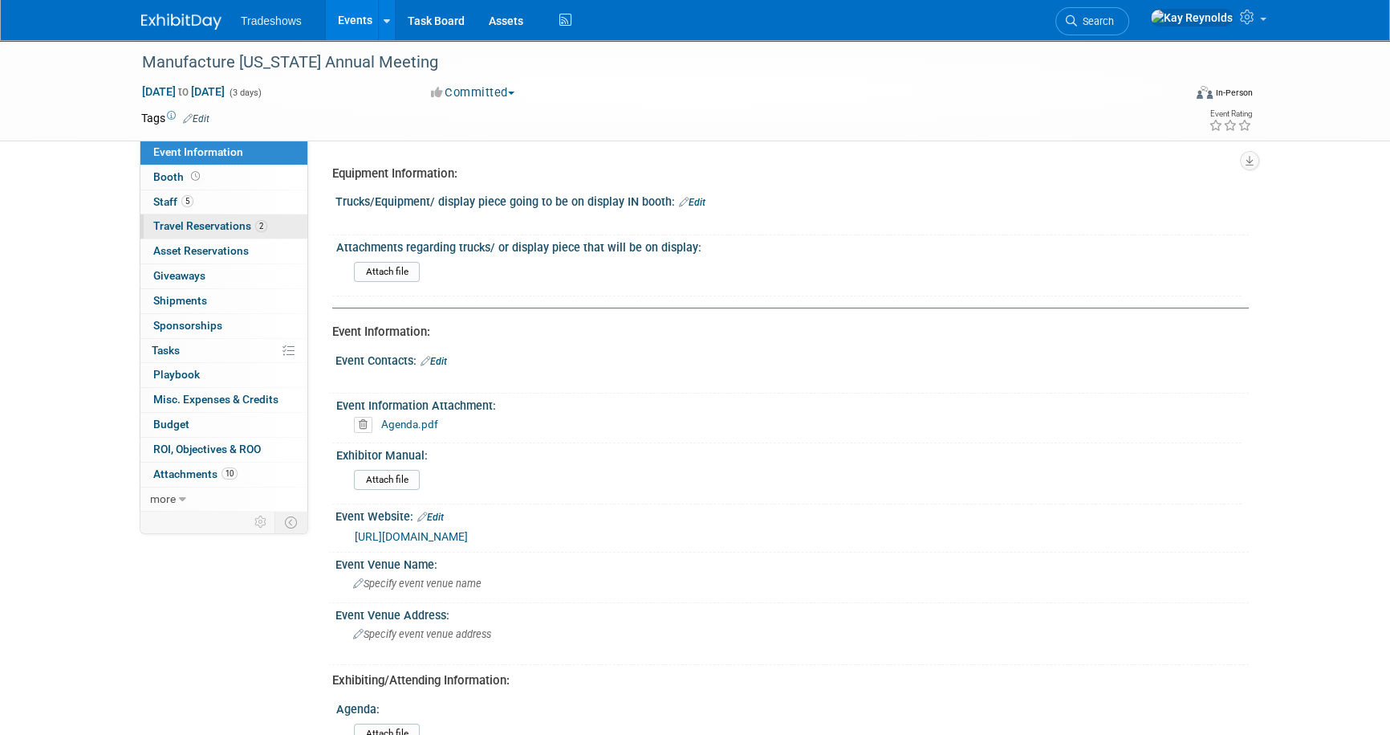
click at [233, 222] on span "Travel Reservations 2" at bounding box center [210, 225] width 114 height 13
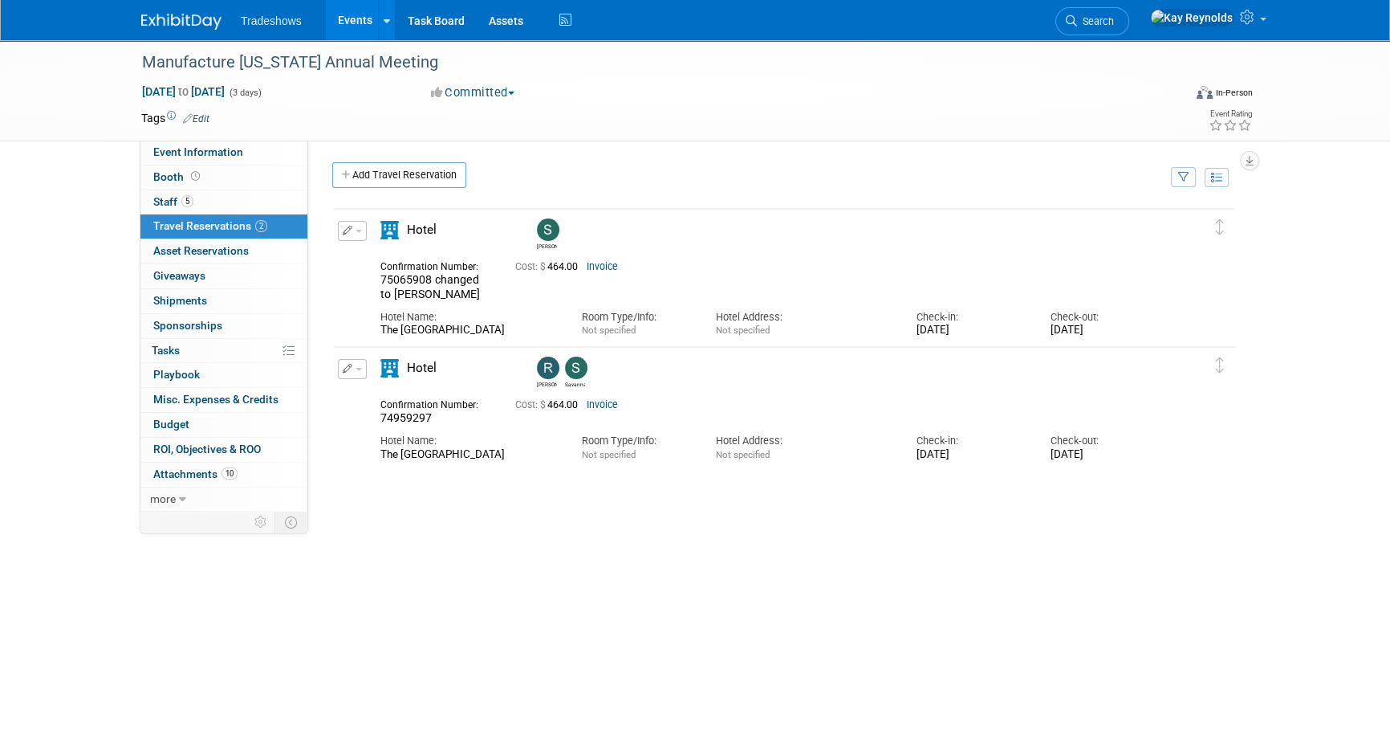
click at [352, 364] on button "button" at bounding box center [352, 369] width 29 height 20
click at [371, 405] on button "Edit Reservation" at bounding box center [407, 396] width 136 height 23
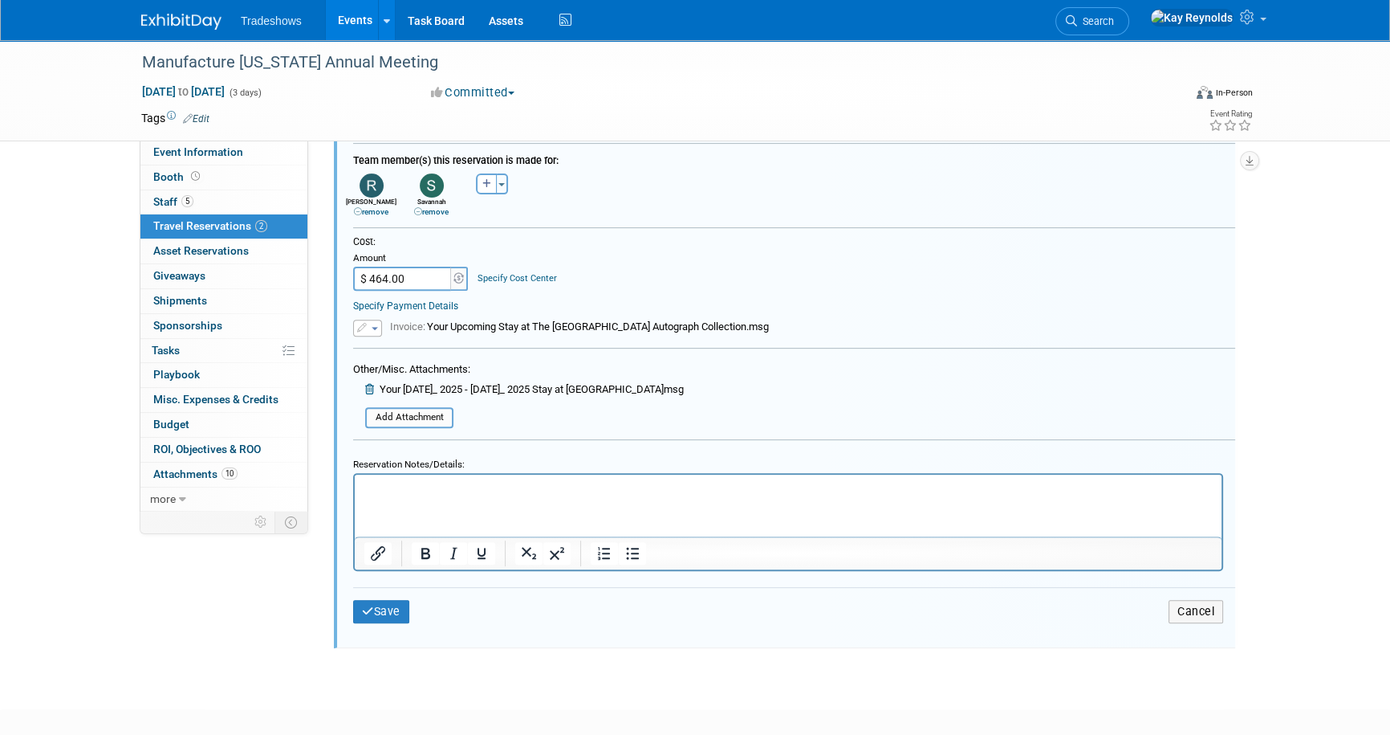
scroll to position [674, 0]
click at [376, 604] on button "Save" at bounding box center [381, 610] width 56 height 23
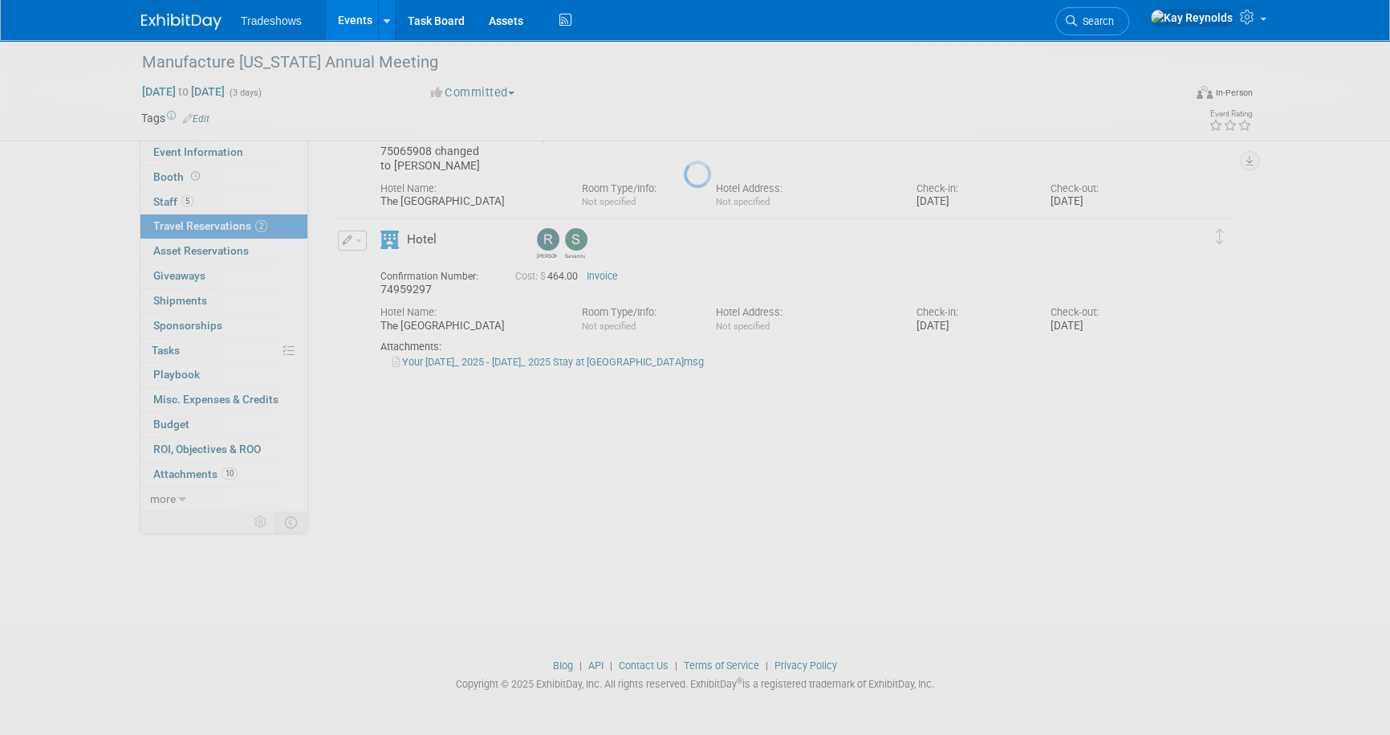
scroll to position [128, 0]
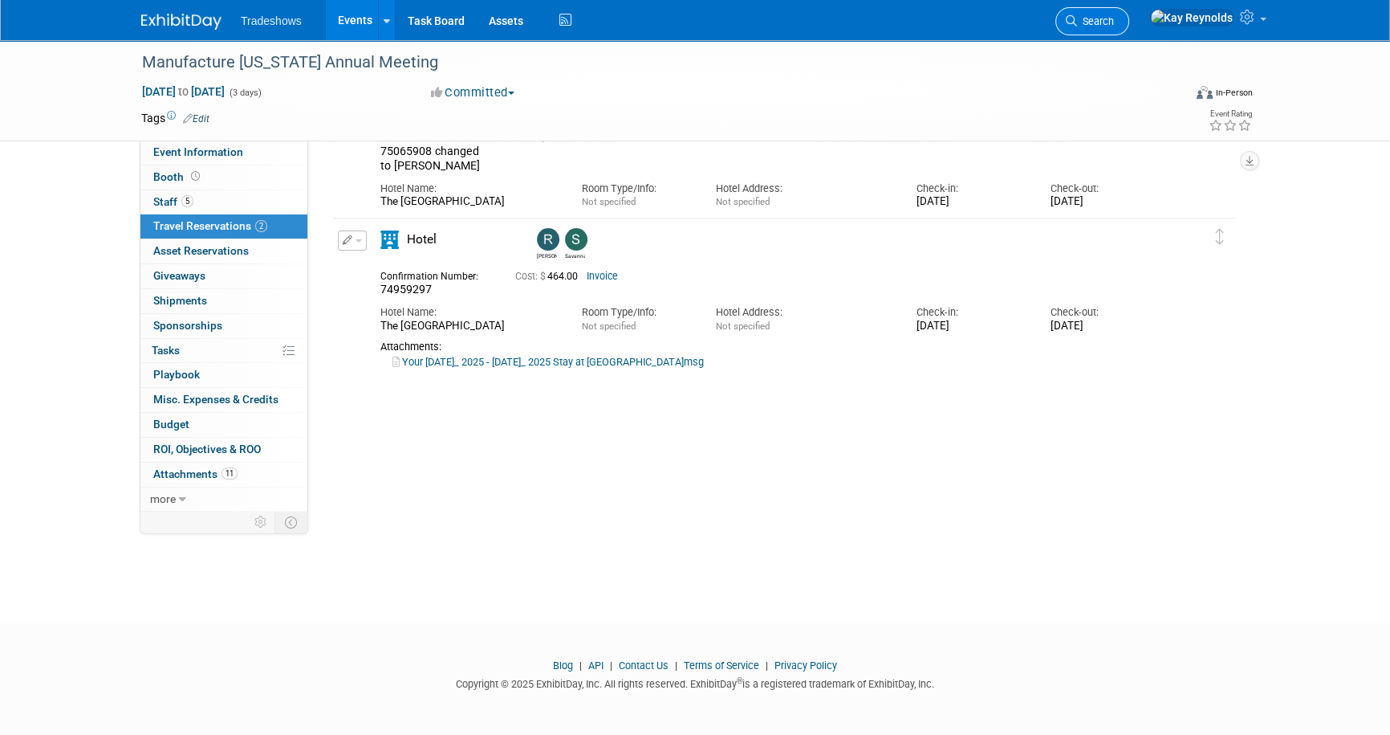
click at [1114, 20] on span "Search" at bounding box center [1095, 21] width 37 height 12
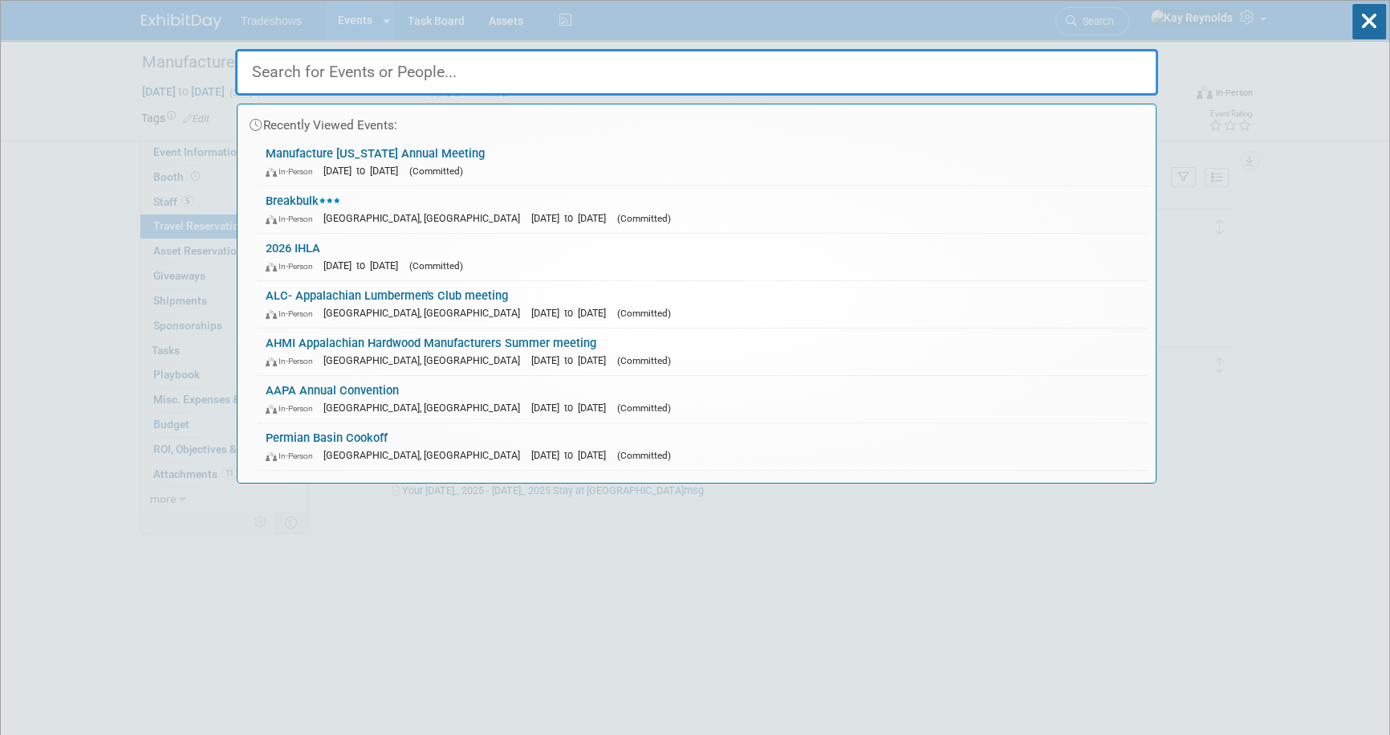
click at [271, 73] on input "text" at bounding box center [696, 72] width 923 height 47
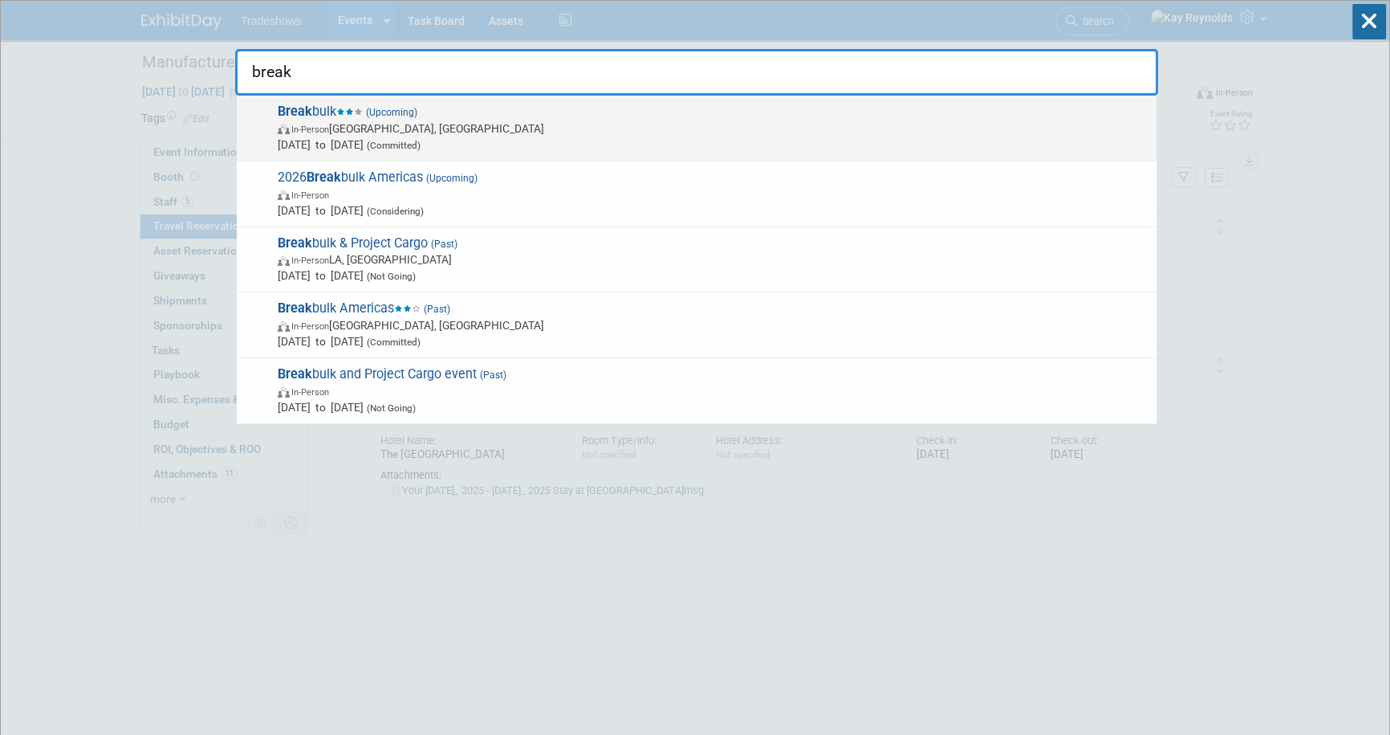
type input "break"
click at [329, 130] on span "In-Person" at bounding box center [310, 129] width 38 height 10
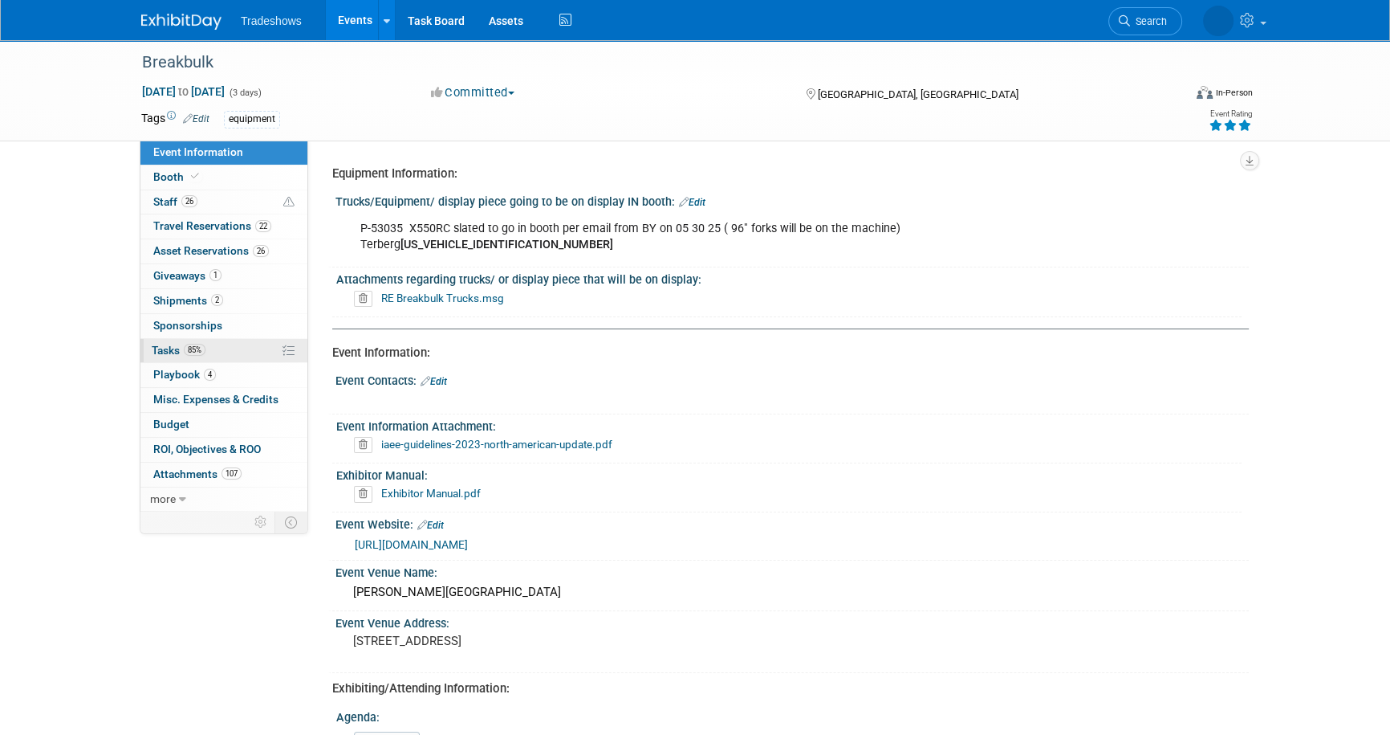
click at [200, 344] on span "85%" at bounding box center [195, 350] width 22 height 12
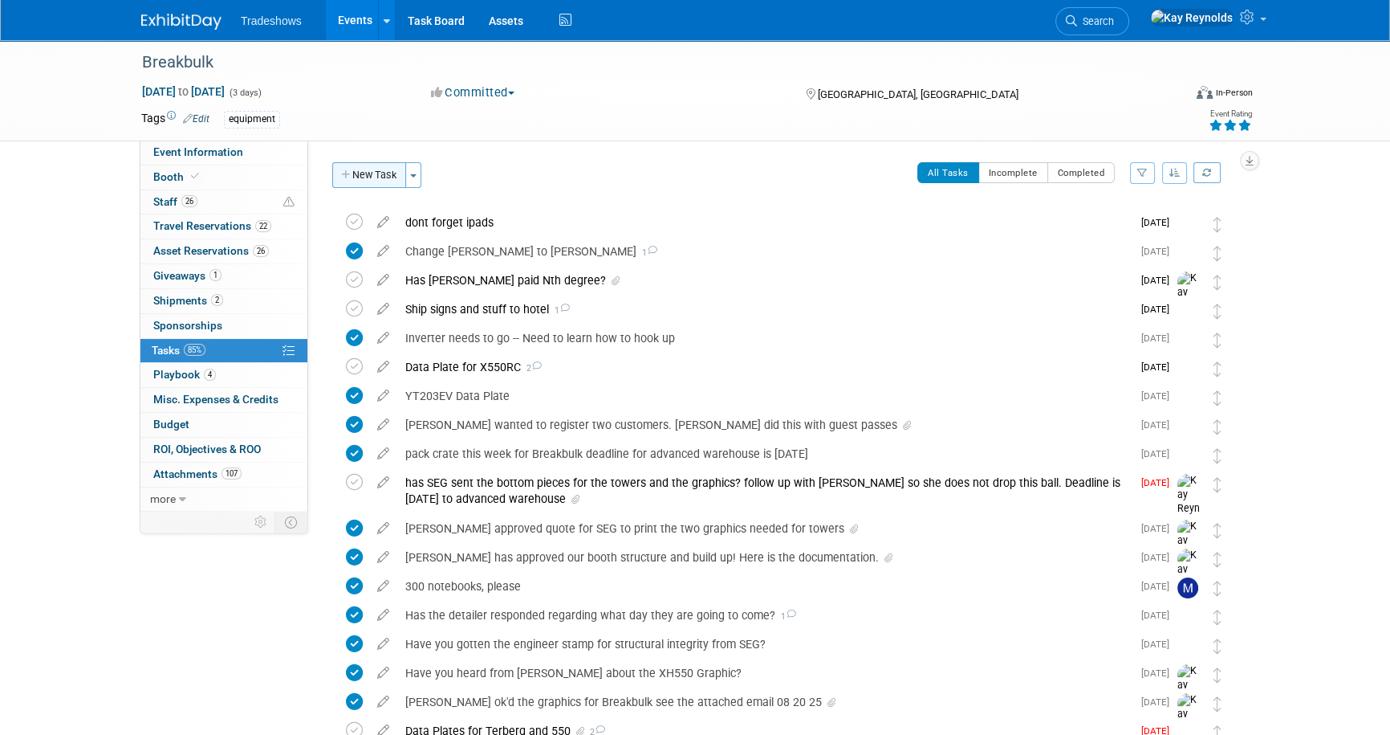
click at [377, 173] on button "New Task" at bounding box center [369, 175] width 74 height 26
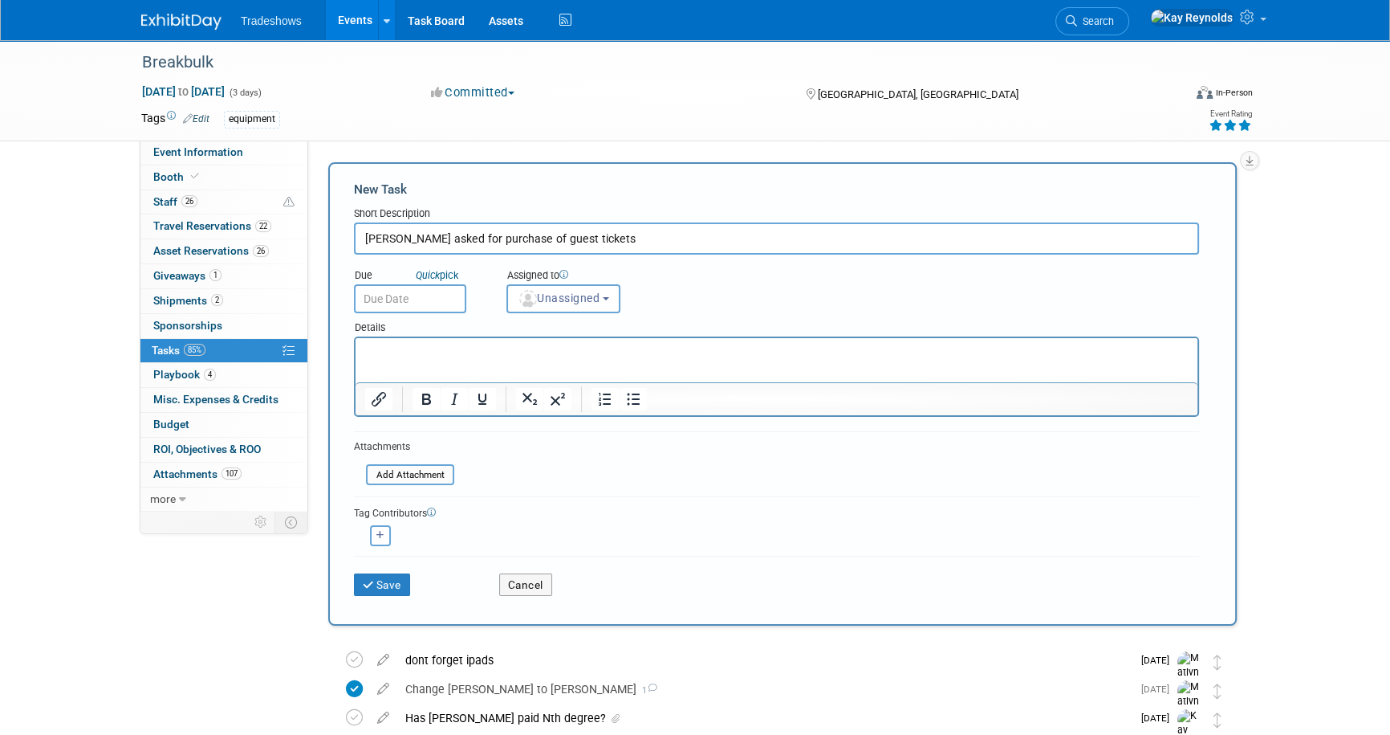
type input "[PERSON_NAME] asked for purchase of guest tickets"
click at [1130, 14] on link "Search" at bounding box center [1093, 21] width 74 height 28
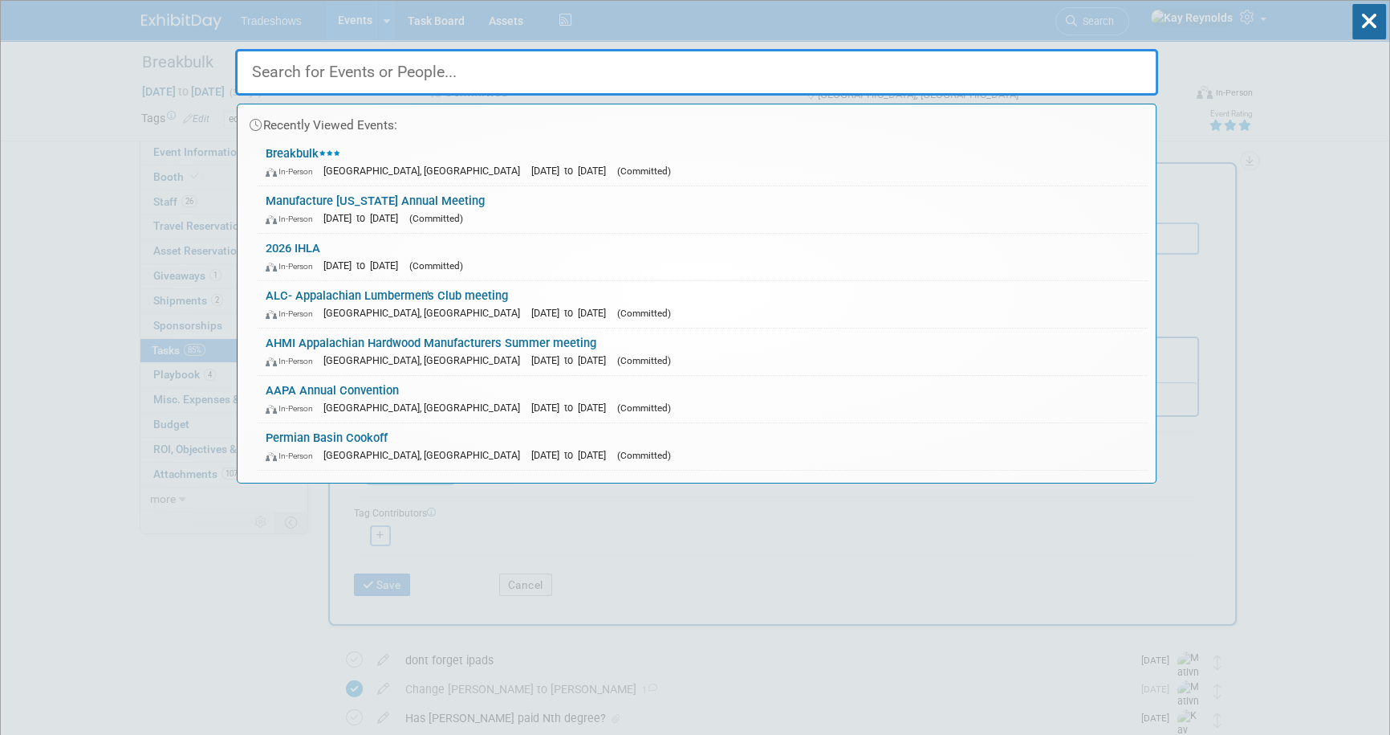
click at [329, 77] on input "text" at bounding box center [696, 72] width 923 height 47
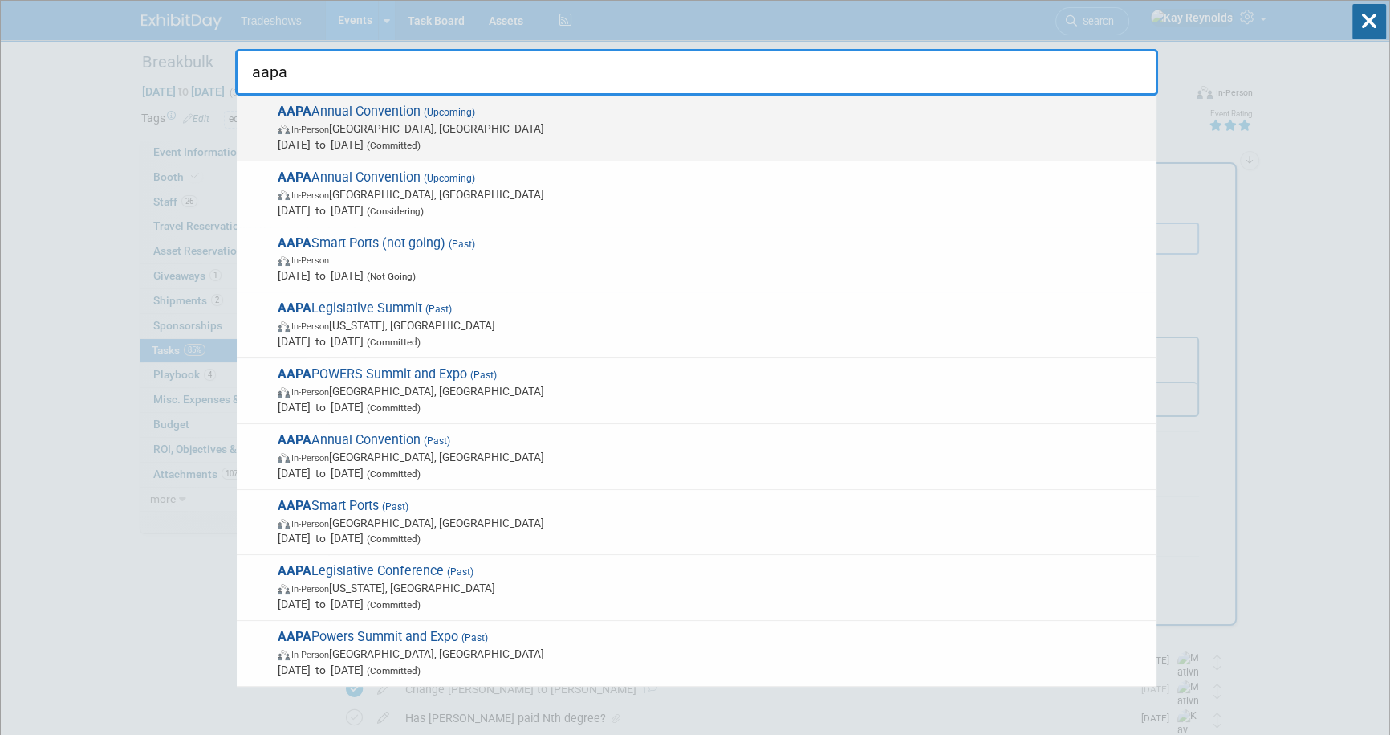
type input "aapa"
click at [321, 116] on span "AAPA Annual Convention (Upcoming) In-Person Québec City, Canada Oct 6, 2025 to …" at bounding box center [711, 128] width 876 height 49
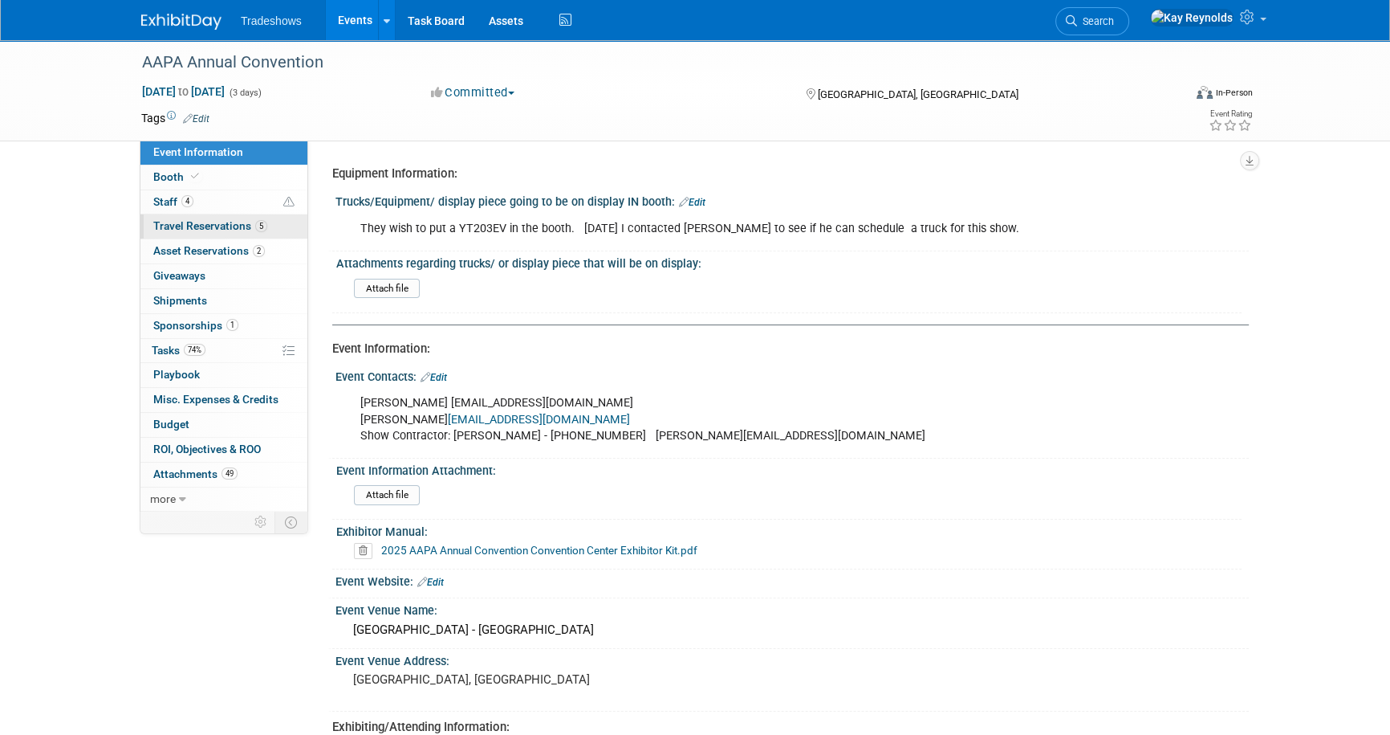
click at [246, 226] on span "Travel Reservations 5" at bounding box center [210, 225] width 114 height 13
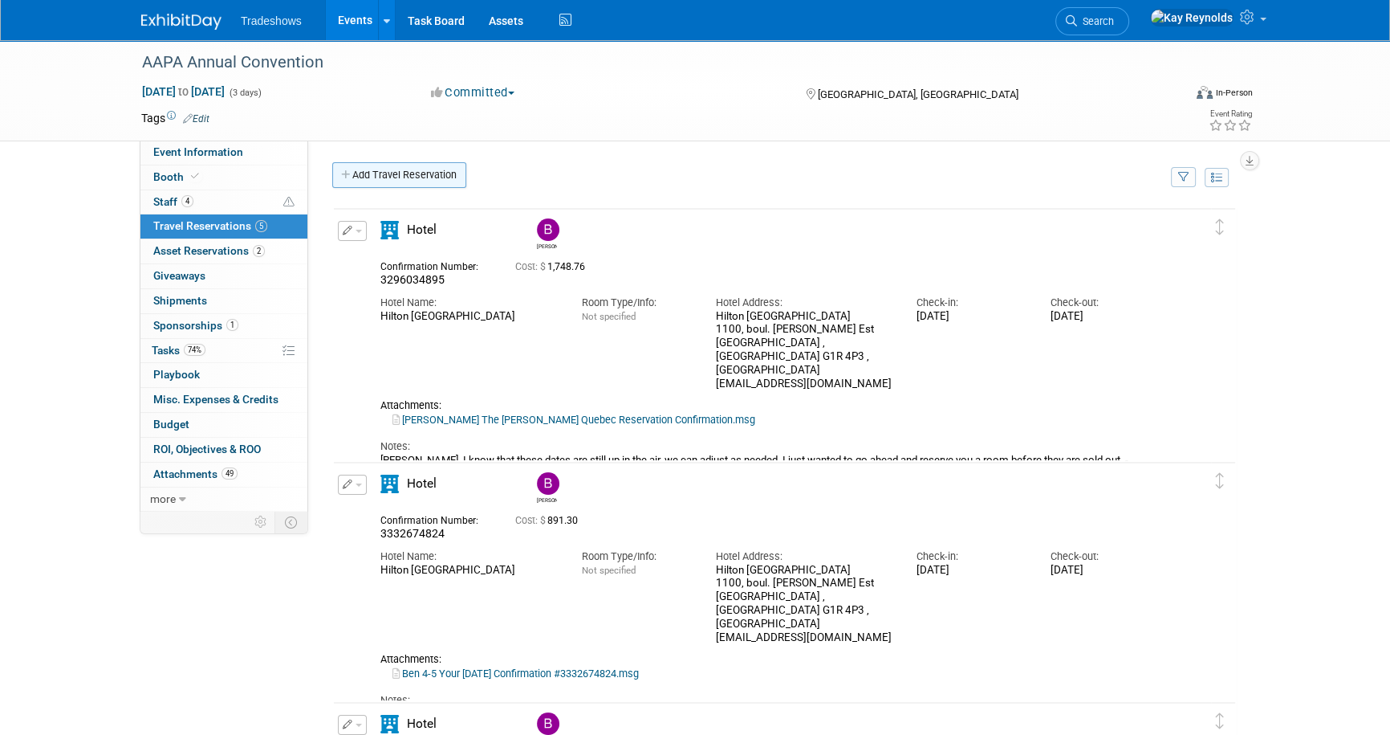
click at [362, 168] on link "Add Travel Reservation" at bounding box center [399, 175] width 134 height 26
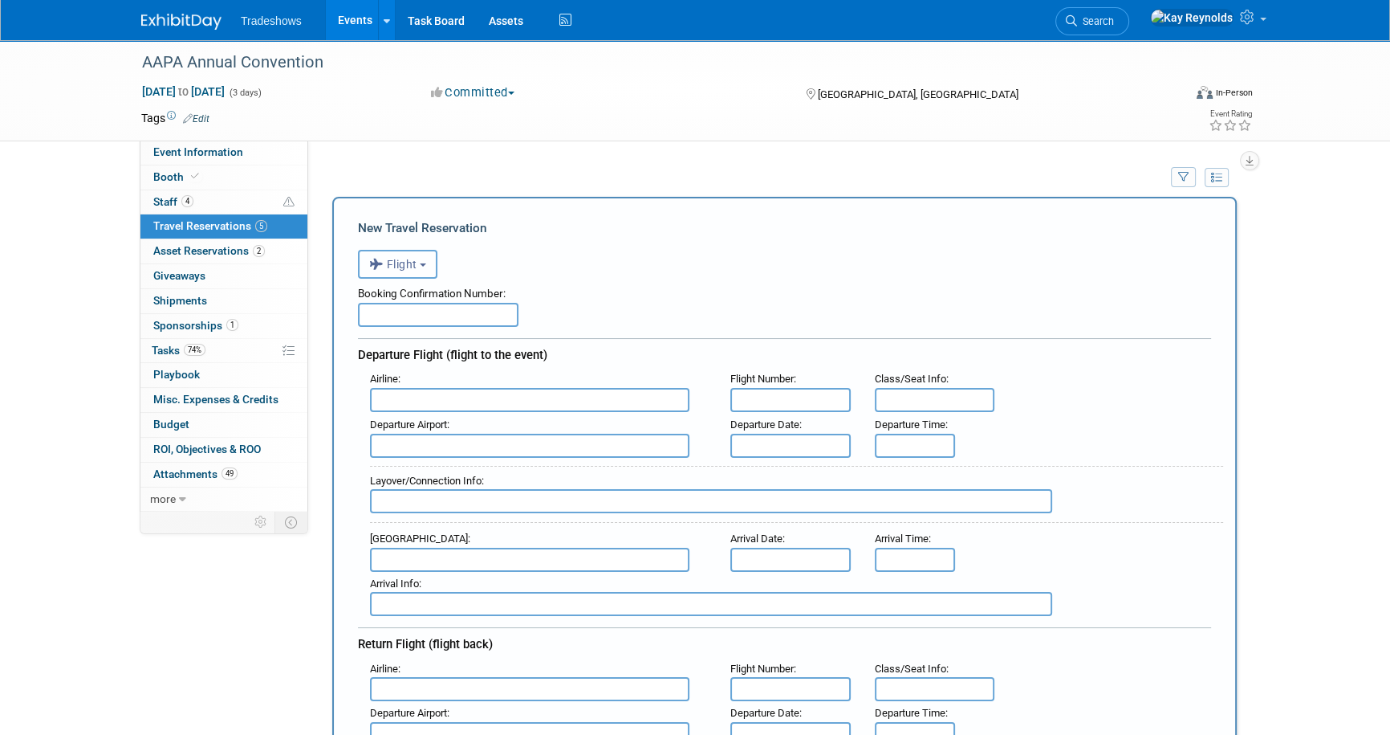
click at [388, 266] on span "Flight" at bounding box center [393, 264] width 48 height 13
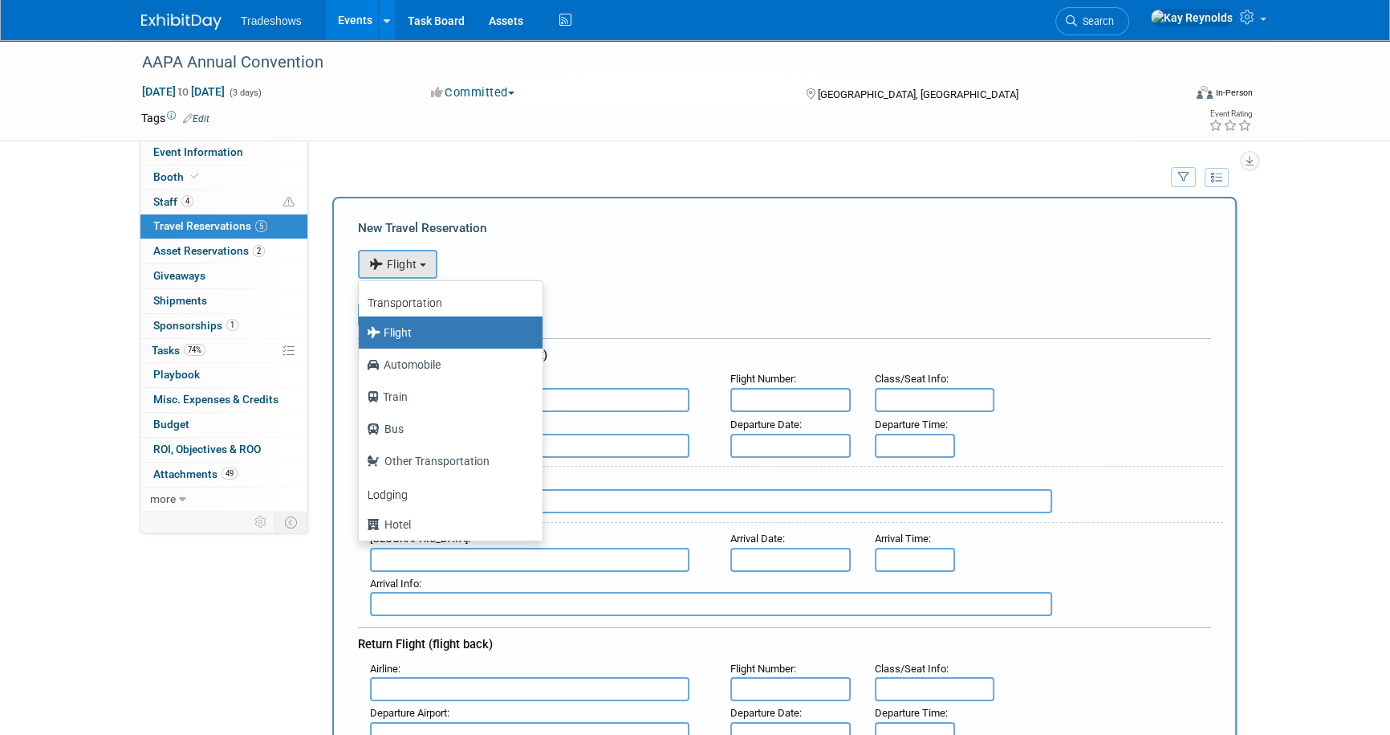
click at [385, 498] on b "Lodging" at bounding box center [388, 494] width 40 height 13
click at [392, 527] on label "Hotel" at bounding box center [447, 524] width 160 height 26
click at [361, 527] on input "Hotel" at bounding box center [356, 522] width 10 height 10
select select "6"
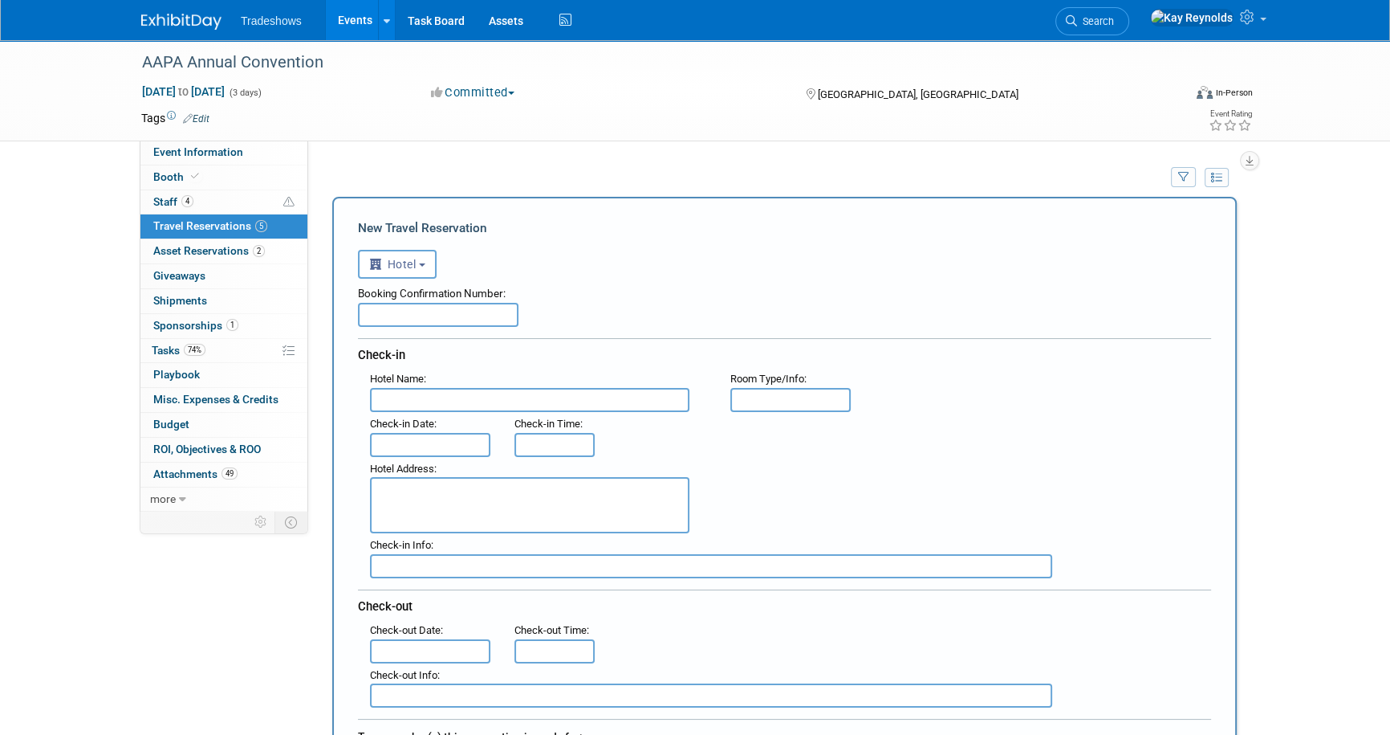
click at [381, 312] on input "text" at bounding box center [438, 315] width 161 height 24
click at [402, 317] on input "text" at bounding box center [438, 315] width 161 height 24
paste input "96370294"
type input "96370294"
click at [403, 398] on input "text" at bounding box center [530, 400] width 320 height 24
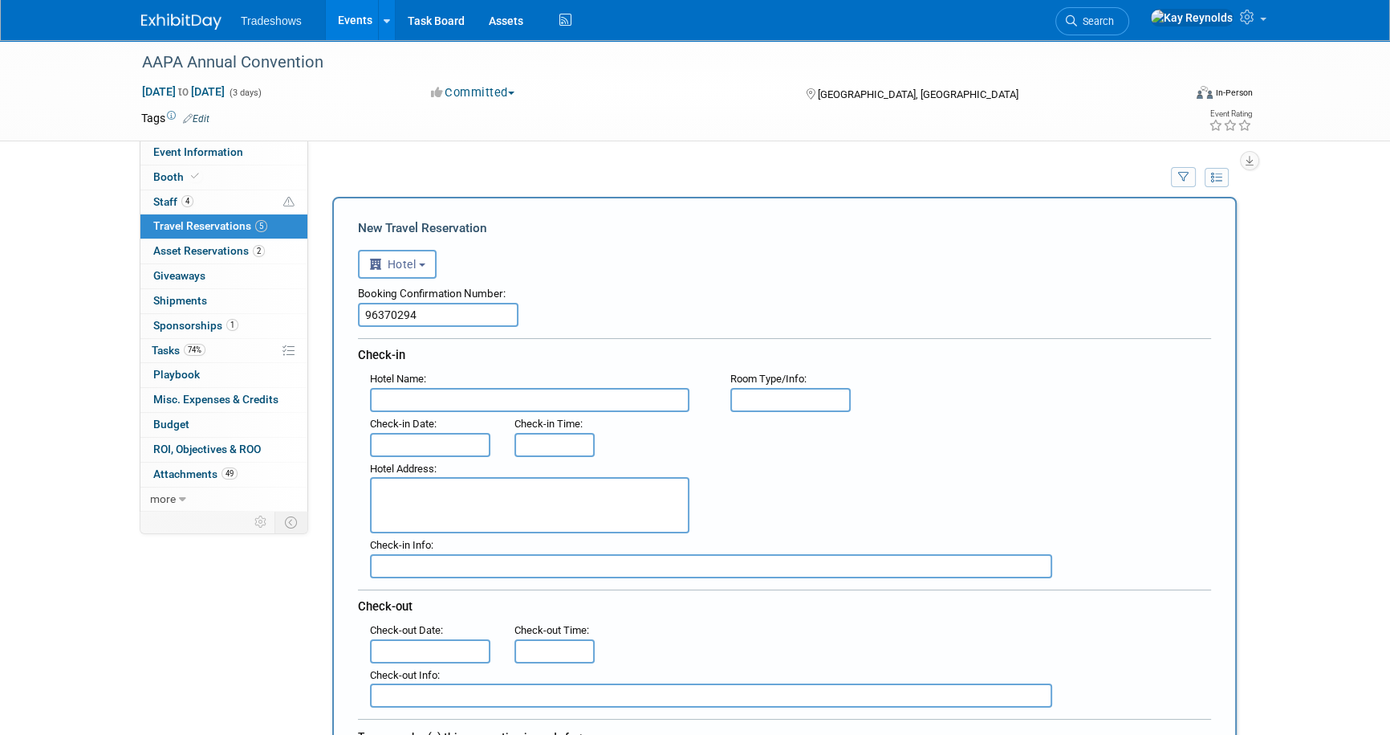
click at [428, 388] on input "text" at bounding box center [530, 400] width 320 height 24
paste input "Delta Hotels [GEOGRAPHIC_DATA]"
type input "Delta Hotels [GEOGRAPHIC_DATA]"
click at [419, 441] on input "text" at bounding box center [430, 445] width 120 height 24
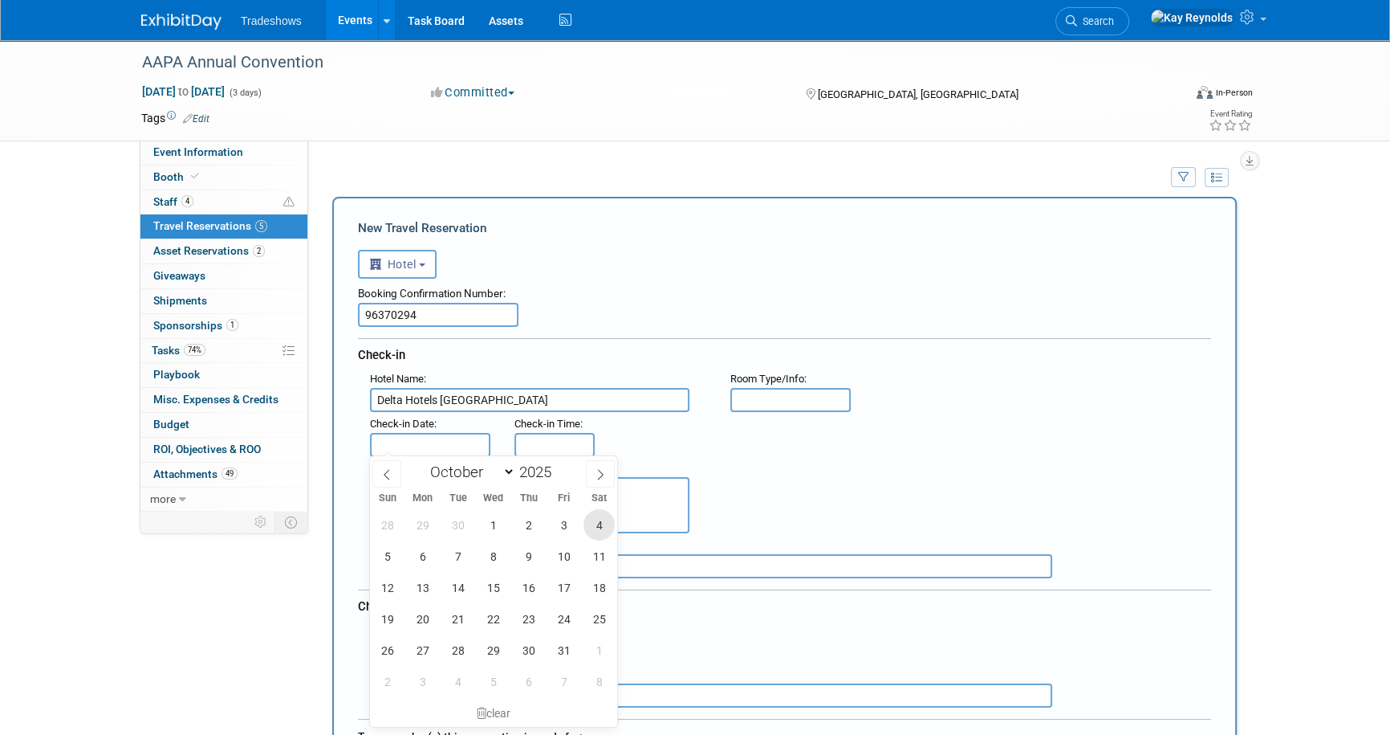
click at [600, 528] on span "4" at bounding box center [599, 524] width 31 height 31
type input "[DATE]"
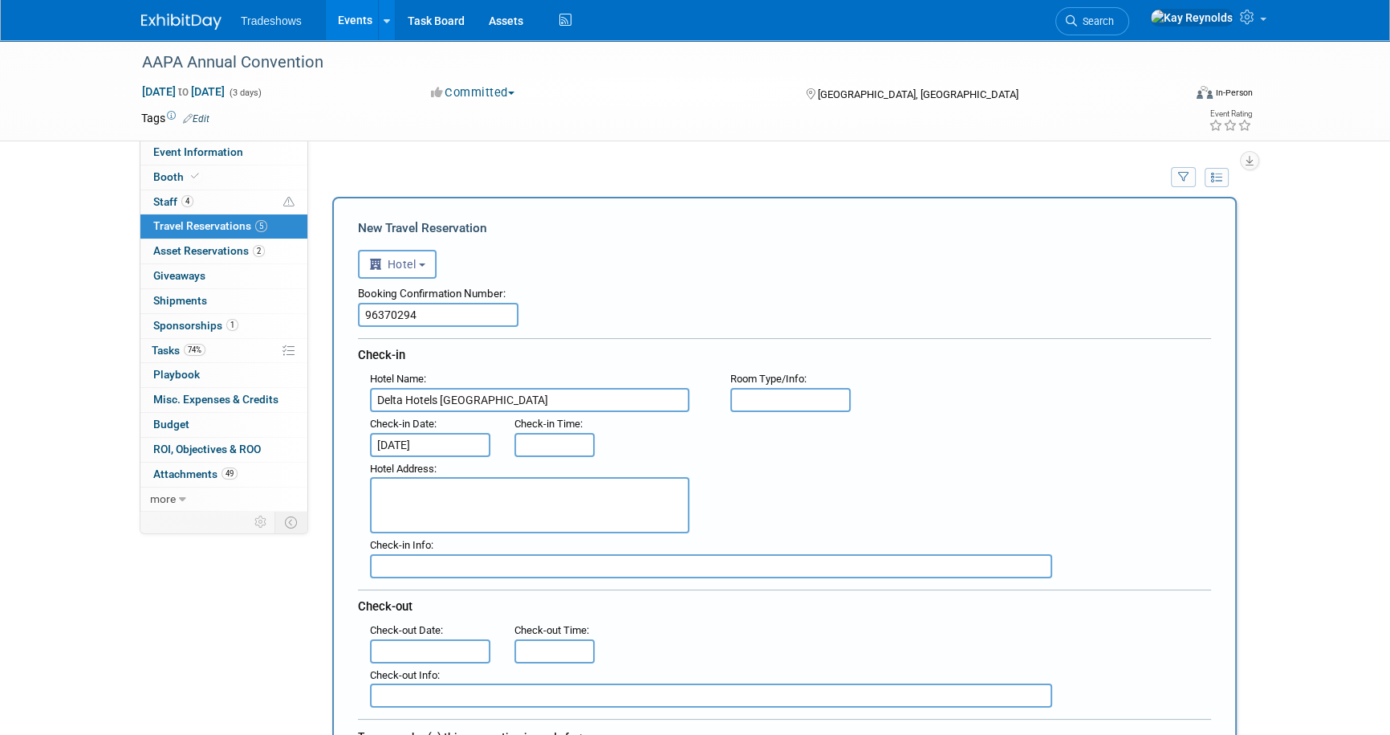
click at [396, 634] on body "Tradeshows Events Add Event Bulk Upload Events Shareable Event Boards Recently …" at bounding box center [695, 367] width 1390 height 735
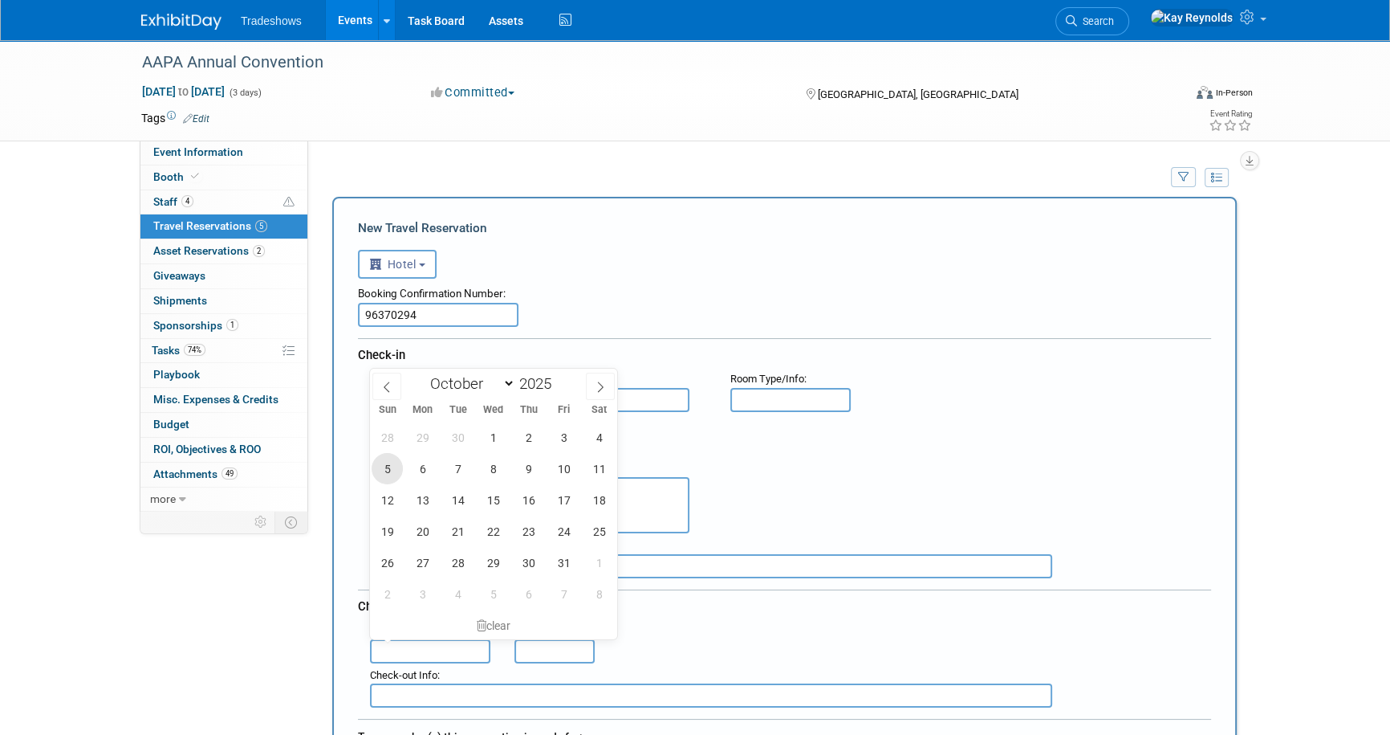
click at [387, 466] on span "5" at bounding box center [387, 468] width 31 height 31
type input "[DATE]"
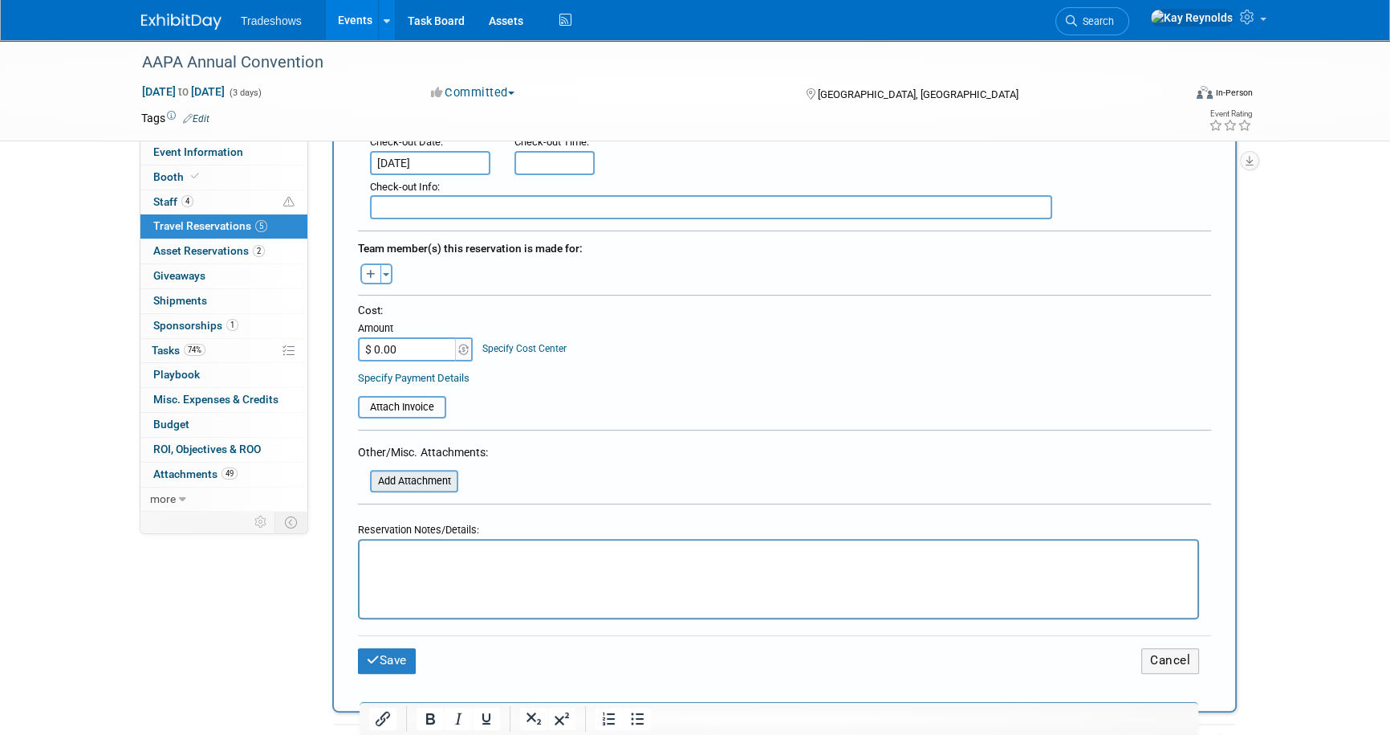
scroll to position [511, 0]
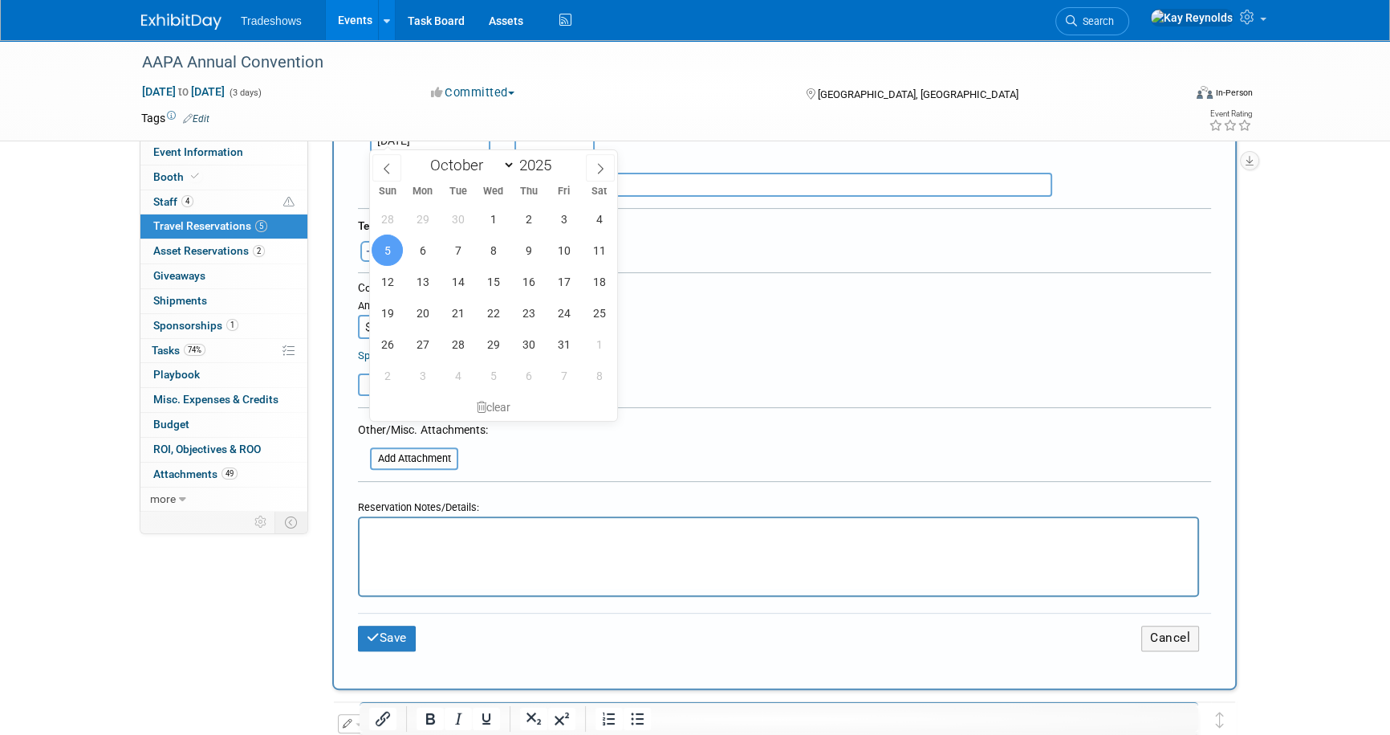
click at [381, 527] on p "Rich Text Area. Press ALT-0 for help." at bounding box center [779, 532] width 820 height 17
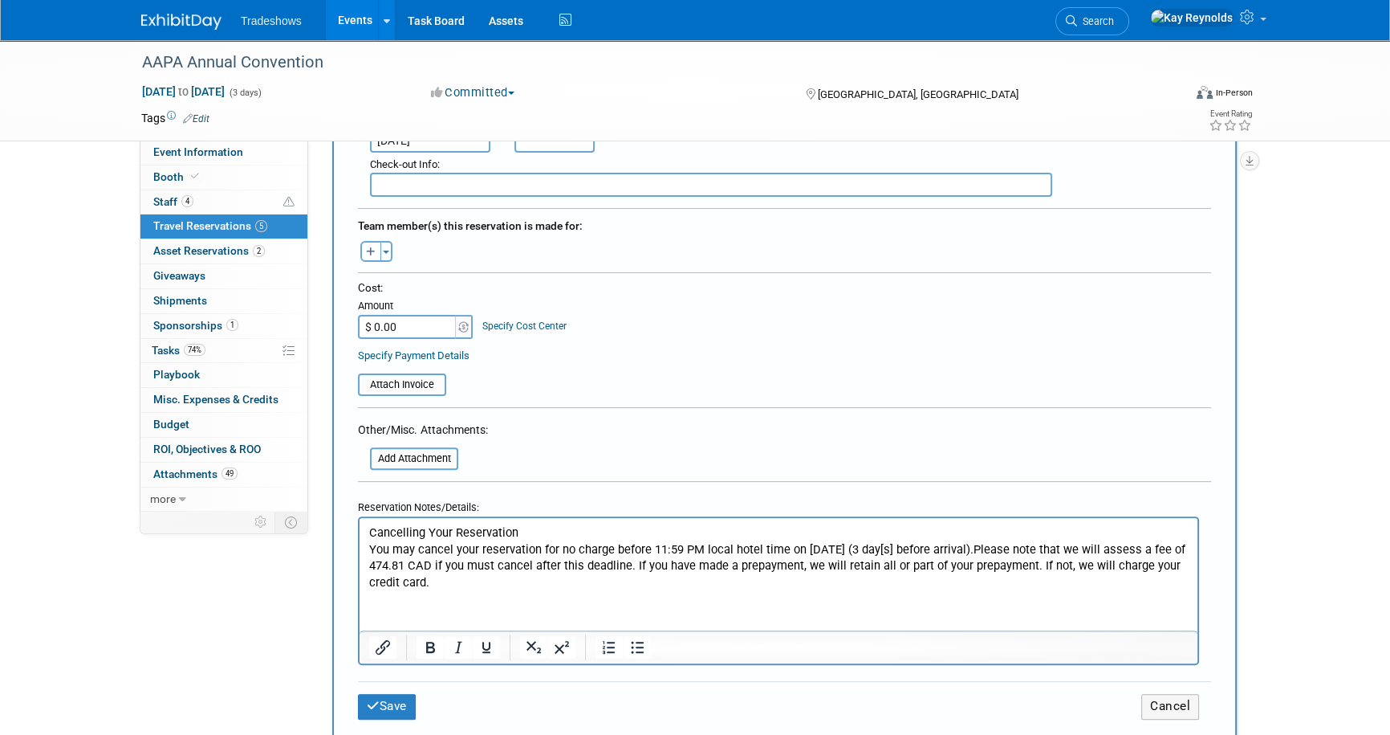
click at [382, 243] on button "Toggle Dropdown" at bounding box center [387, 251] width 12 height 21
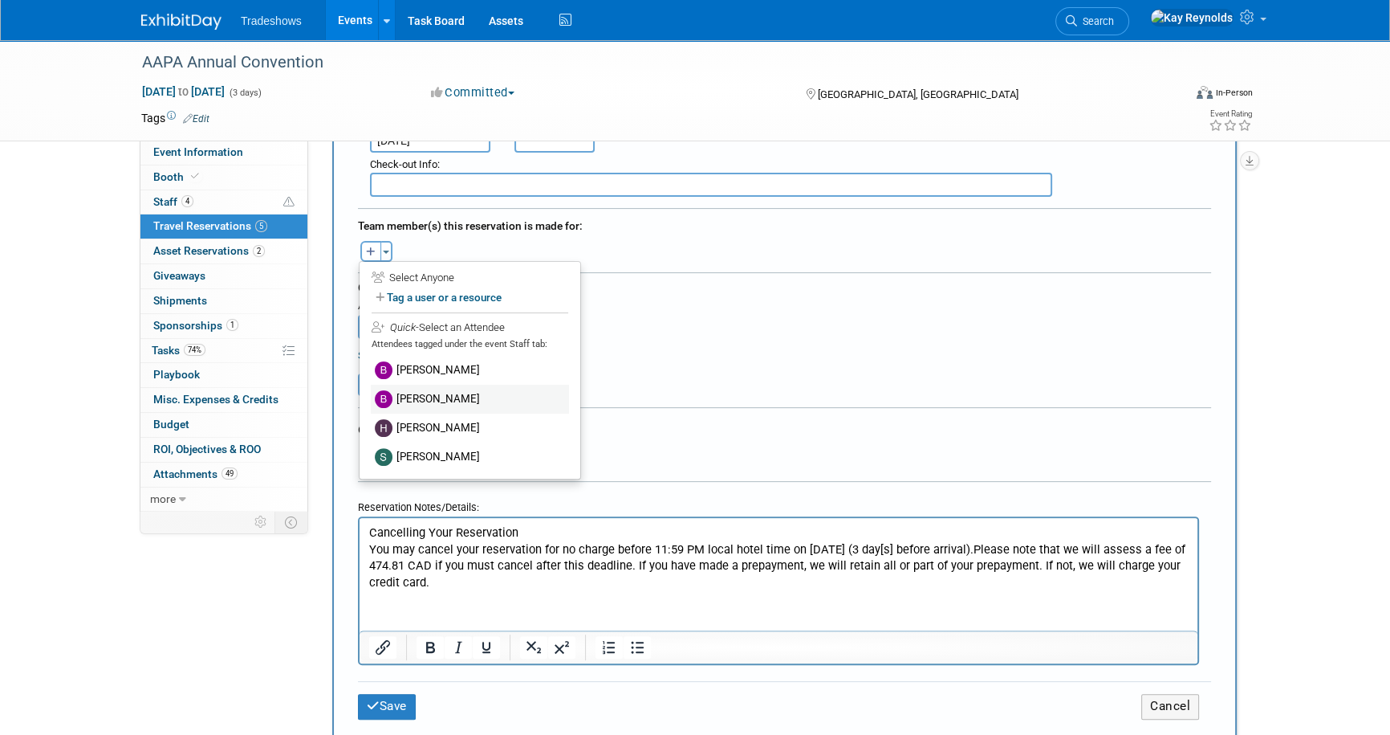
click at [418, 391] on label "[PERSON_NAME]" at bounding box center [470, 399] width 198 height 29
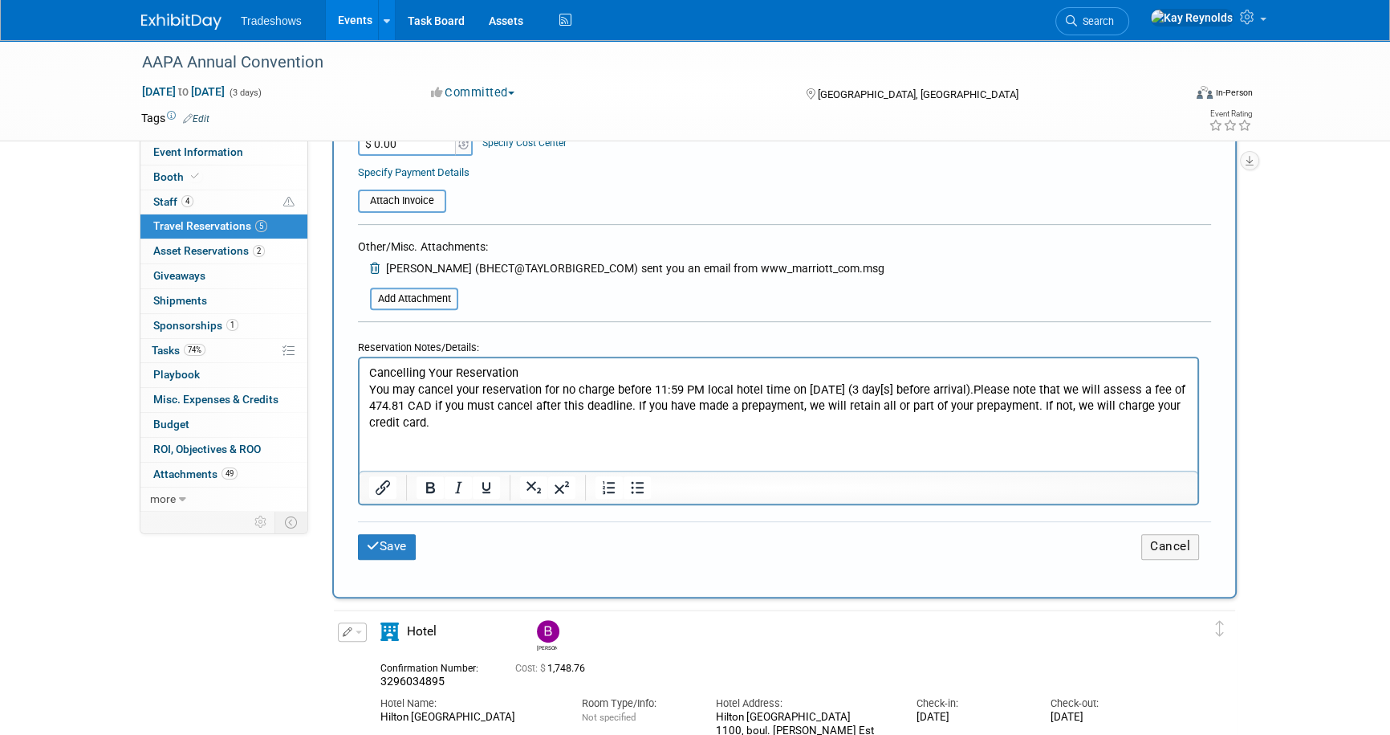
scroll to position [657, 0]
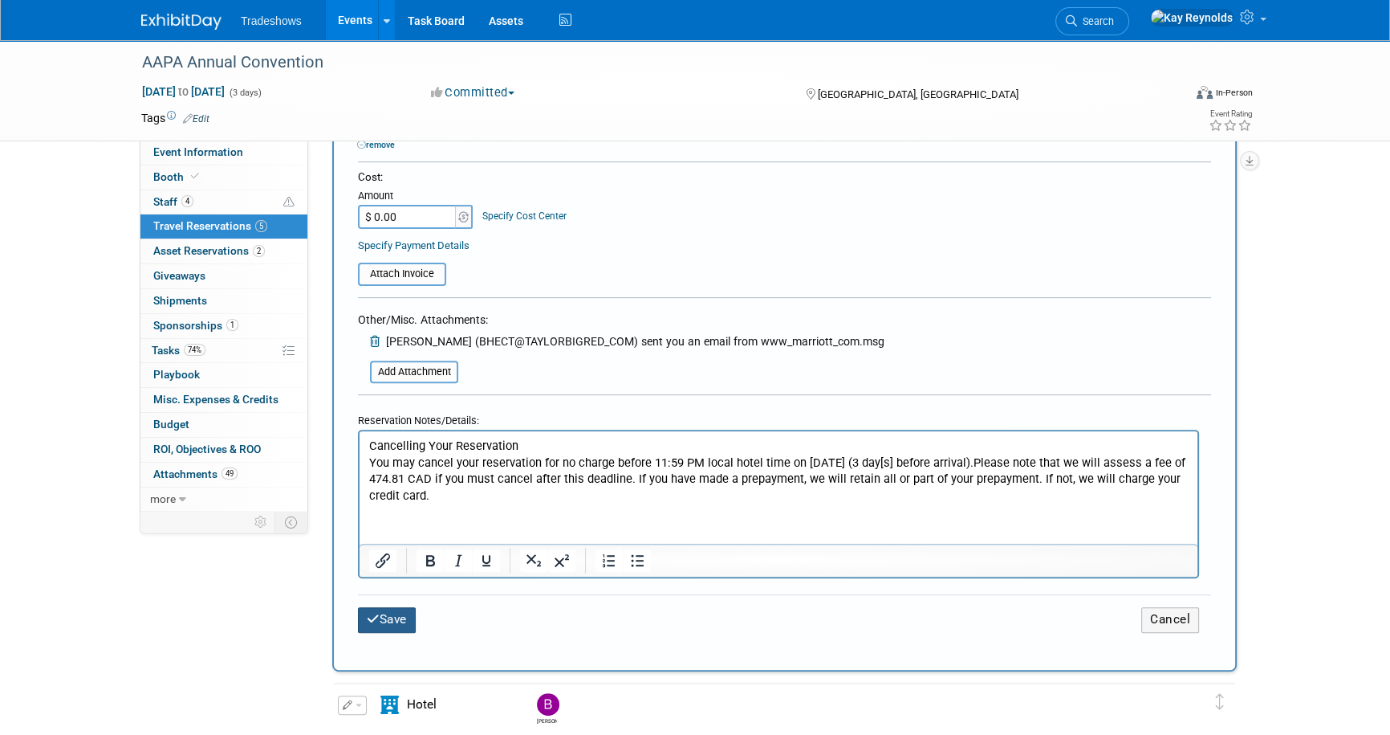
click at [385, 607] on button "Save" at bounding box center [387, 619] width 58 height 25
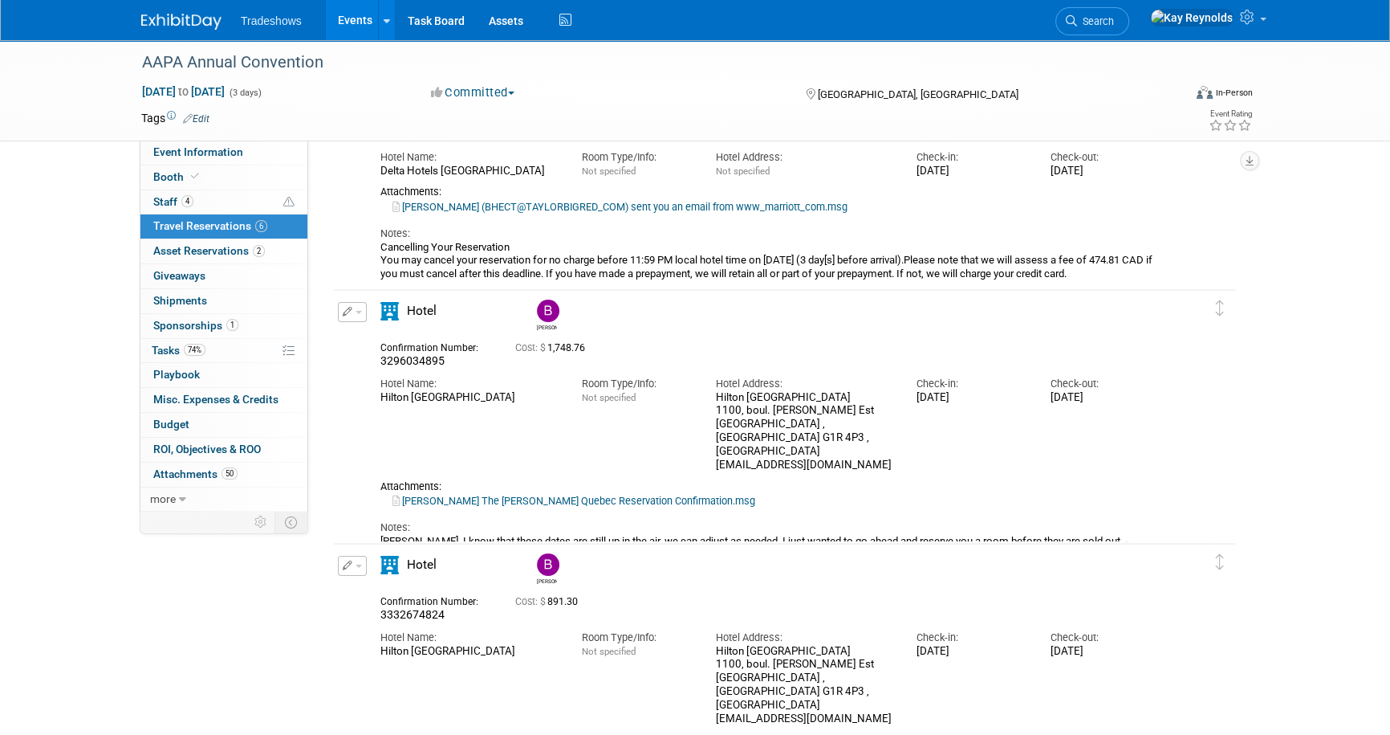
scroll to position [291, 0]
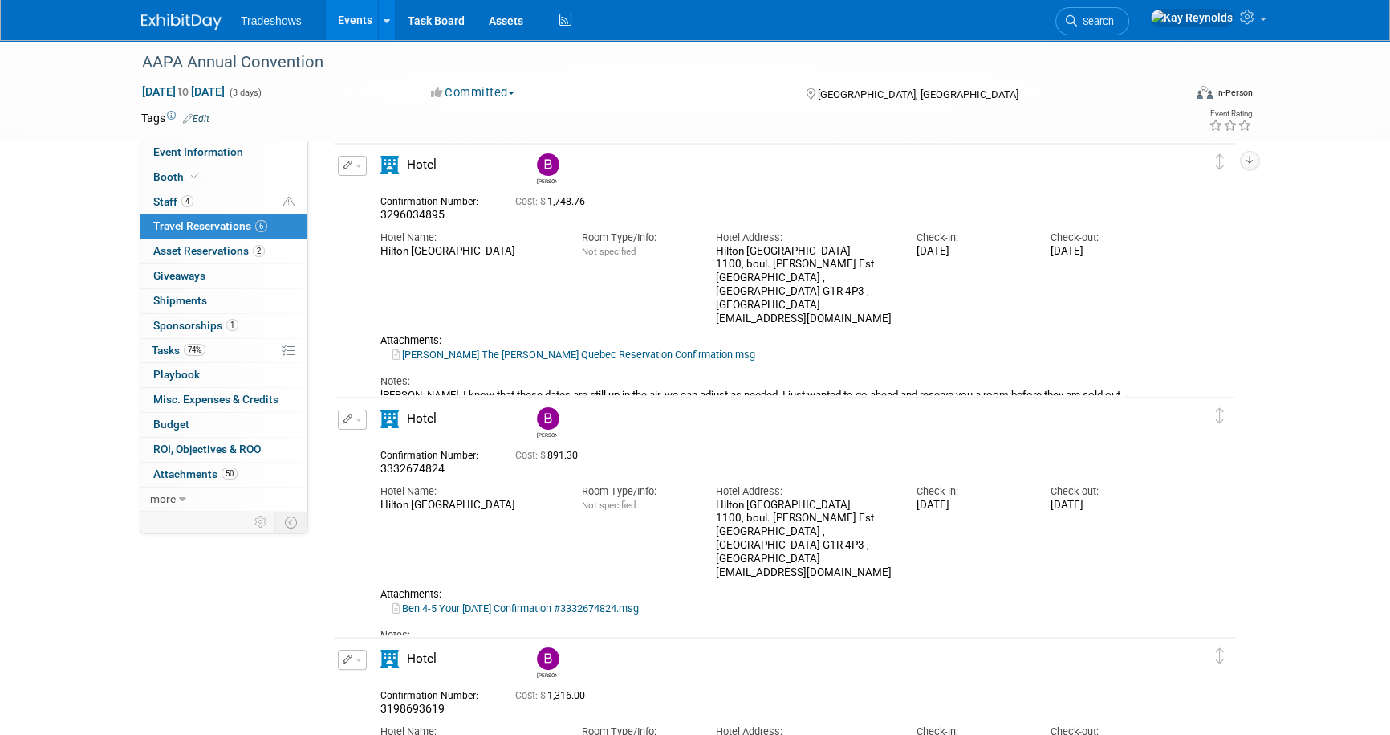
click at [442, 602] on link "Ben 4-5 Your [DATE] Confirmation #3332674824.msg" at bounding box center [516, 608] width 246 height 12
